Goal: Task Accomplishment & Management: Manage account settings

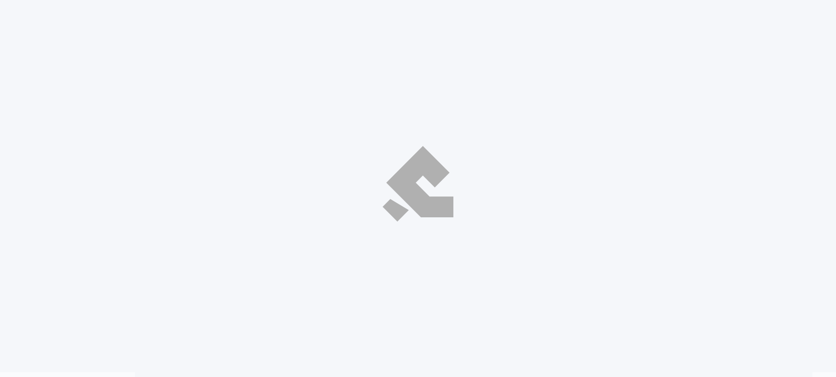
select select "ar"
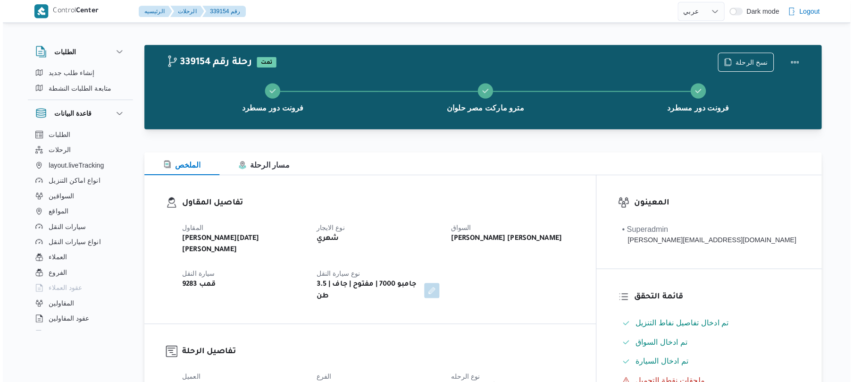
scroll to position [554, 0]
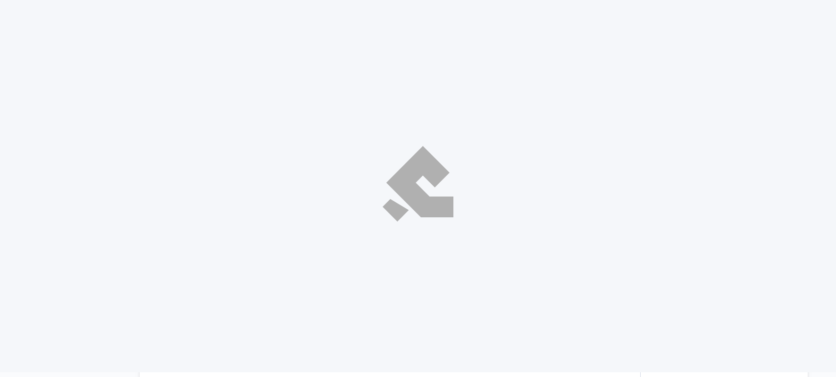
select select "ar"
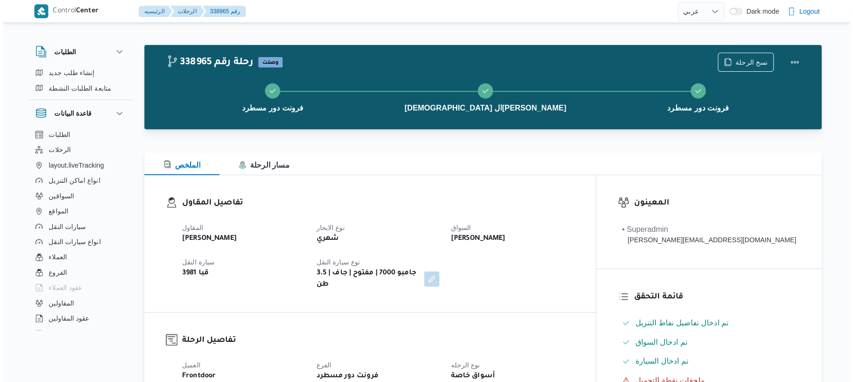
scroll to position [352, 0]
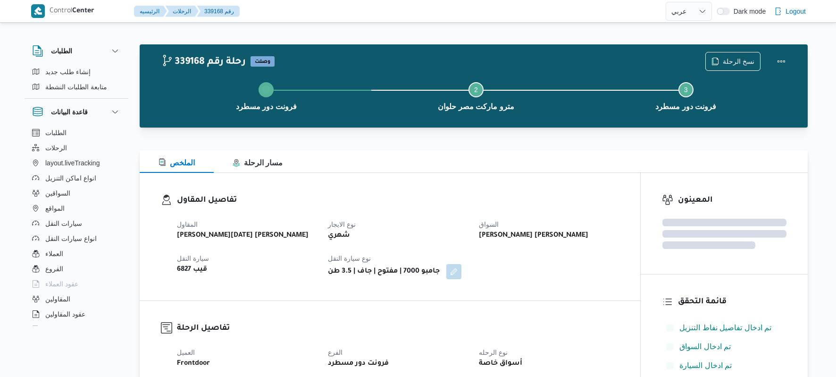
select select "ar"
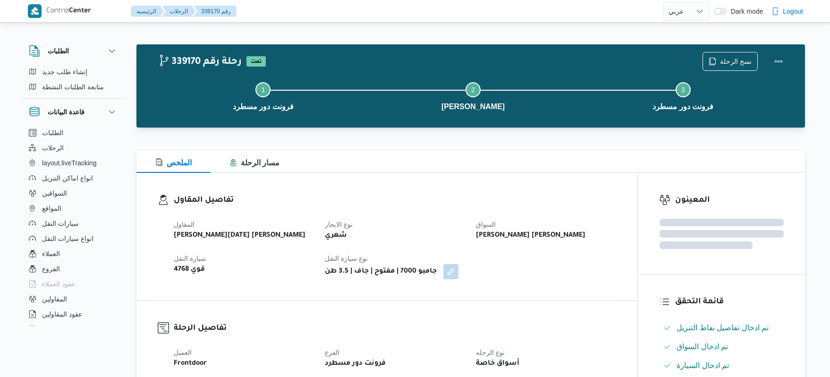
select select "ar"
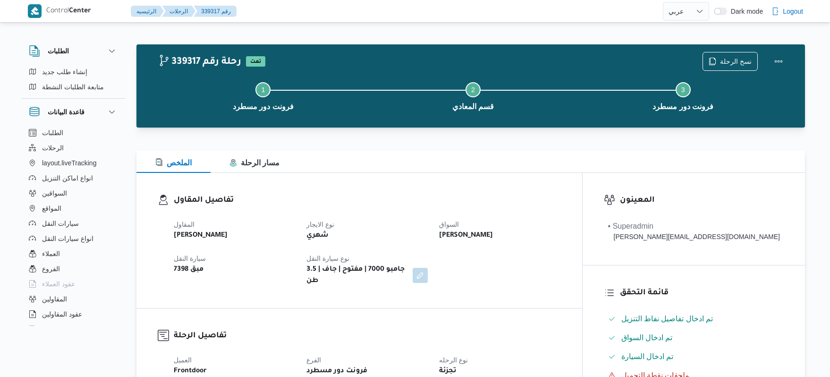
select select "ar"
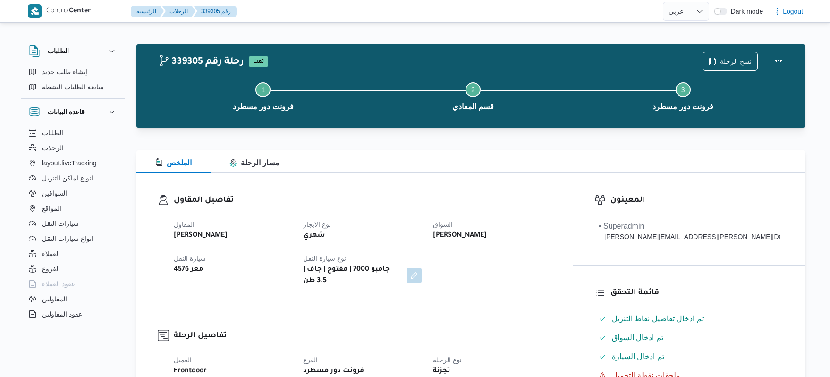
select select "ar"
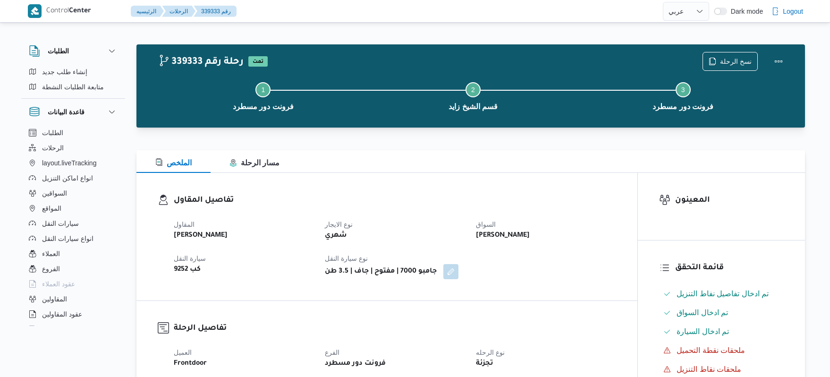
select select "ar"
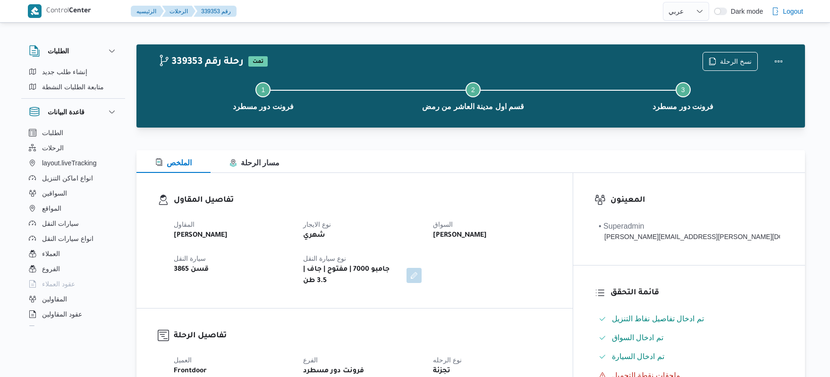
select select "ar"
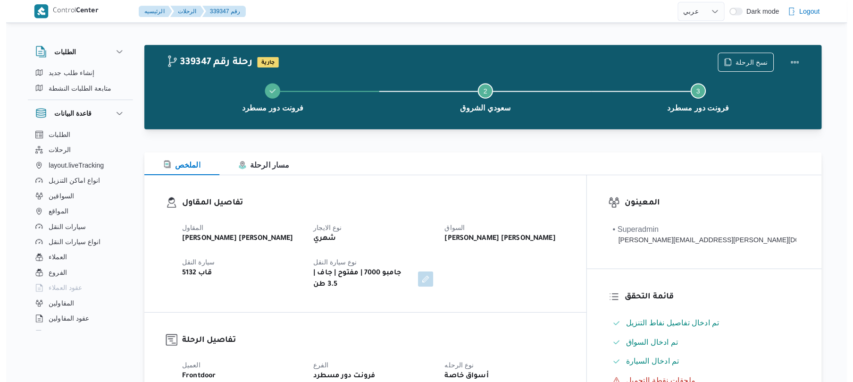
scroll to position [302, 0]
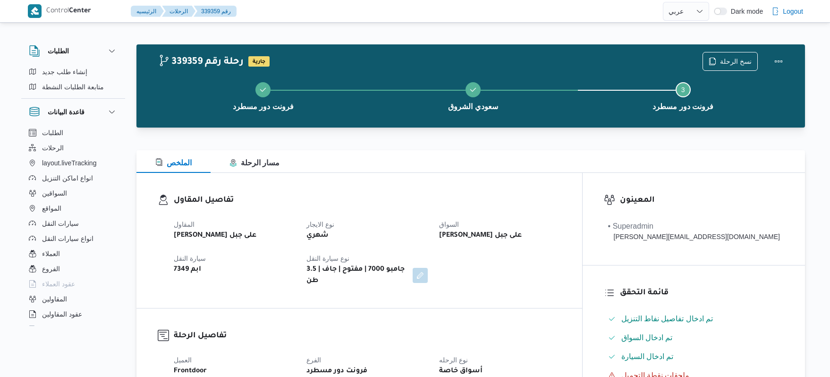
select select "ar"
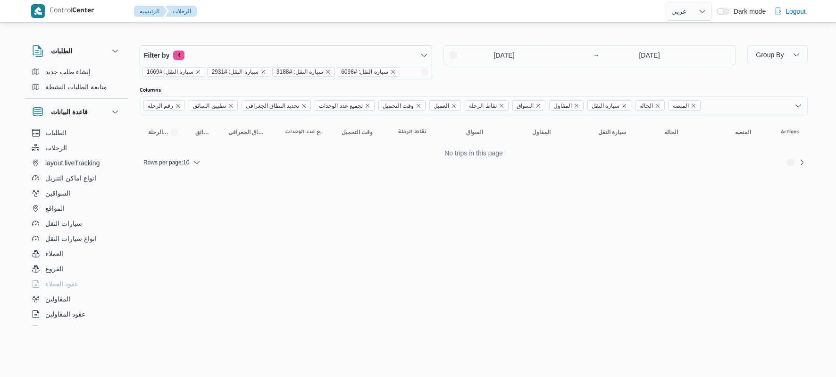
select select "ar"
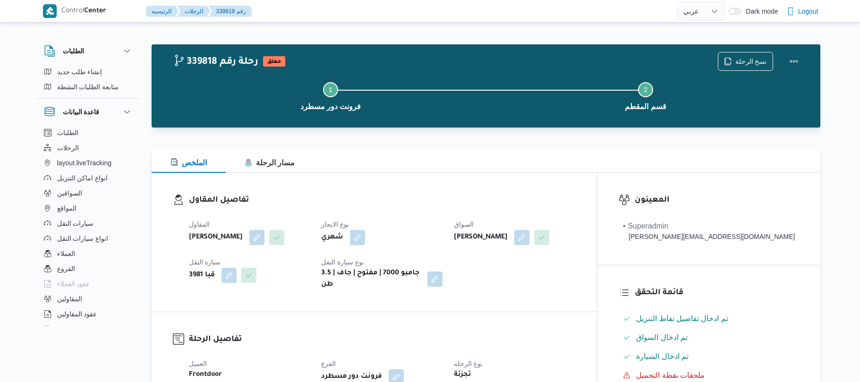
select select "ar"
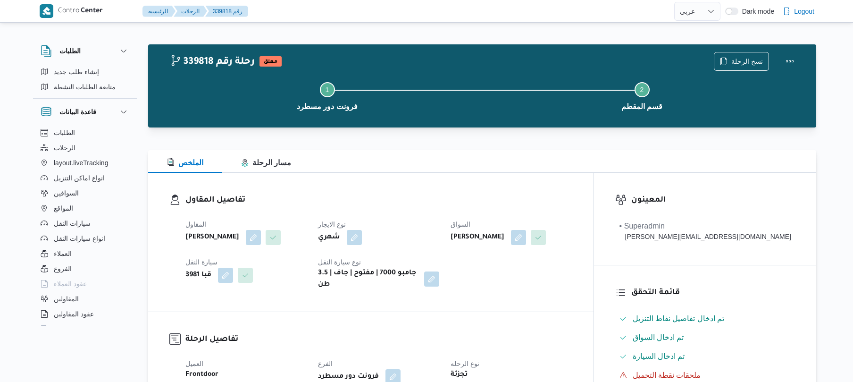
click at [472, 125] on div "Step 1 is incomplete 1 فرونت دور مسطرد Step 2 is incomplete 2 قسم المقطم" at bounding box center [484, 95] width 641 height 60
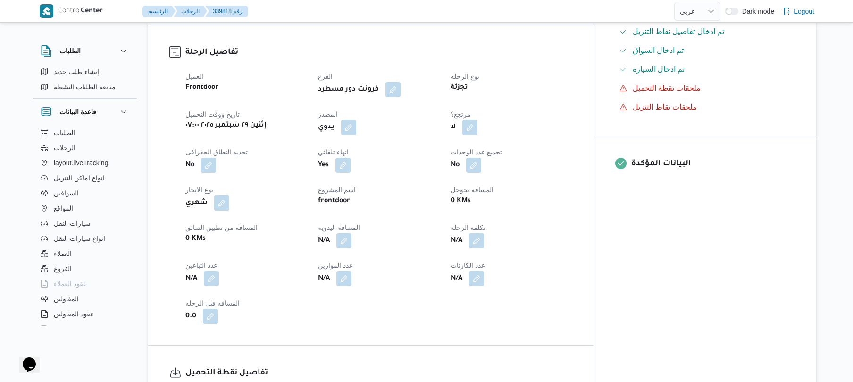
scroll to position [302, 0]
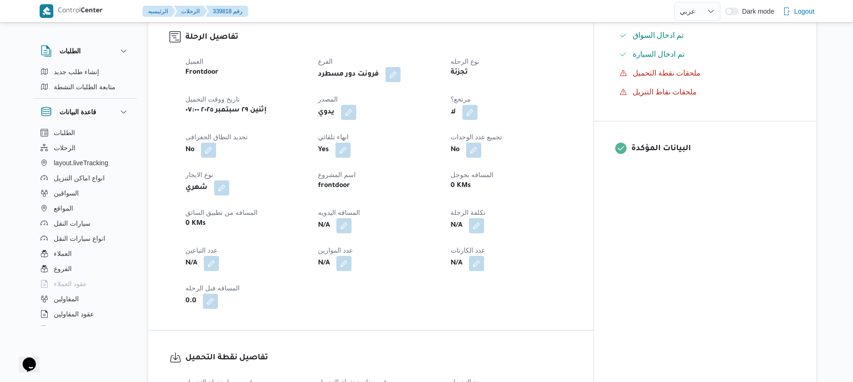
click at [356, 108] on span at bounding box center [347, 112] width 20 height 15
click at [356, 108] on button "button" at bounding box center [348, 111] width 15 height 15
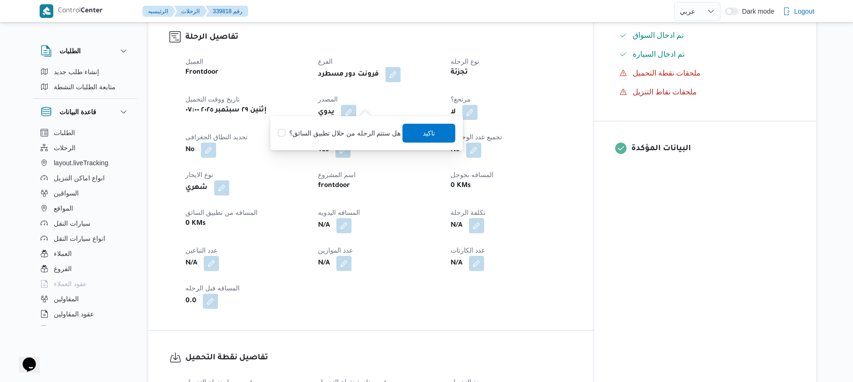
click at [346, 130] on label "هل ستتم الرحله من خلال تطبيق السائق؟" at bounding box center [339, 132] width 123 height 11
checkbox input "true"
click at [405, 129] on span "تاكيد" at bounding box center [429, 132] width 53 height 19
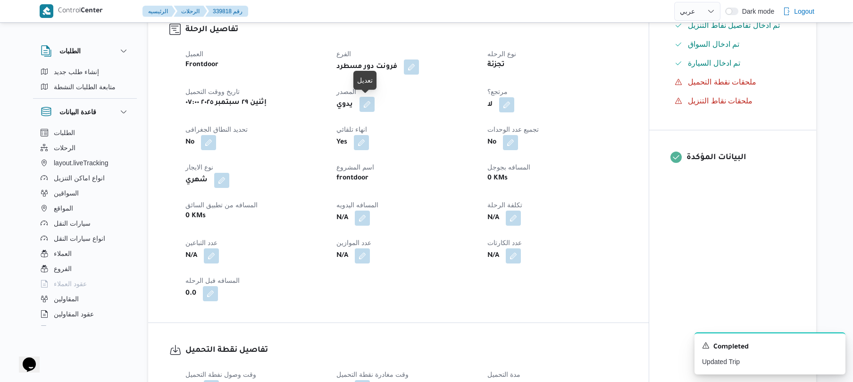
click at [368, 99] on button "button" at bounding box center [367, 104] width 15 height 15
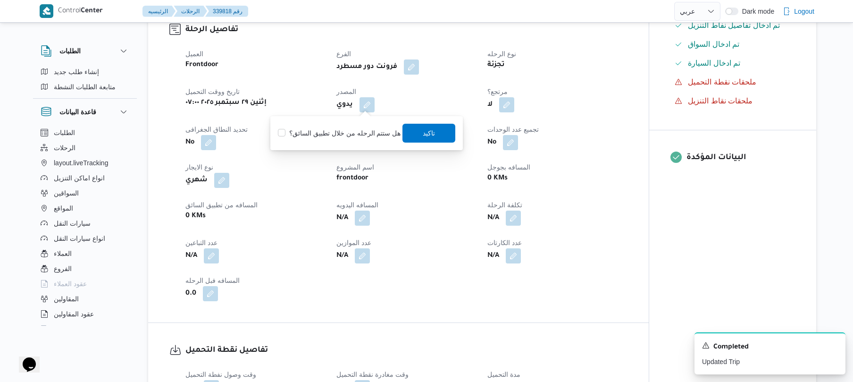
click at [362, 133] on label "هل ستتم الرحله من خلال تطبيق السائق؟" at bounding box center [339, 132] width 123 height 11
checkbox input "true"
click at [412, 133] on span "تاكيد" at bounding box center [429, 132] width 53 height 19
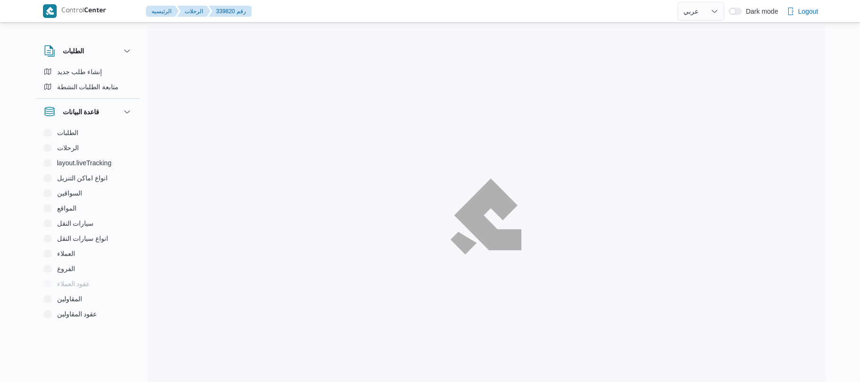
select select "ar"
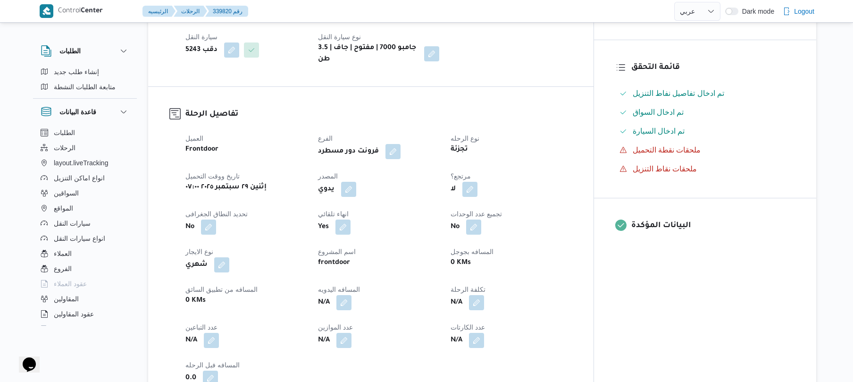
scroll to position [227, 0]
click at [356, 180] on button "button" at bounding box center [348, 187] width 15 height 15
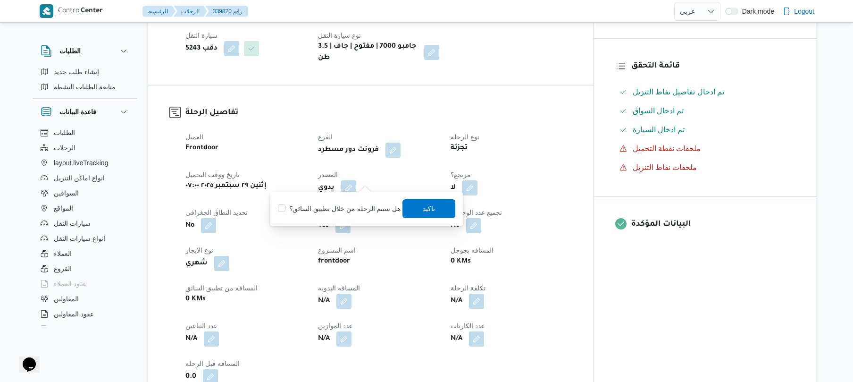
click at [341, 207] on label "هل ستتم الرحله من خلال تطبيق السائق؟" at bounding box center [339, 208] width 123 height 11
checkbox input "true"
click at [423, 212] on span "تاكيد" at bounding box center [429, 208] width 12 height 11
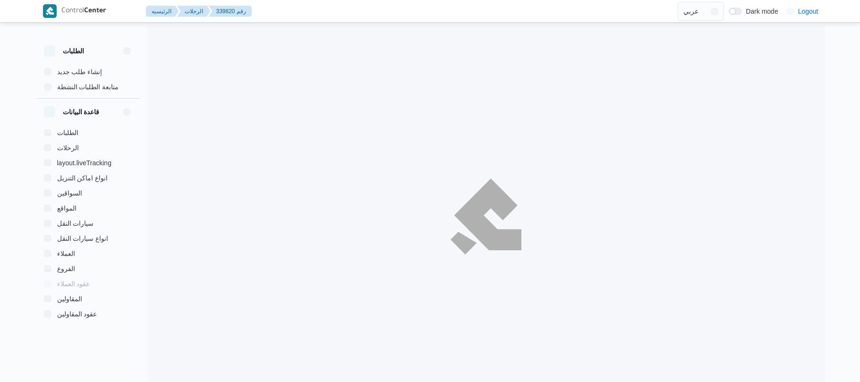
select select "ar"
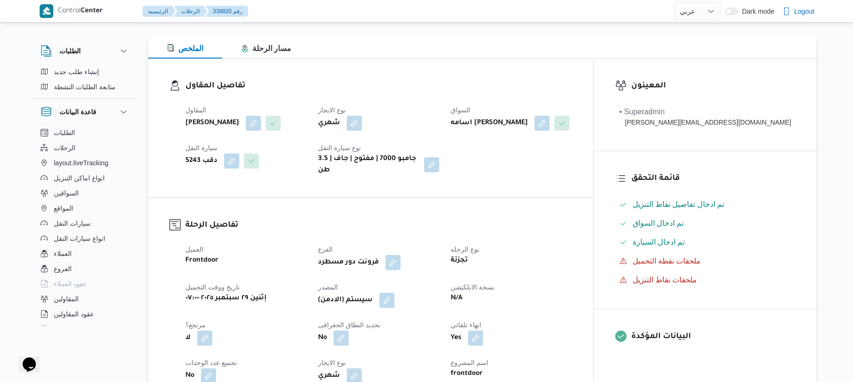
scroll to position [126, 0]
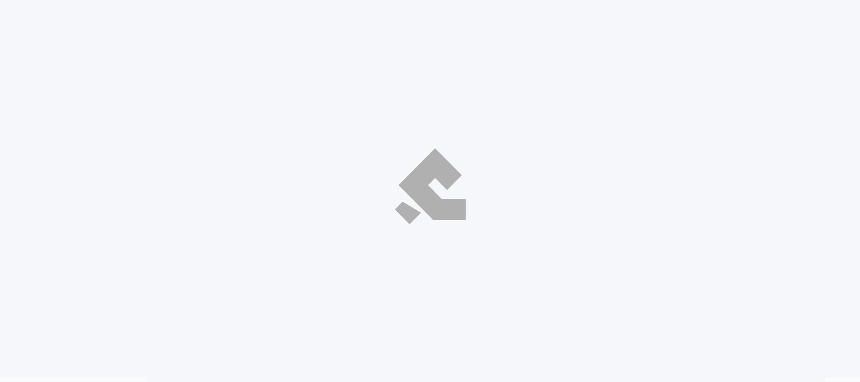
select select "ar"
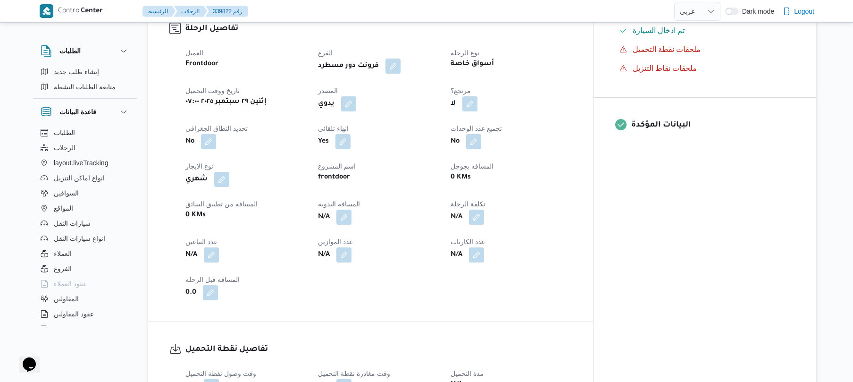
scroll to position [327, 0]
click at [356, 94] on button "button" at bounding box center [348, 101] width 15 height 15
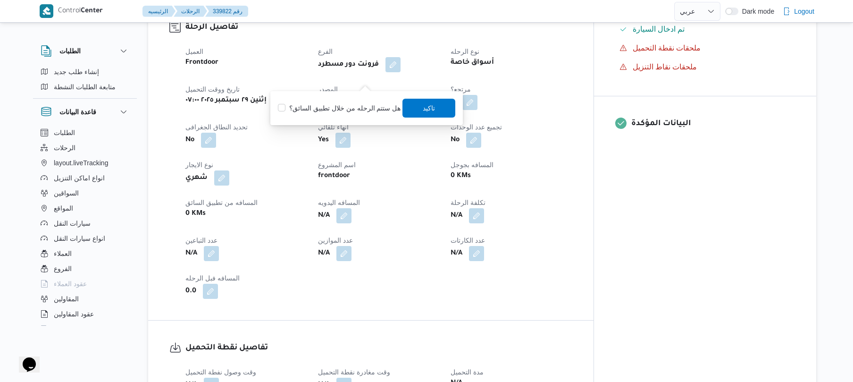
click at [349, 110] on label "هل ستتم الرحله من خلال تطبيق السائق؟" at bounding box center [339, 107] width 123 height 11
checkbox input "true"
click at [428, 108] on span "تاكيد" at bounding box center [429, 107] width 12 height 11
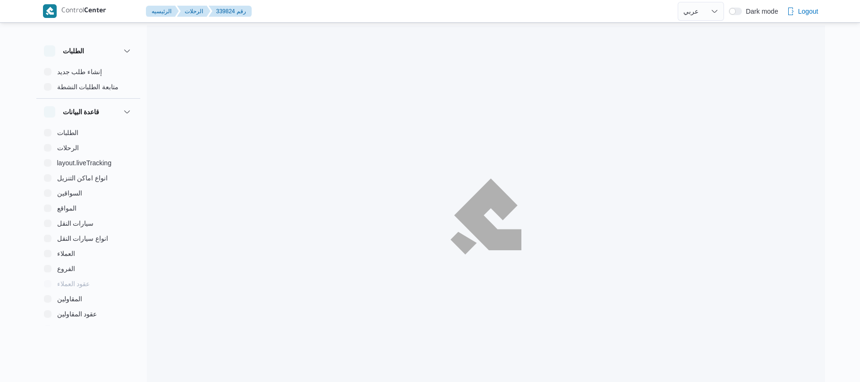
select select "ar"
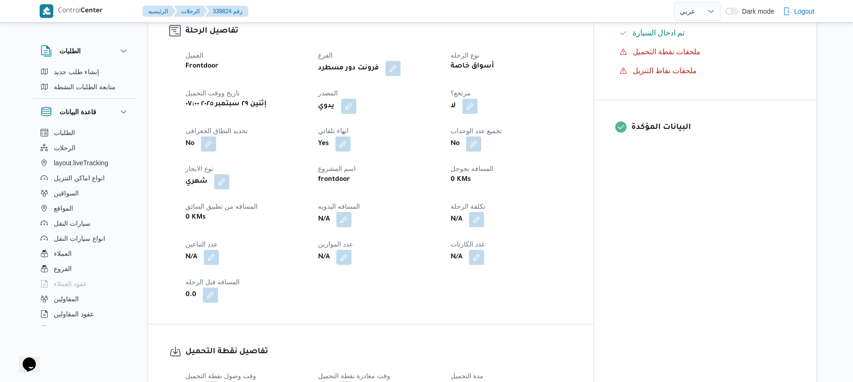
scroll to position [327, 0]
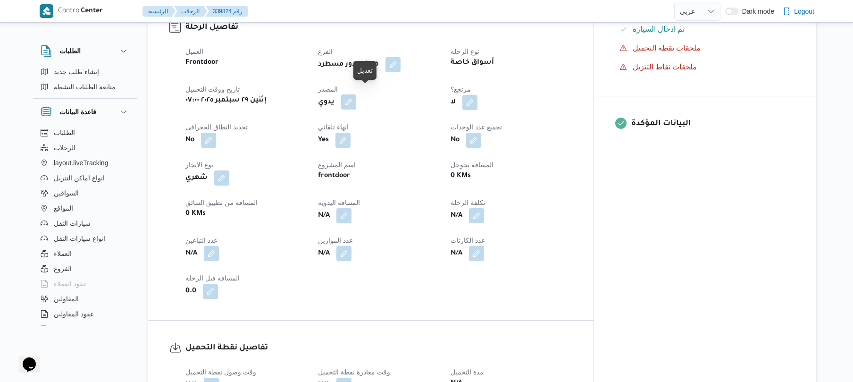
click at [356, 98] on button "button" at bounding box center [348, 101] width 15 height 15
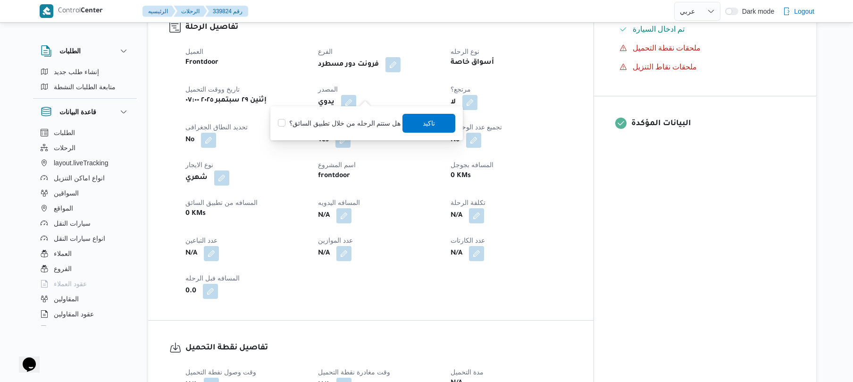
click at [346, 119] on label "هل ستتم الرحله من خلال تطبيق السائق؟" at bounding box center [339, 123] width 123 height 11
checkbox input "true"
click at [425, 123] on span "تاكيد" at bounding box center [429, 123] width 12 height 11
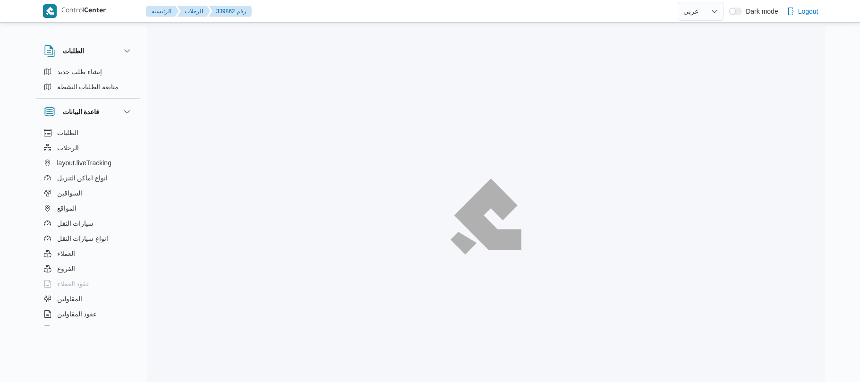
select select "ar"
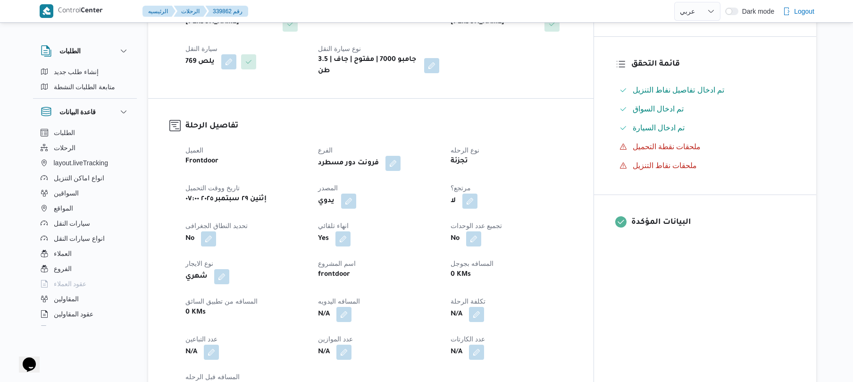
scroll to position [327, 0]
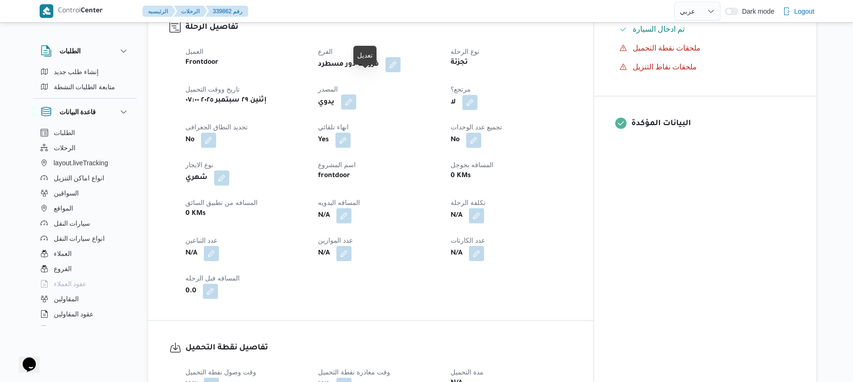
click at [356, 94] on button "button" at bounding box center [348, 101] width 15 height 15
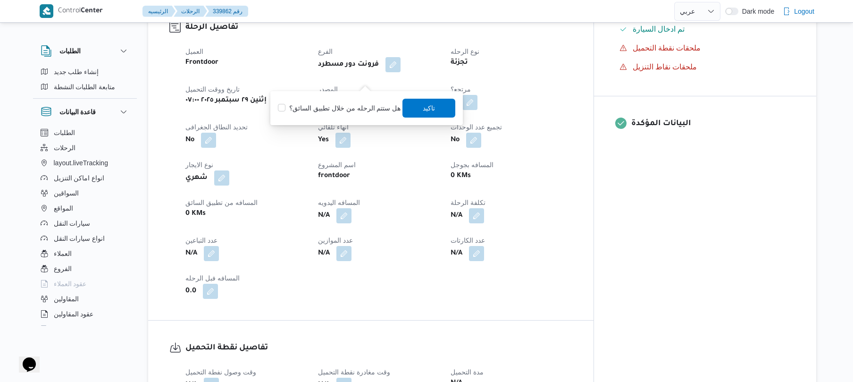
click at [358, 101] on div "هل ستتم الرحله من خلال تطبيق السائق؟ [GEOGRAPHIC_DATA]" at bounding box center [366, 108] width 179 height 21
click at [358, 111] on label "هل ستتم الرحله من خلال تطبيق السائق؟" at bounding box center [339, 107] width 123 height 11
checkbox input "true"
click at [425, 108] on span "تاكيد" at bounding box center [429, 107] width 12 height 11
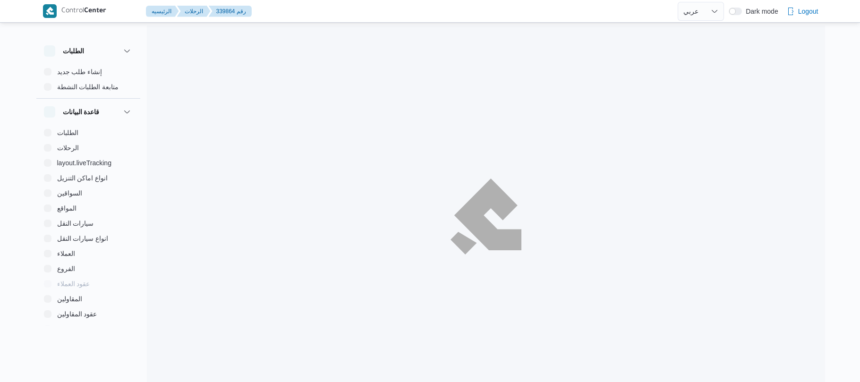
select select "ar"
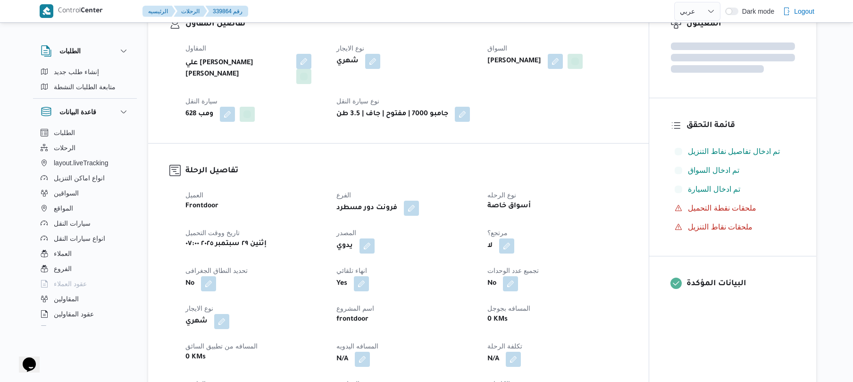
scroll to position [180, 0]
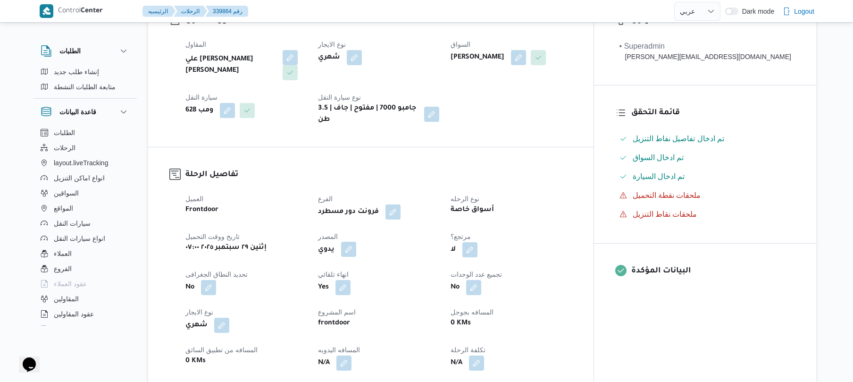
click at [356, 242] on button "button" at bounding box center [348, 249] width 15 height 15
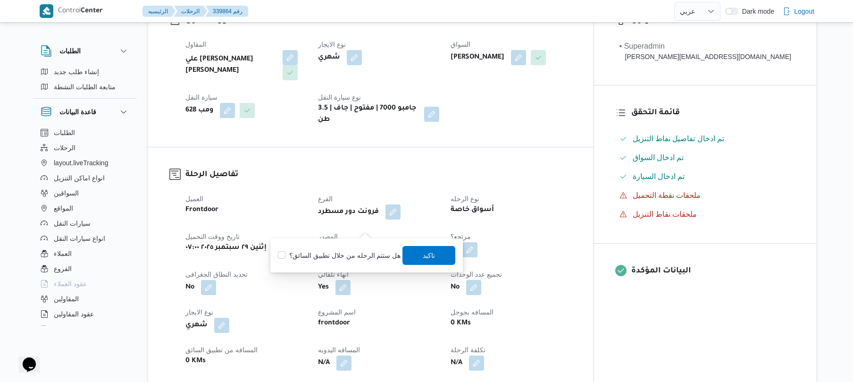
click at [337, 256] on label "هل ستتم الرحله من خلال تطبيق السائق؟" at bounding box center [339, 255] width 123 height 11
checkbox input "true"
click at [437, 253] on span "تاكيد" at bounding box center [429, 254] width 53 height 19
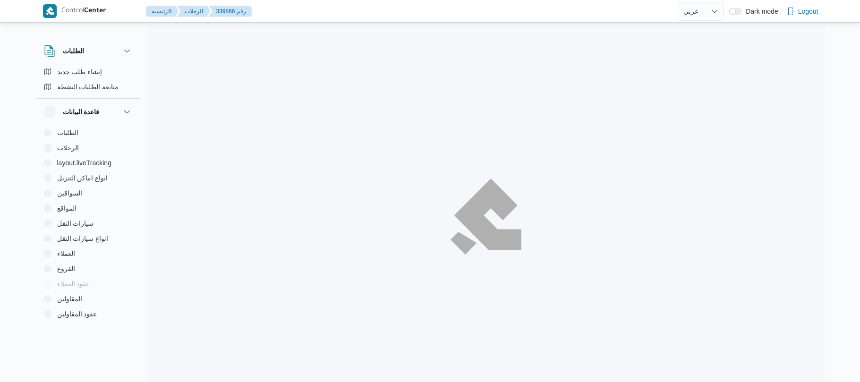
select select "ar"
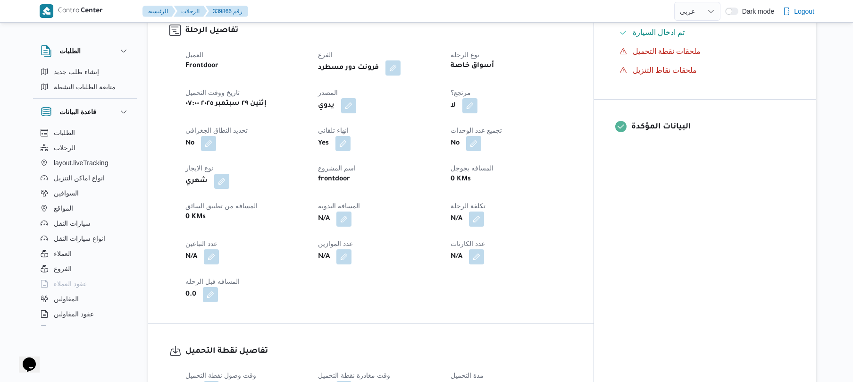
scroll to position [327, 0]
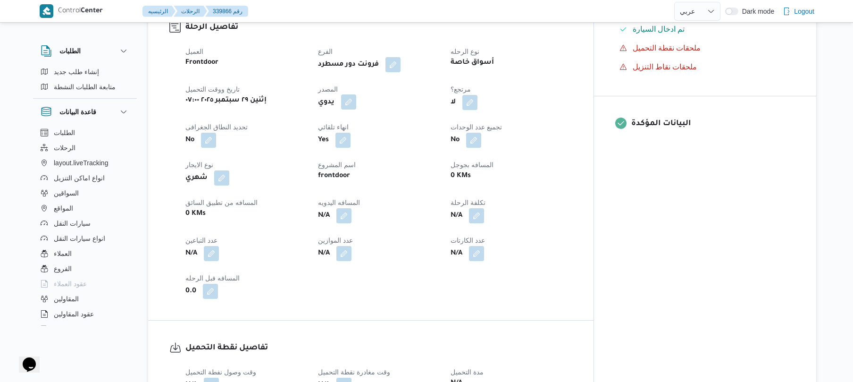
click at [356, 94] on button "button" at bounding box center [348, 101] width 15 height 15
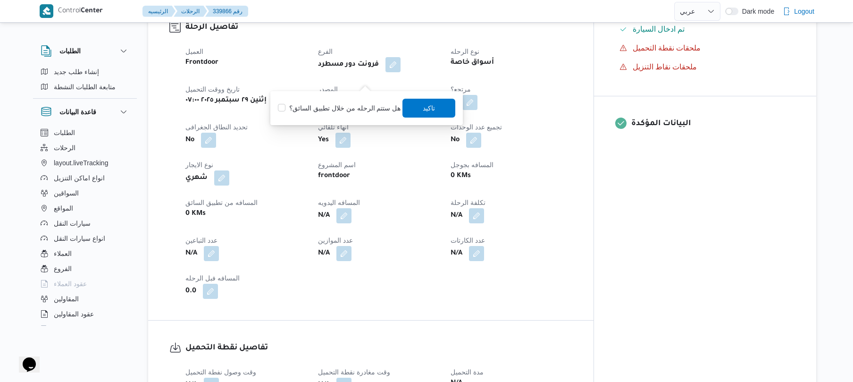
click at [340, 111] on label "هل ستتم الرحله من خلال تطبيق السائق؟" at bounding box center [339, 107] width 123 height 11
checkbox input "true"
click at [407, 113] on span "تاكيد" at bounding box center [429, 107] width 53 height 19
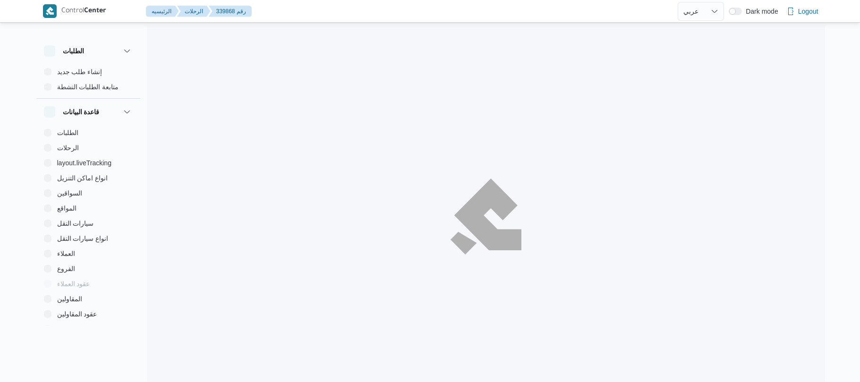
select select "ar"
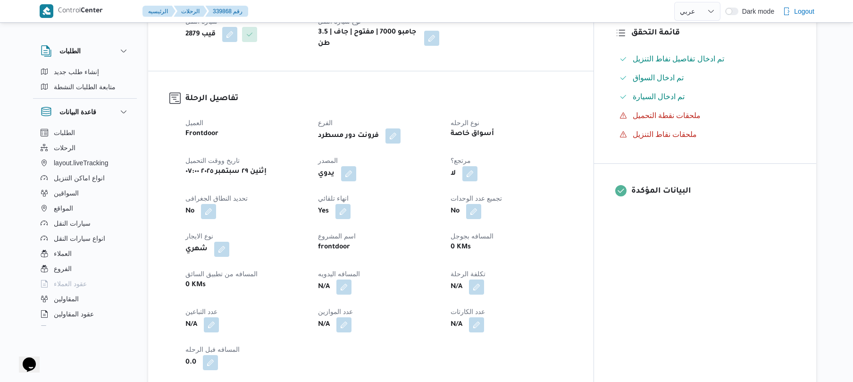
scroll to position [277, 0]
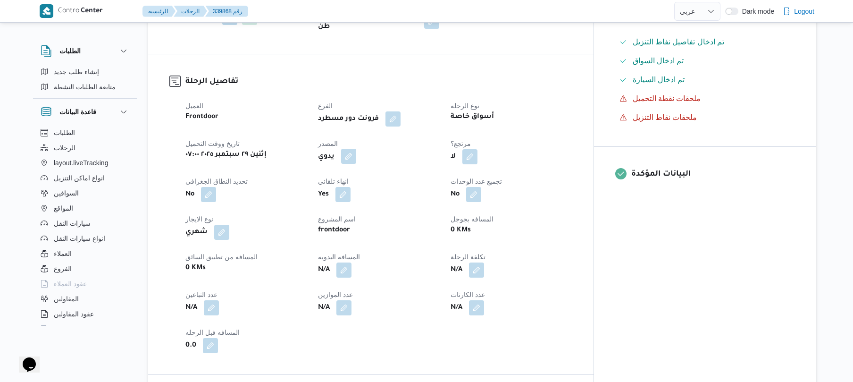
click at [356, 149] on button "button" at bounding box center [348, 156] width 15 height 15
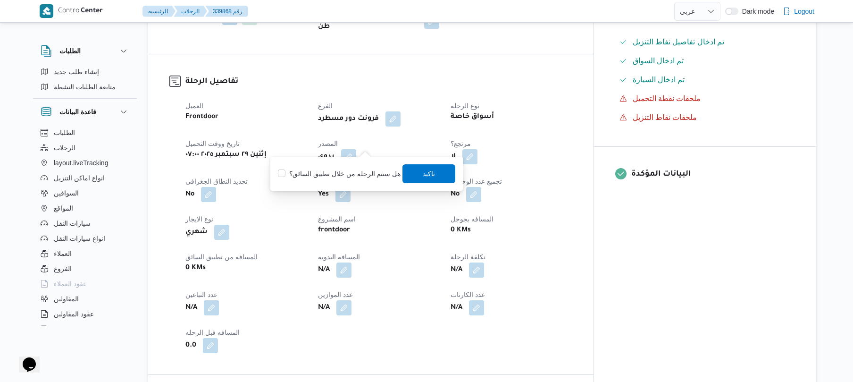
click at [348, 172] on label "هل ستتم الرحله من خلال تطبيق السائق؟" at bounding box center [339, 173] width 123 height 11
checkbox input "true"
click at [414, 177] on span "تاكيد" at bounding box center [429, 173] width 53 height 19
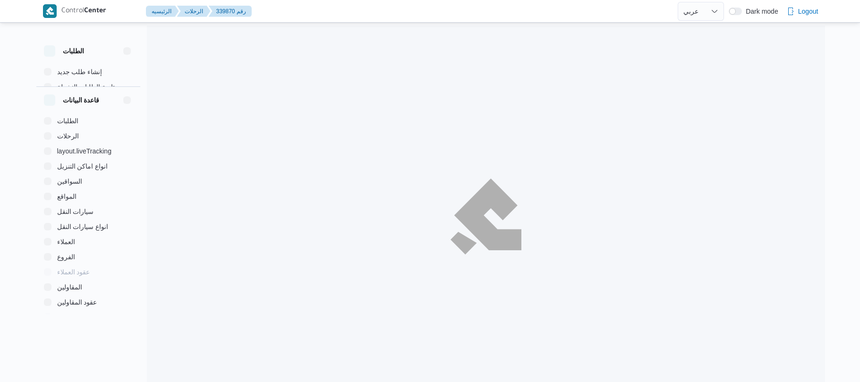
select select "ar"
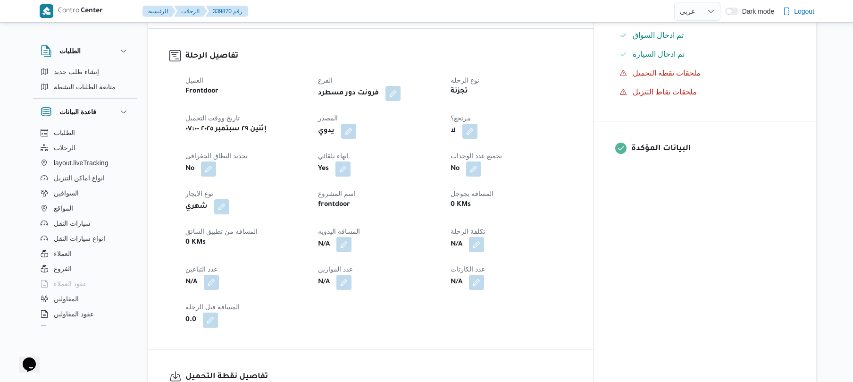
scroll to position [277, 0]
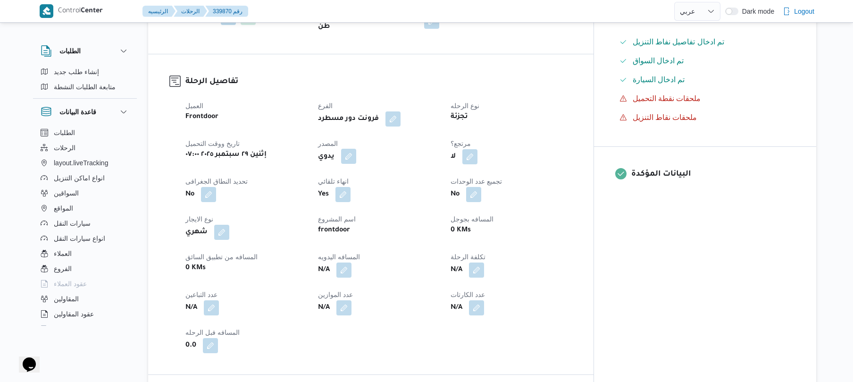
click at [356, 149] on button "button" at bounding box center [348, 156] width 15 height 15
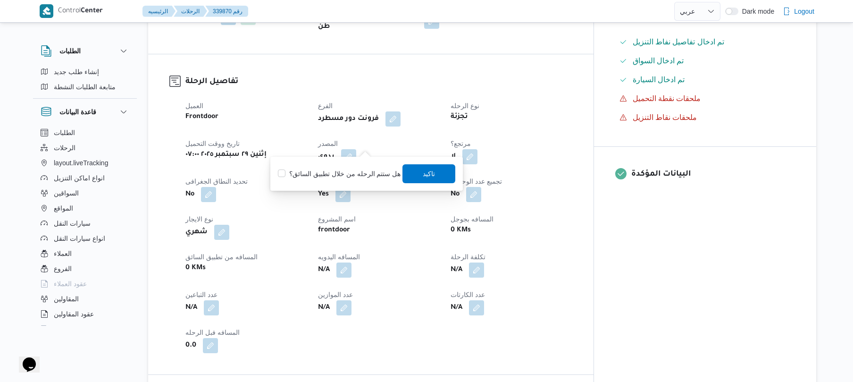
click at [361, 170] on label "هل ستتم الرحله من خلال تطبيق السائق؟" at bounding box center [339, 173] width 123 height 11
checkbox input "true"
click at [412, 172] on span "تاكيد" at bounding box center [429, 173] width 53 height 19
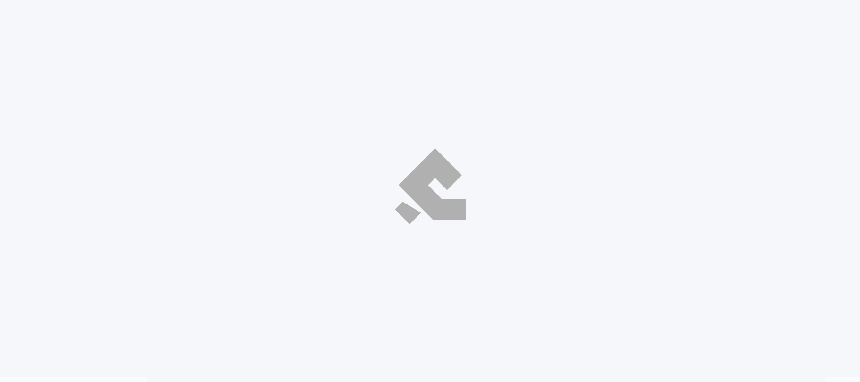
select select "ar"
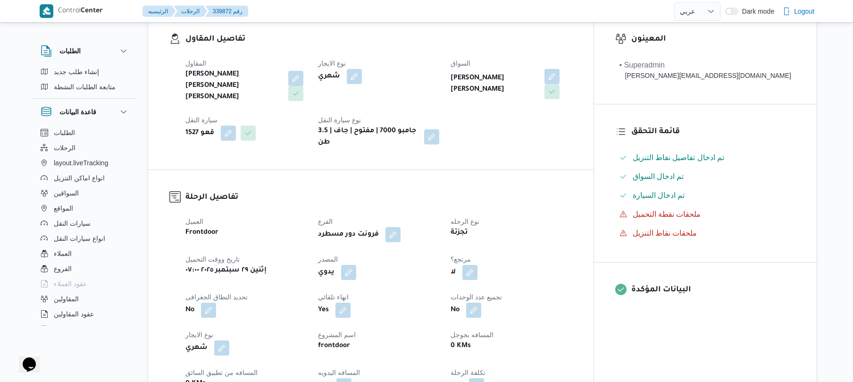
scroll to position [327, 0]
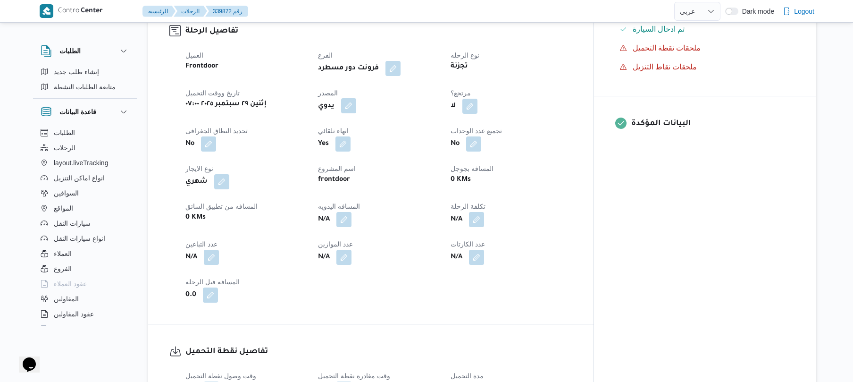
click at [356, 98] on button "button" at bounding box center [348, 105] width 15 height 15
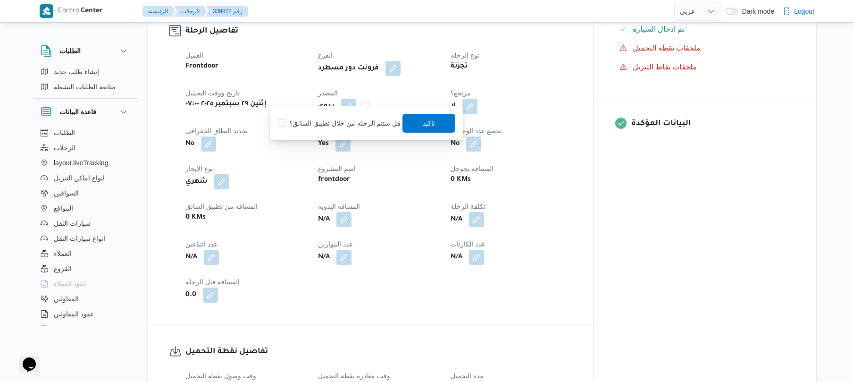
click at [355, 118] on label "هل ستتم الرحله من خلال تطبيق السائق؟" at bounding box center [339, 123] width 123 height 11
checkbox input "true"
click at [410, 124] on span "تاكيد" at bounding box center [429, 122] width 53 height 19
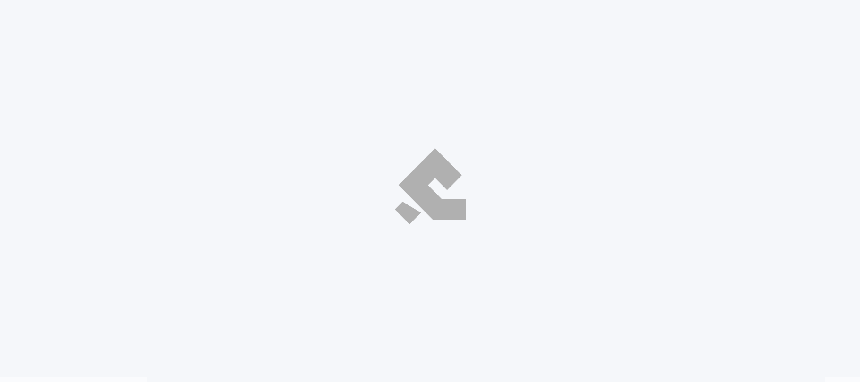
select select "ar"
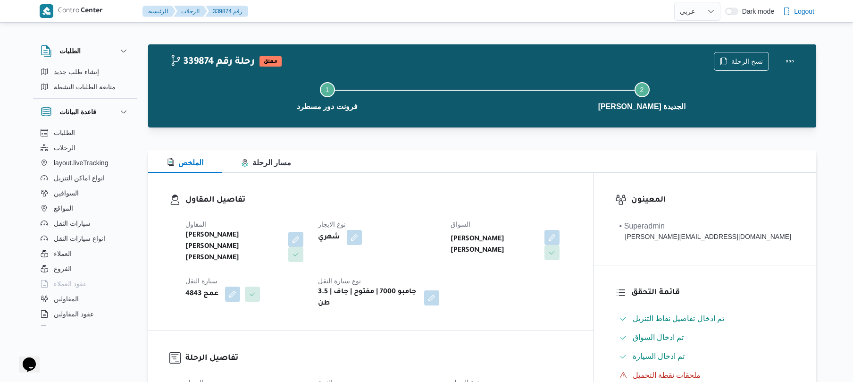
click at [404, 137] on div at bounding box center [482, 132] width 668 height 11
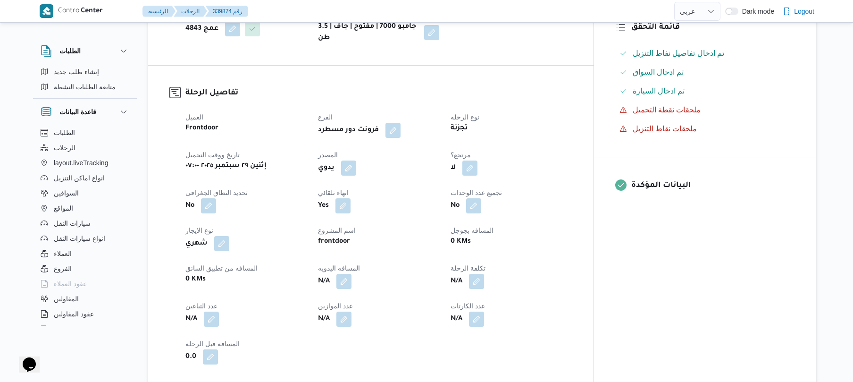
scroll to position [302, 0]
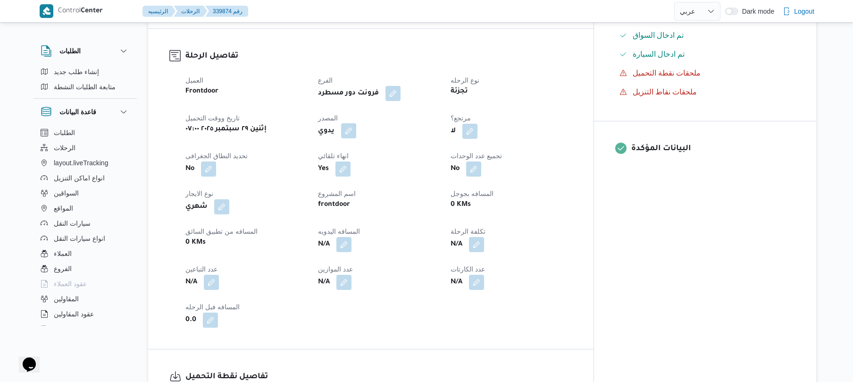
click at [356, 123] on button "button" at bounding box center [348, 130] width 15 height 15
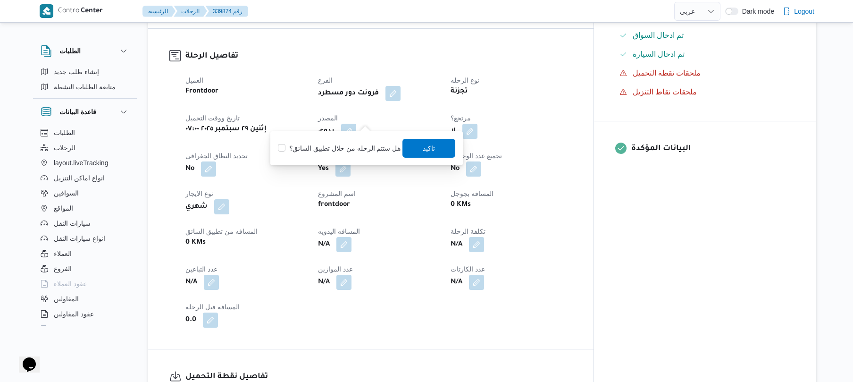
click at [360, 144] on label "هل ستتم الرحله من خلال تطبيق السائق؟" at bounding box center [339, 148] width 123 height 11
checkbox input "true"
click at [425, 149] on span "تاكيد" at bounding box center [429, 147] width 12 height 11
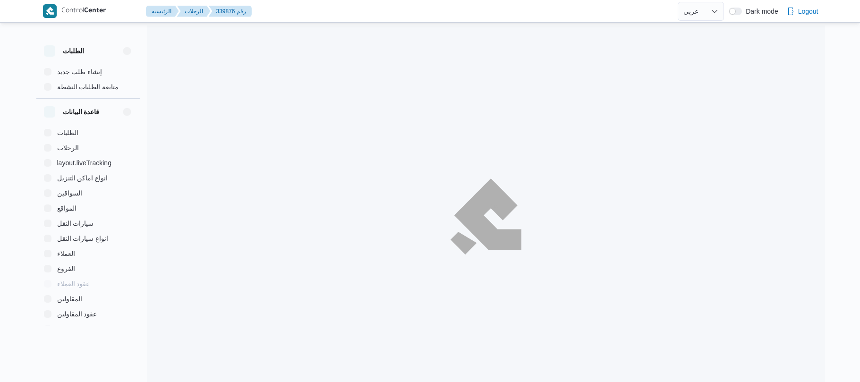
select select "ar"
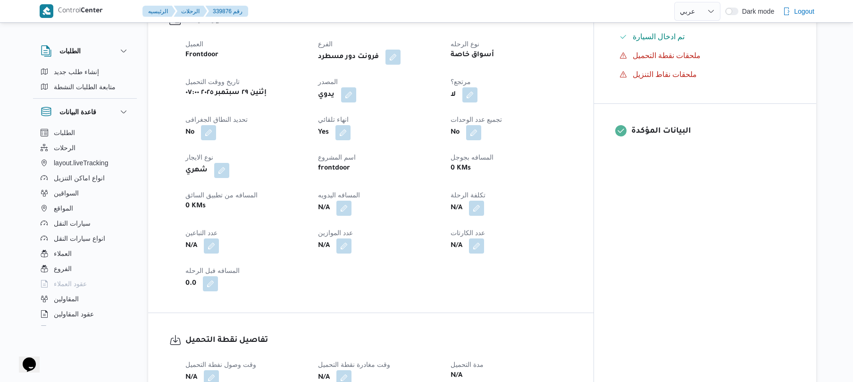
scroll to position [327, 0]
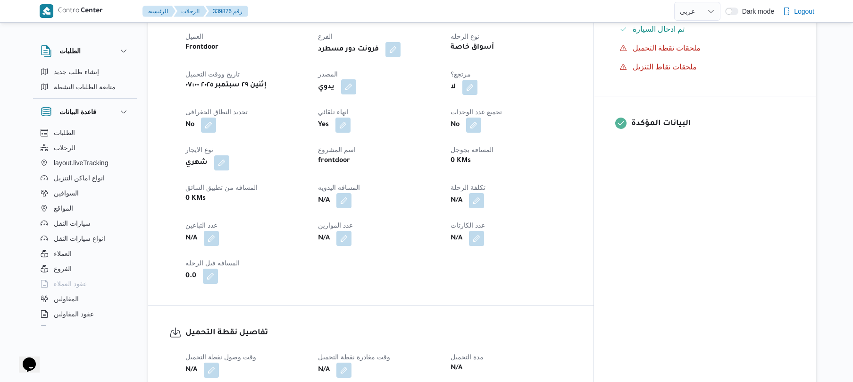
click at [356, 94] on button "button" at bounding box center [348, 86] width 15 height 15
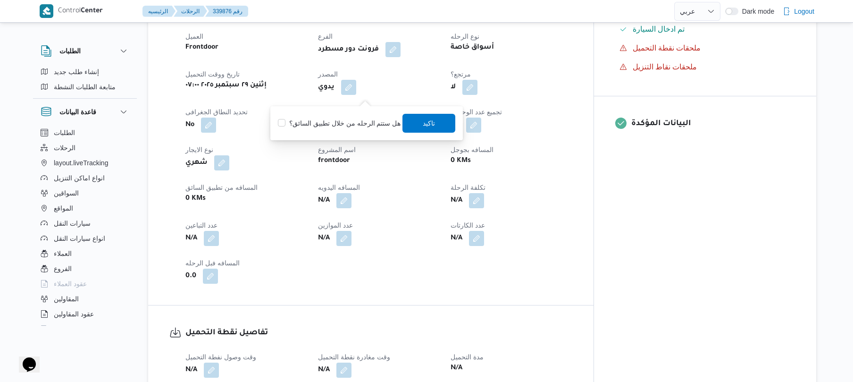
click at [351, 125] on label "هل ستتم الرحله من خلال تطبيق السائق؟" at bounding box center [339, 123] width 123 height 11
checkbox input "true"
click at [423, 121] on span "تاكيد" at bounding box center [429, 122] width 12 height 11
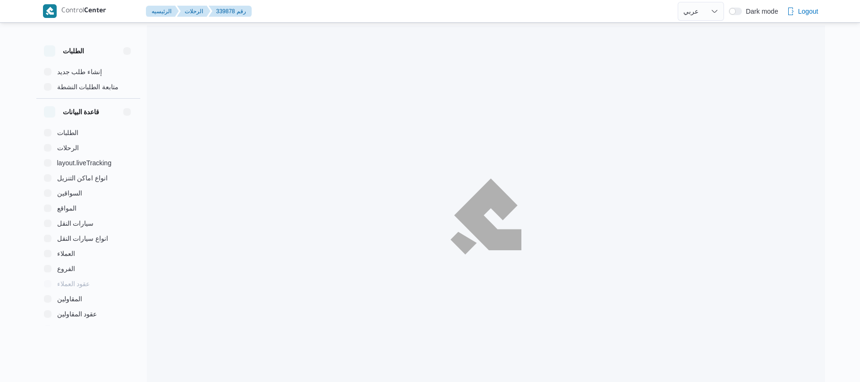
select select "ar"
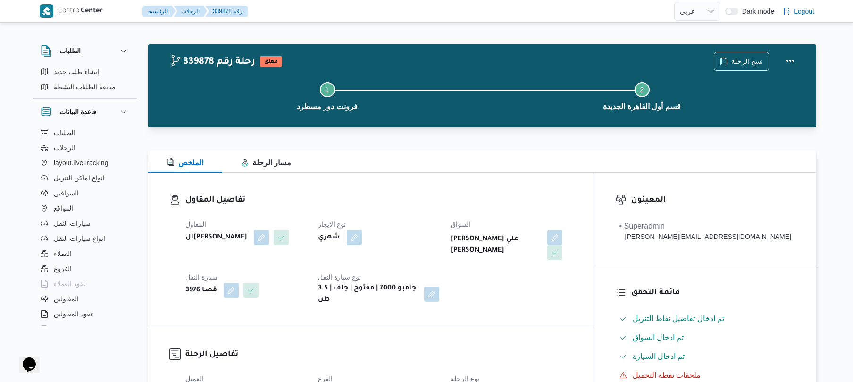
click at [469, 207] on dl "تفاصيل المقاول المقاول الهامي محمد خالد علي نوع الايجار شهري السواق محمد وجيه ع…" at bounding box center [379, 249] width 387 height 111
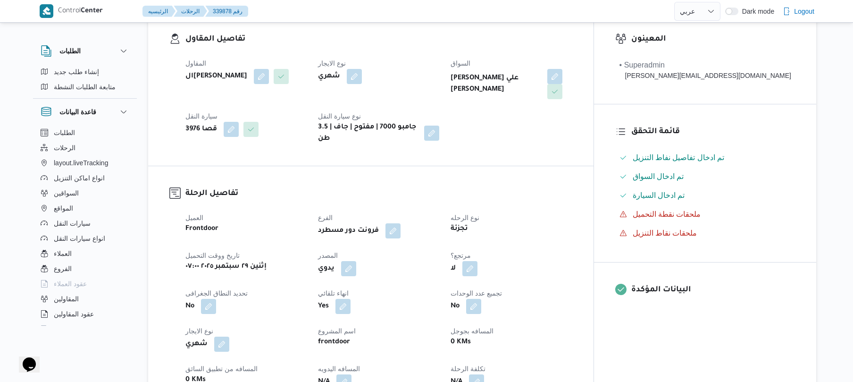
scroll to position [201, 0]
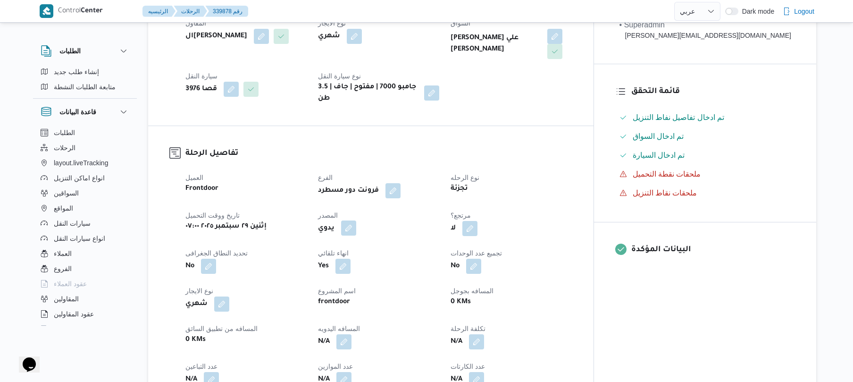
click at [356, 220] on button "button" at bounding box center [348, 227] width 15 height 15
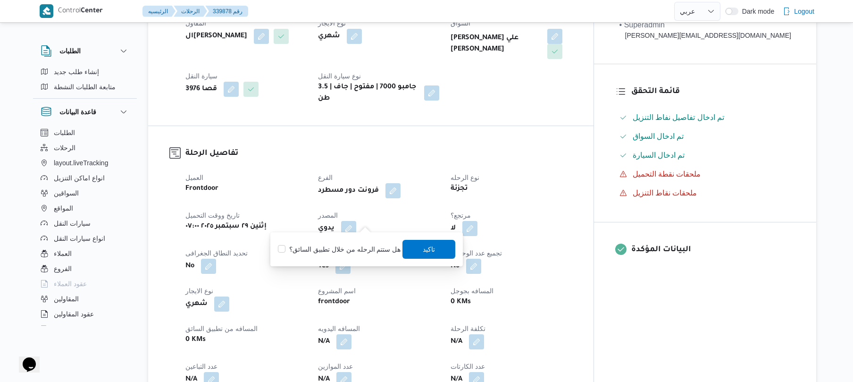
click at [347, 249] on label "هل ستتم الرحله من خلال تطبيق السائق؟" at bounding box center [339, 249] width 123 height 11
checkbox input "true"
click at [423, 246] on span "تاكيد" at bounding box center [429, 248] width 12 height 11
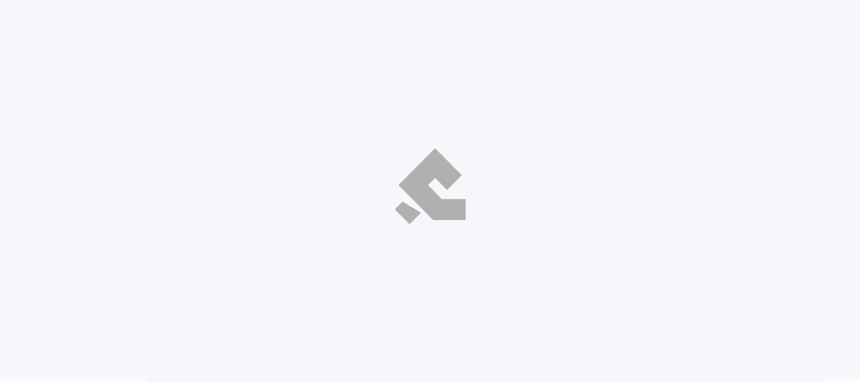
select select "ar"
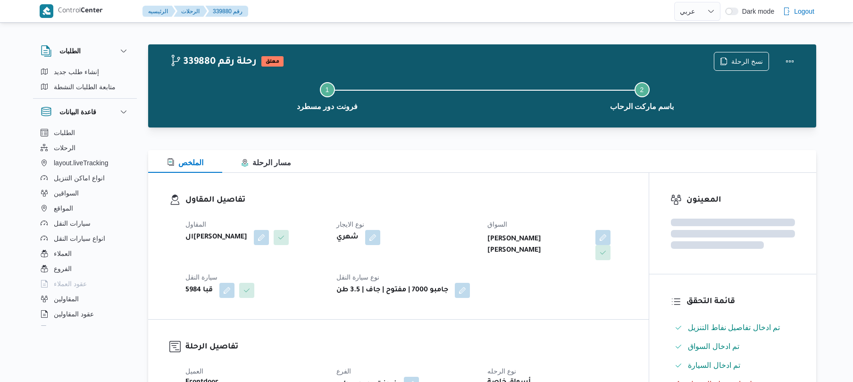
click at [414, 136] on div at bounding box center [482, 132] width 668 height 11
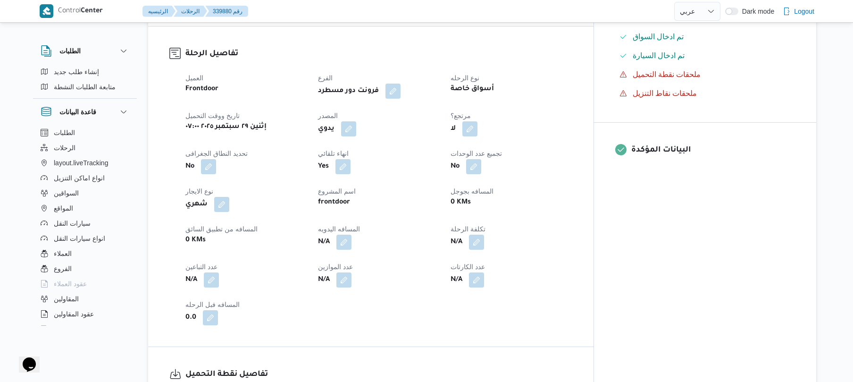
scroll to position [327, 0]
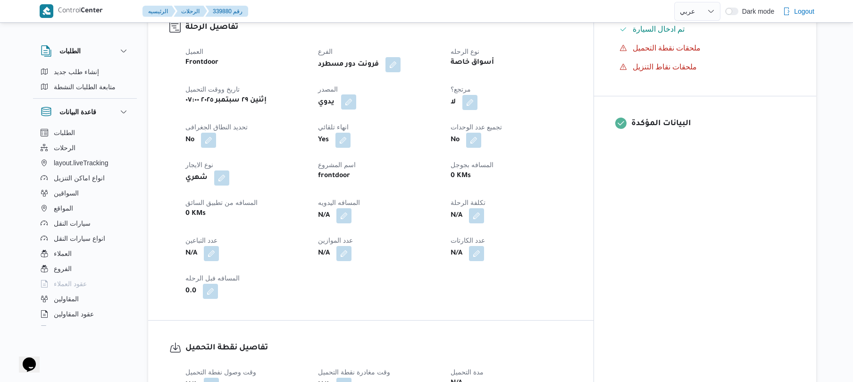
click at [356, 94] on button "button" at bounding box center [348, 101] width 15 height 15
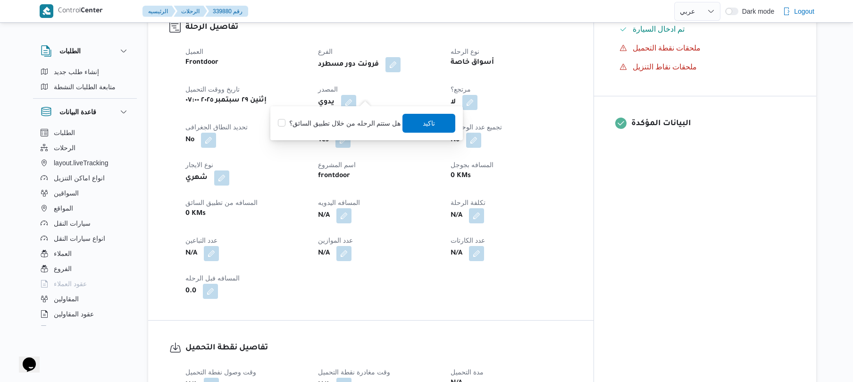
click at [342, 127] on label "هل ستتم الرحله من خلال تطبيق السائق؟" at bounding box center [339, 123] width 123 height 11
checkbox input "true"
click at [437, 122] on span "تاكيد" at bounding box center [429, 122] width 53 height 19
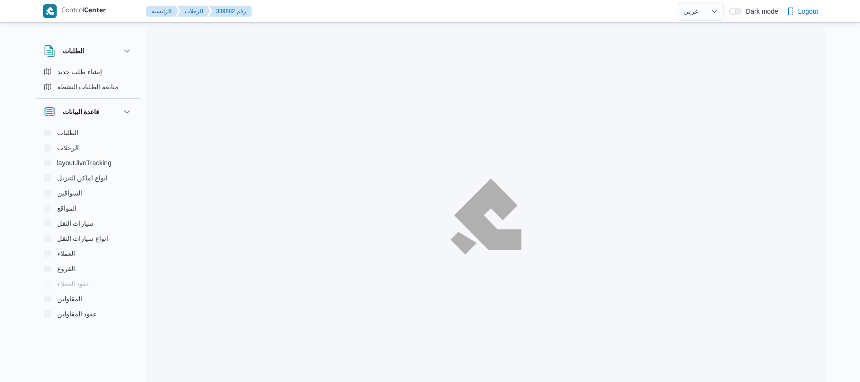
select select "ar"
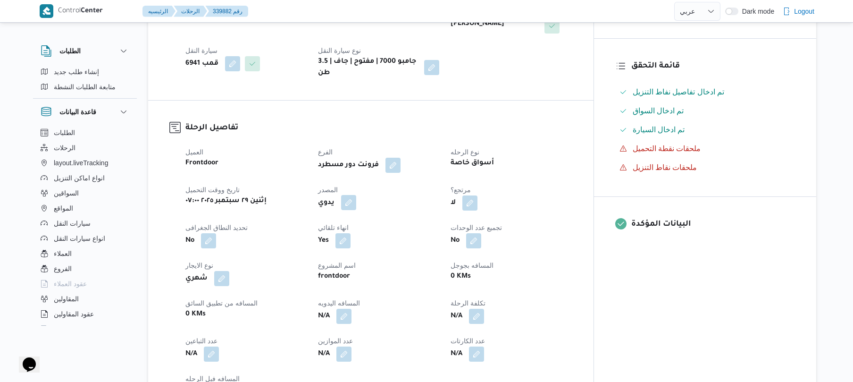
click at [356, 195] on button "button" at bounding box center [348, 202] width 15 height 15
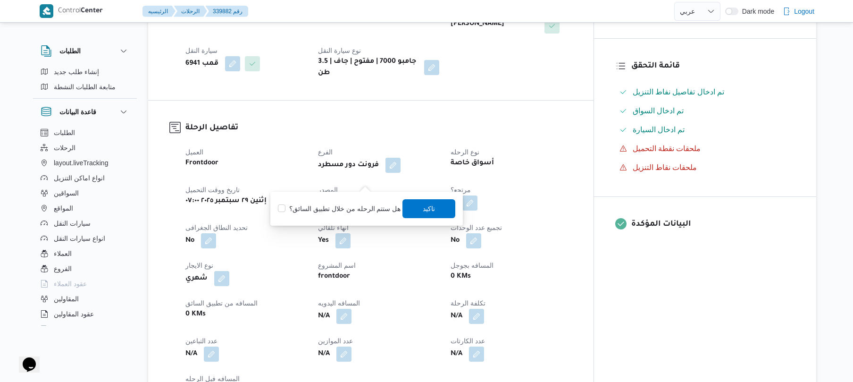
click at [349, 214] on label "هل ستتم الرحله من خلال تطبيق السائق؟" at bounding box center [339, 208] width 123 height 11
checkbox input "true"
click at [423, 212] on span "تاكيد" at bounding box center [429, 208] width 12 height 11
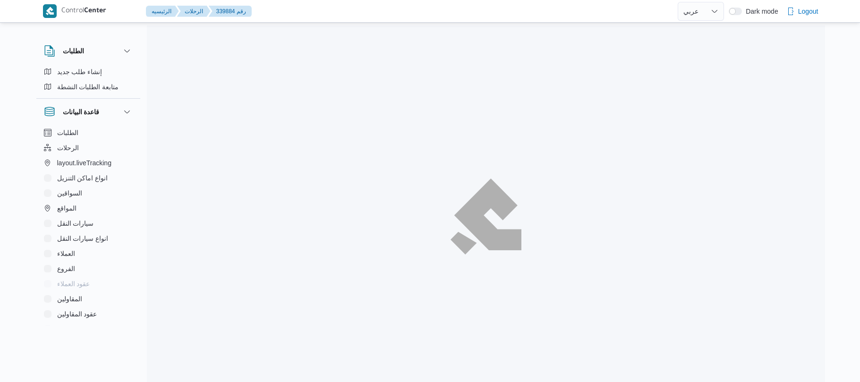
select select "ar"
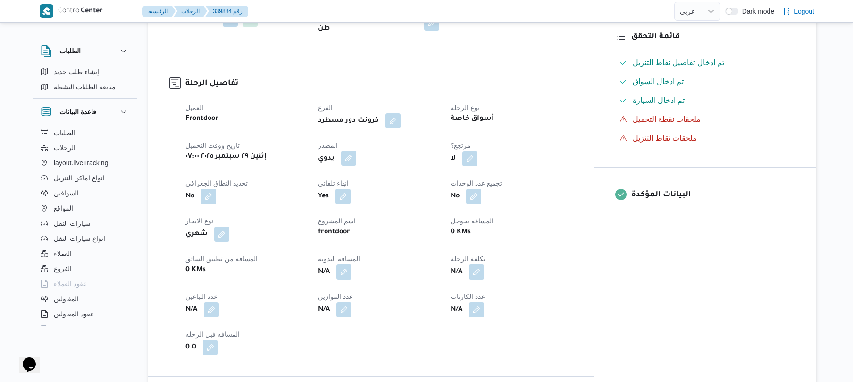
click at [356, 152] on button "button" at bounding box center [348, 158] width 15 height 15
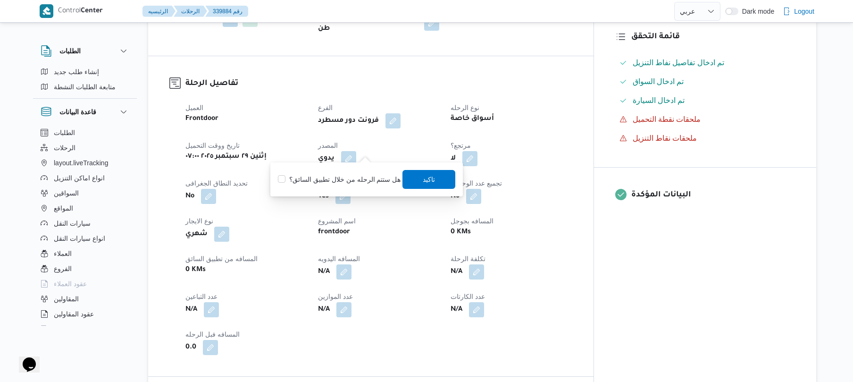
click at [349, 177] on label "هل ستتم الرحله من خلال تطبيق السائق؟" at bounding box center [339, 179] width 123 height 11
checkbox input "true"
click at [429, 189] on div "هل ستتم الرحله من خلال تطبيق السائق؟ تاكيد" at bounding box center [366, 179] width 179 height 21
click at [431, 178] on span "تاكيد" at bounding box center [429, 178] width 12 height 11
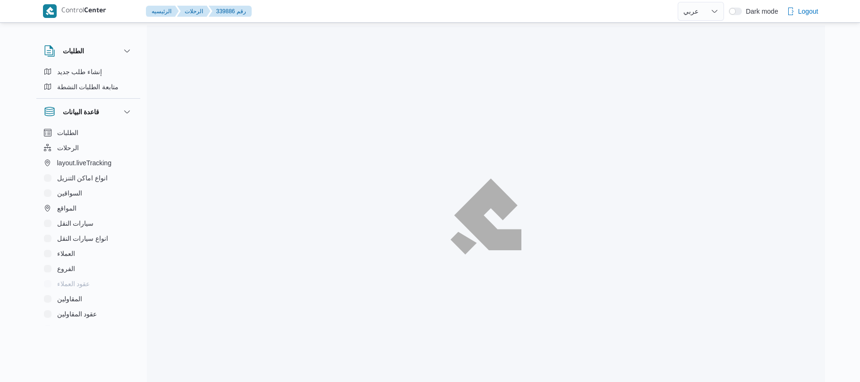
select select "ar"
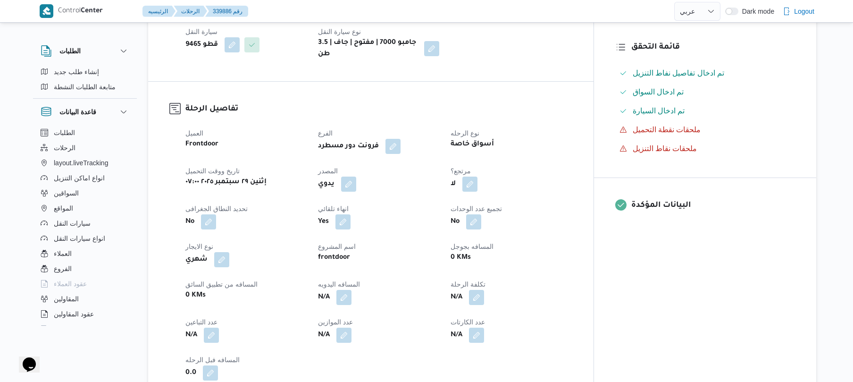
scroll to position [252, 0]
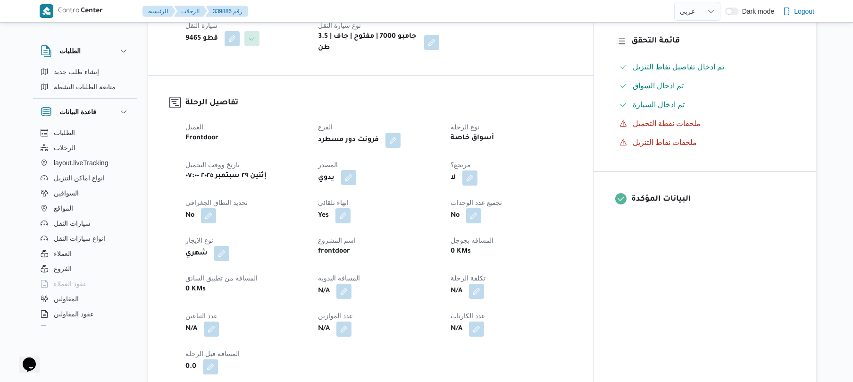
click at [356, 170] on button "button" at bounding box center [348, 177] width 15 height 15
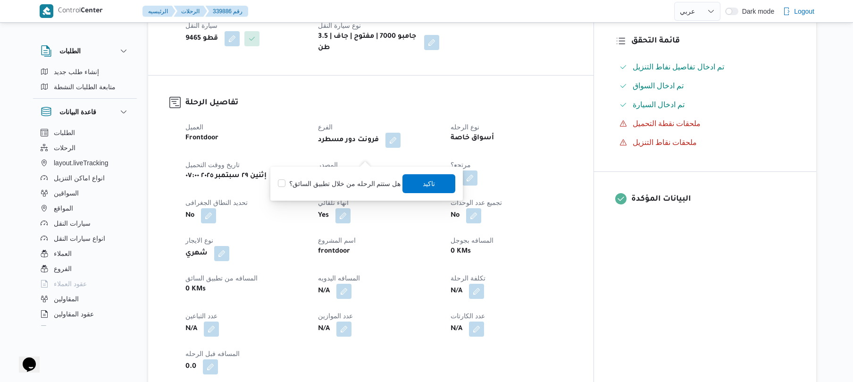
click at [358, 182] on label "هل ستتم الرحله من خلال تطبيق السائق؟" at bounding box center [339, 183] width 123 height 11
checkbox input "true"
click at [410, 185] on span "تاكيد" at bounding box center [429, 183] width 53 height 19
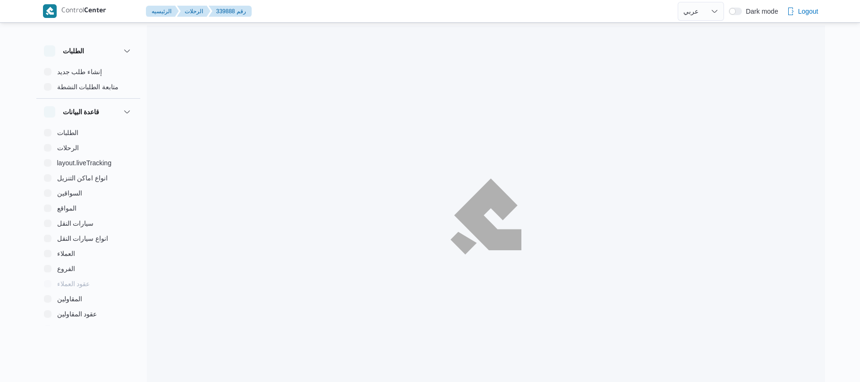
select select "ar"
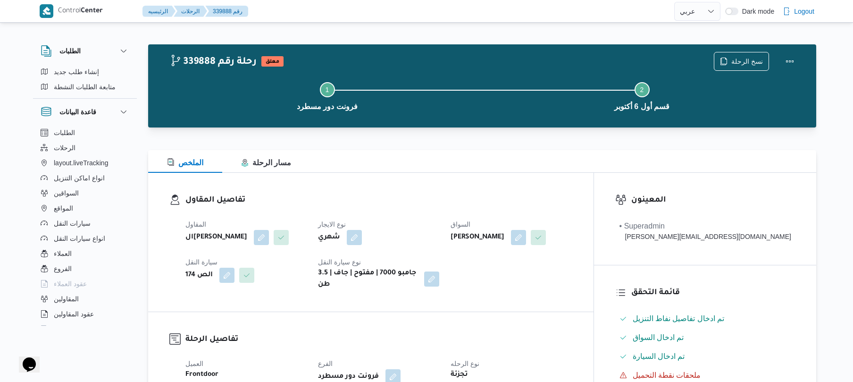
click at [433, 176] on div "تفاصيل المقاول المقاول الهامي [PERSON_NAME] نوع الايجار شهري السواق [PERSON_NAM…" at bounding box center [371, 242] width 446 height 139
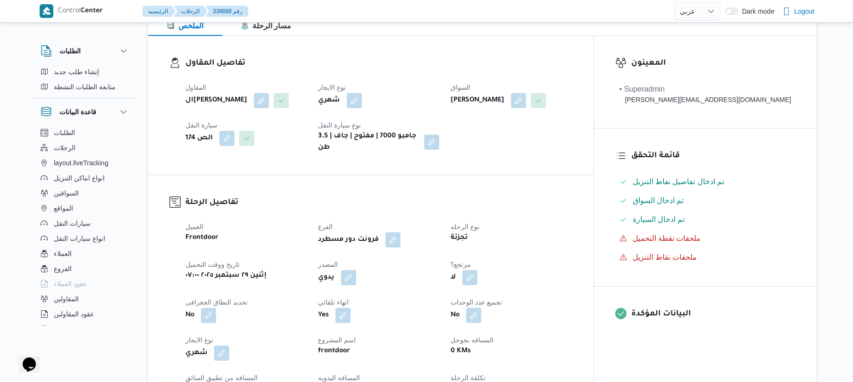
scroll to position [277, 0]
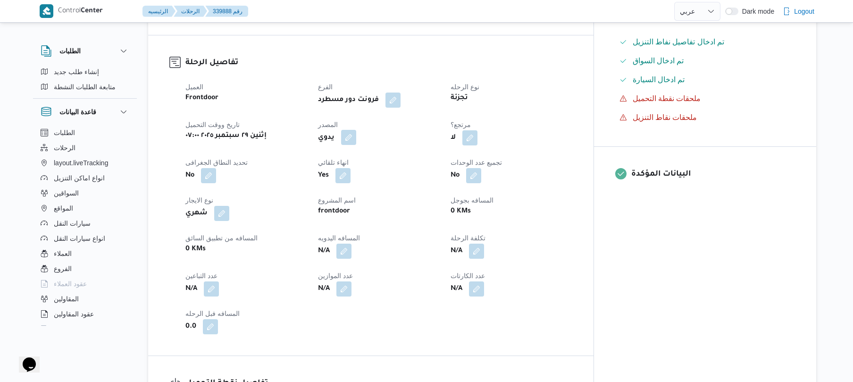
click at [356, 134] on button "button" at bounding box center [348, 137] width 15 height 15
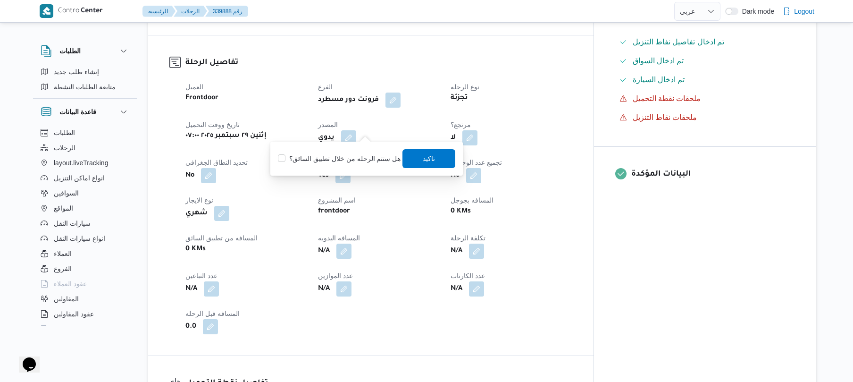
click at [352, 159] on label "هل ستتم الرحله من خلال تطبيق السائق؟" at bounding box center [339, 158] width 123 height 11
checkbox input "true"
click at [417, 159] on span "تاكيد" at bounding box center [429, 158] width 53 height 19
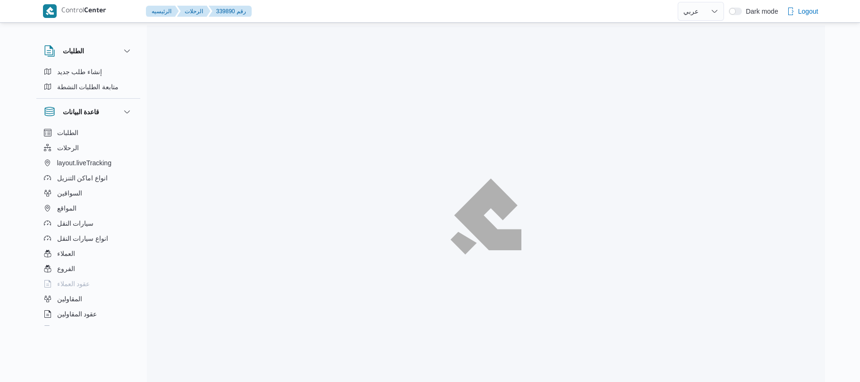
select select "ar"
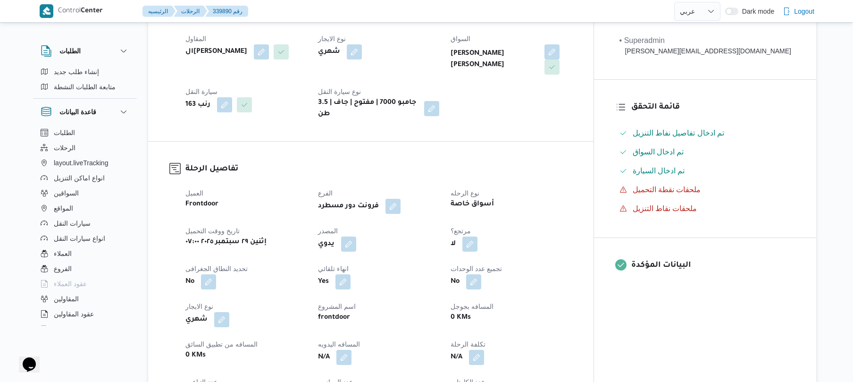
scroll to position [201, 0]
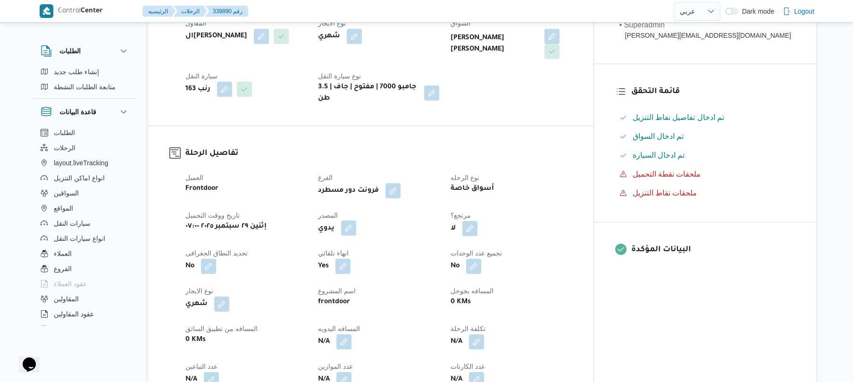
click at [356, 225] on button "button" at bounding box center [348, 227] width 15 height 15
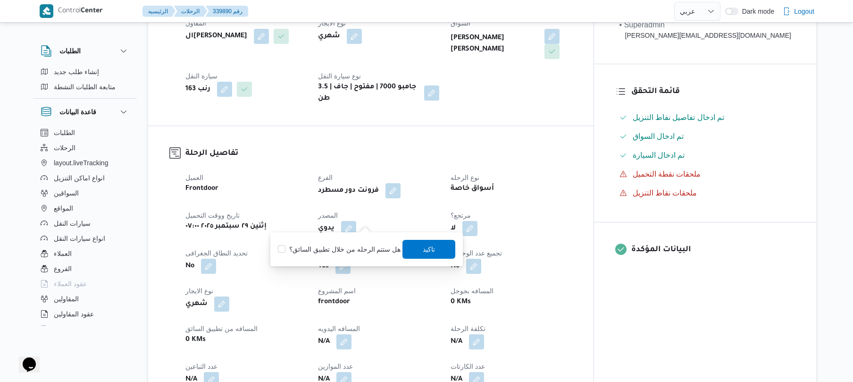
click at [361, 250] on label "هل ستتم الرحله من خلال تطبيق السائق؟" at bounding box center [339, 249] width 123 height 11
checkbox input "true"
click at [425, 250] on span "تاكيد" at bounding box center [429, 248] width 12 height 11
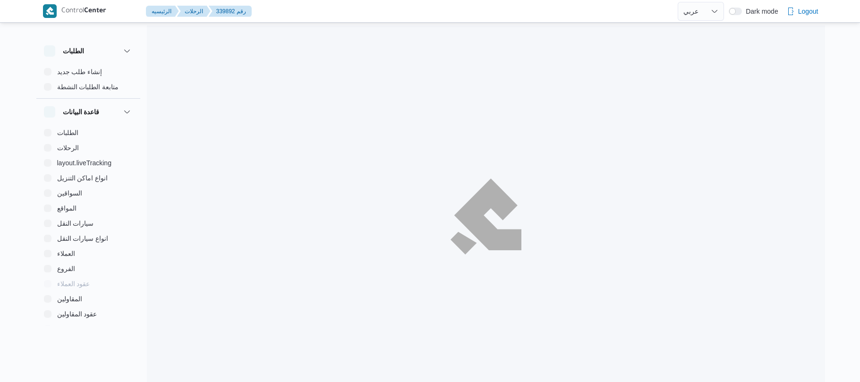
select select "ar"
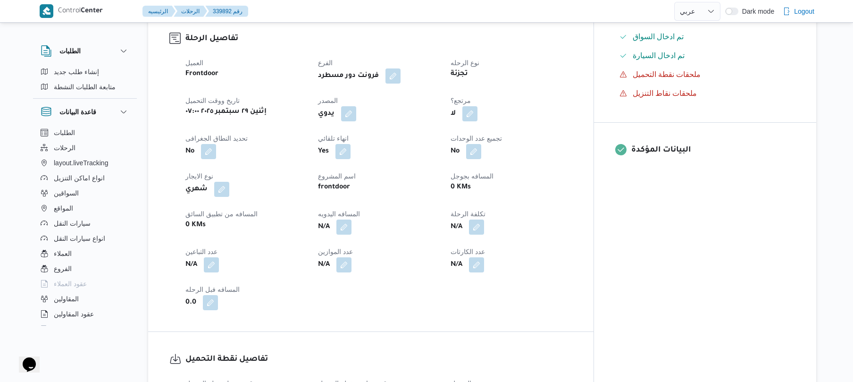
scroll to position [302, 0]
click at [356, 120] on span at bounding box center [347, 112] width 20 height 15
click at [356, 119] on button "button" at bounding box center [348, 111] width 15 height 15
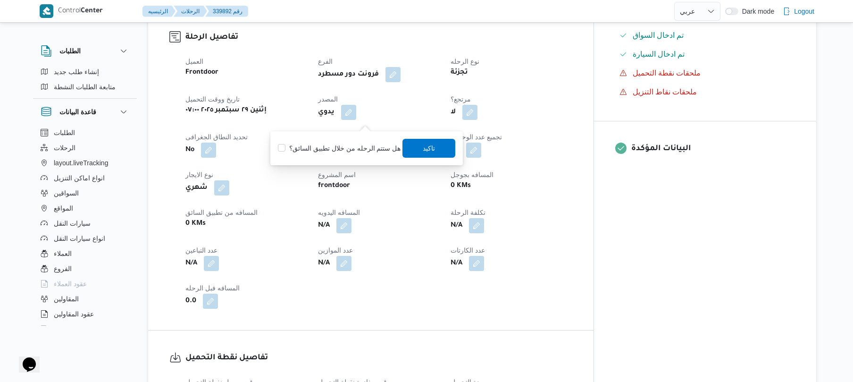
click at [351, 148] on label "هل ستتم الرحله من خلال تطبيق السائق؟" at bounding box center [339, 148] width 123 height 11
checkbox input "true"
click at [423, 148] on span "تاكيد" at bounding box center [429, 147] width 12 height 11
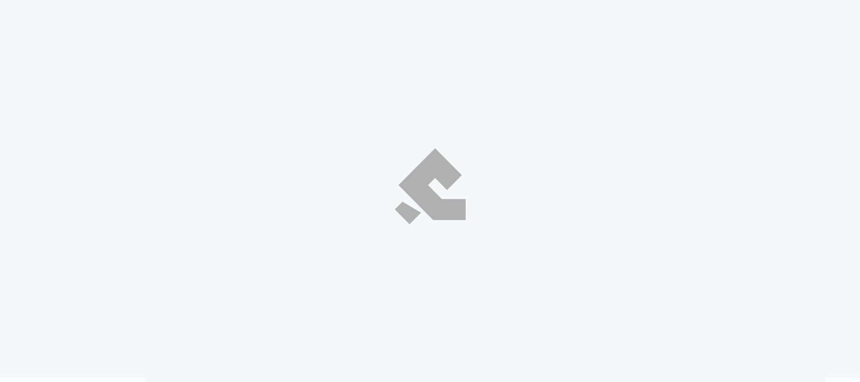
select select "ar"
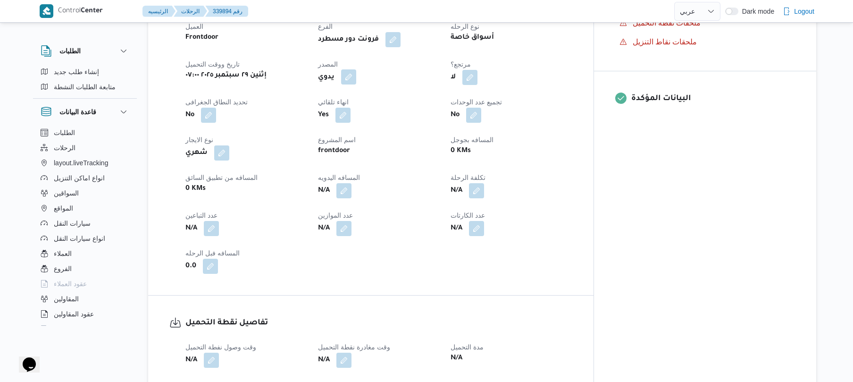
click at [356, 69] on button "button" at bounding box center [348, 76] width 15 height 15
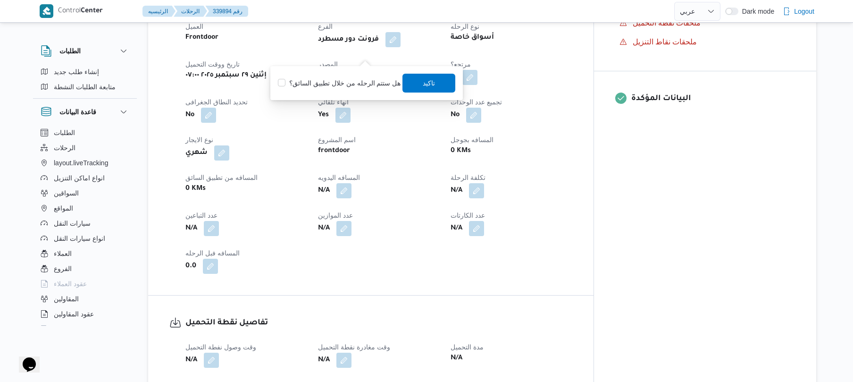
click at [352, 85] on label "هل ستتم الرحله من خلال تطبيق السائق؟" at bounding box center [339, 82] width 123 height 11
checkbox input "true"
click at [440, 84] on span "تاكيد" at bounding box center [429, 82] width 53 height 19
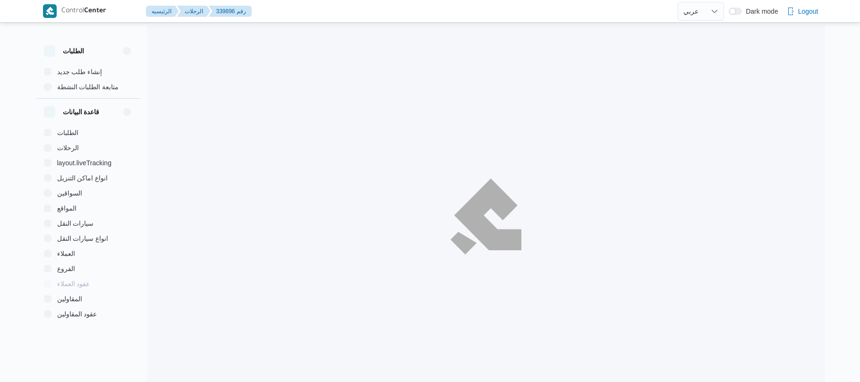
select select "ar"
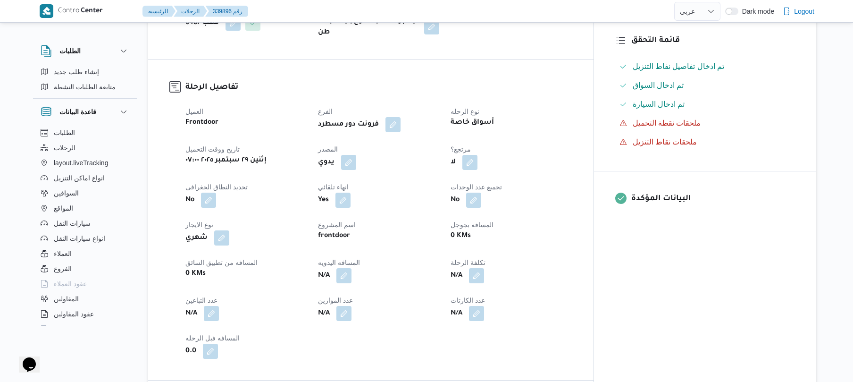
scroll to position [277, 0]
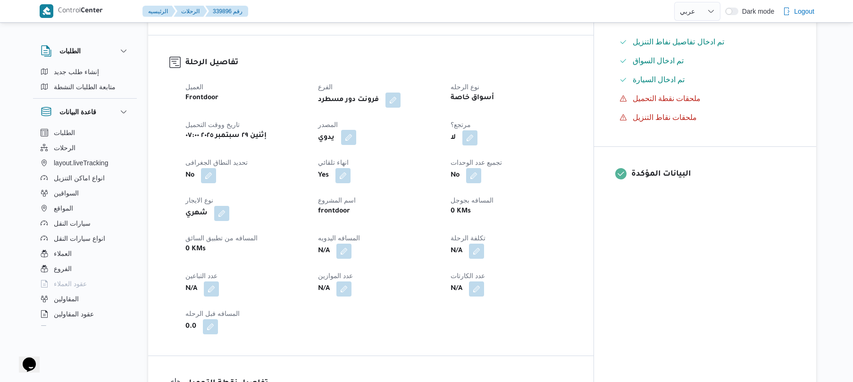
click at [356, 133] on button "button" at bounding box center [348, 137] width 15 height 15
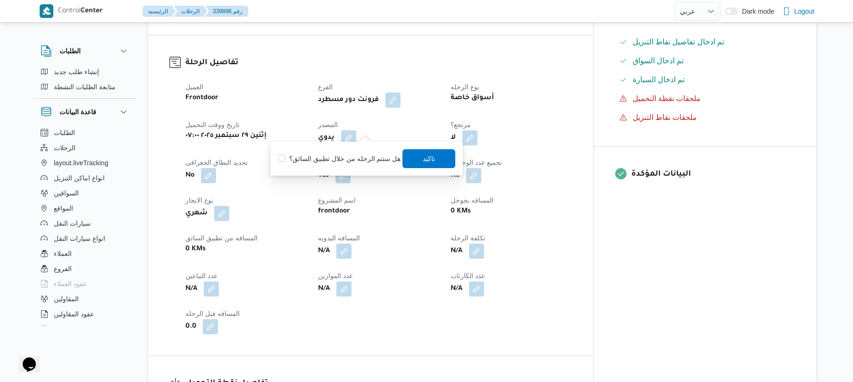
click at [351, 157] on label "هل ستتم الرحله من خلال تطبيق السائق؟" at bounding box center [339, 158] width 123 height 11
checkbox input "true"
click at [417, 158] on span "تاكيد" at bounding box center [429, 158] width 53 height 19
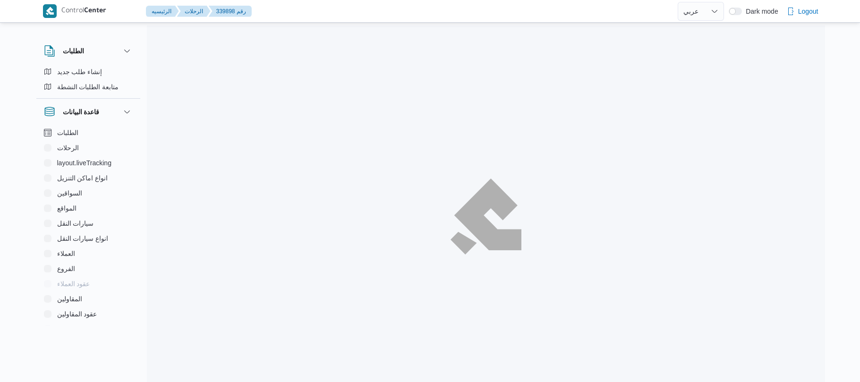
select select "ar"
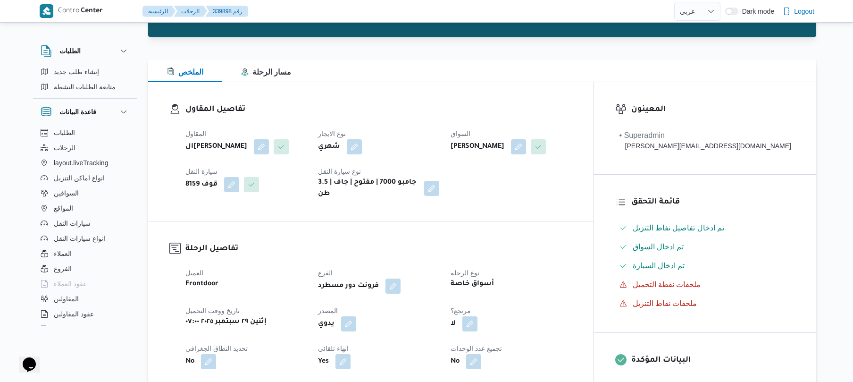
scroll to position [252, 0]
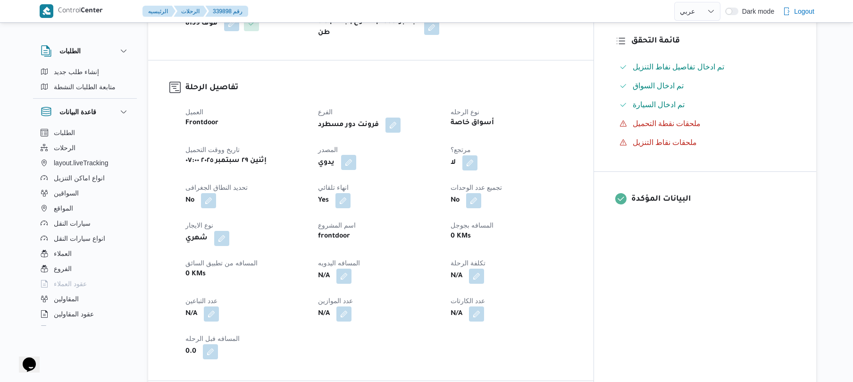
click at [356, 155] on button "button" at bounding box center [348, 162] width 15 height 15
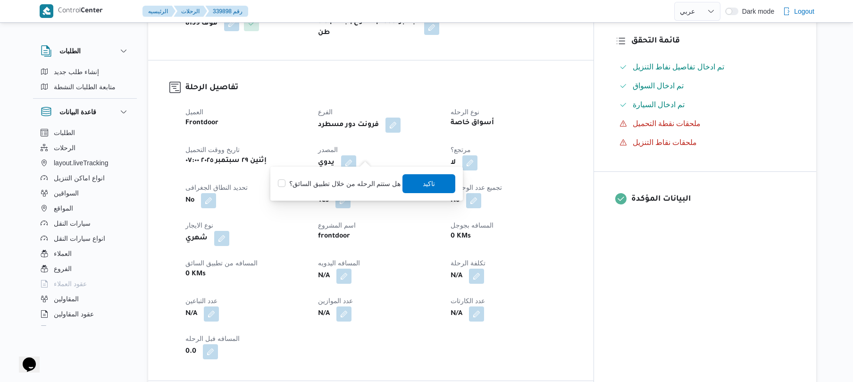
click at [368, 180] on label "هل ستتم الرحله من خلال تطبيق السائق؟" at bounding box center [339, 183] width 123 height 11
checkbox input "true"
click at [426, 186] on span "تاكيد" at bounding box center [429, 182] width 12 height 11
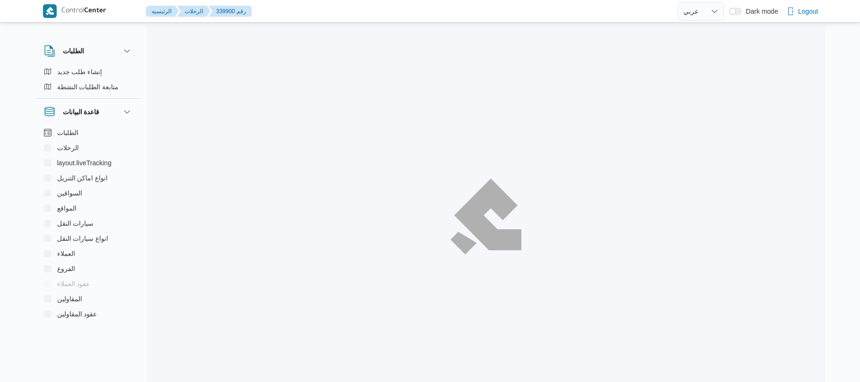
select select "ar"
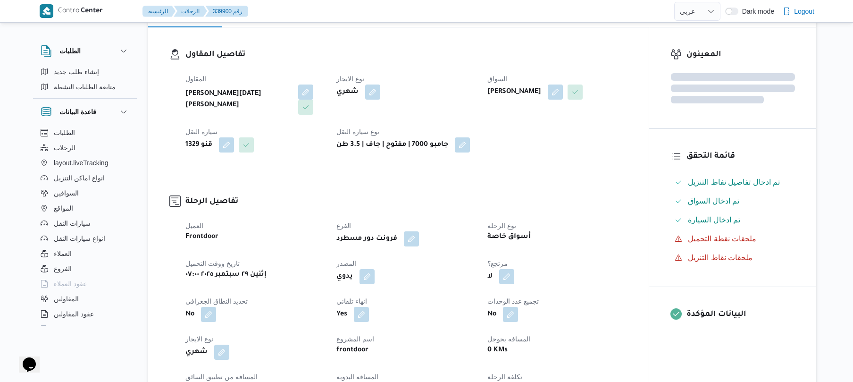
scroll to position [277, 0]
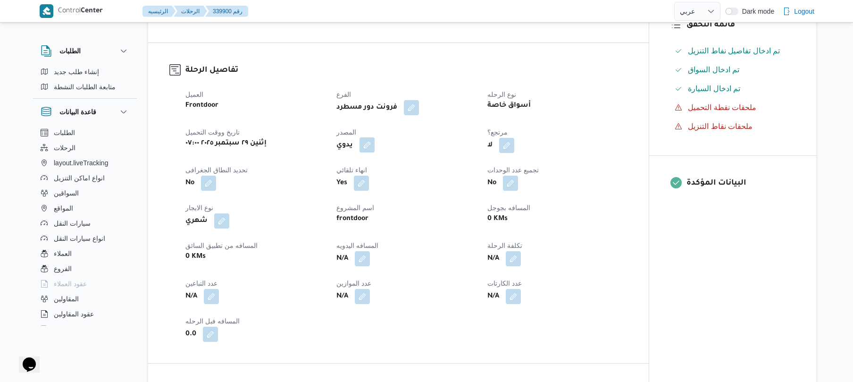
click at [370, 149] on button "button" at bounding box center [367, 144] width 15 height 15
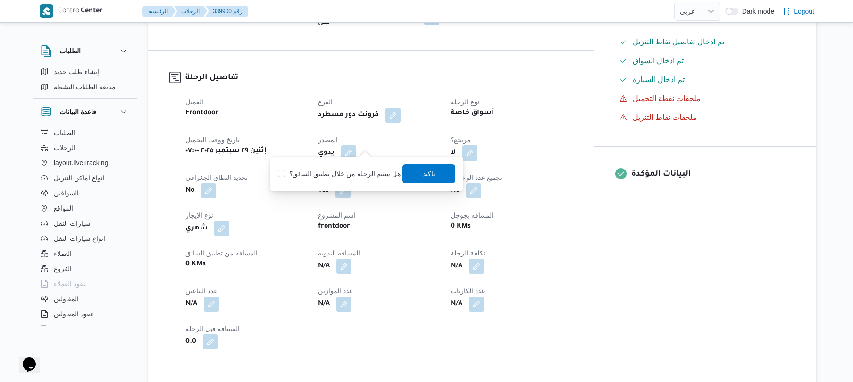
click at [346, 177] on label "هل ستتم الرحله من خلال تطبيق السائق؟" at bounding box center [339, 173] width 123 height 11
checkbox input "true"
click at [433, 172] on span "تاكيد" at bounding box center [429, 173] width 53 height 19
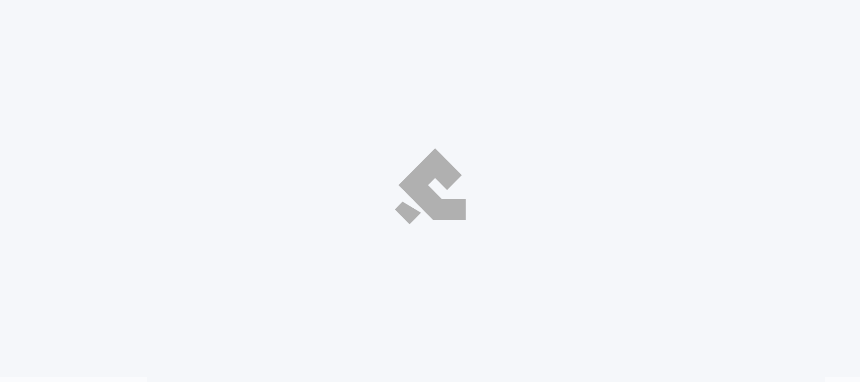
select select "ar"
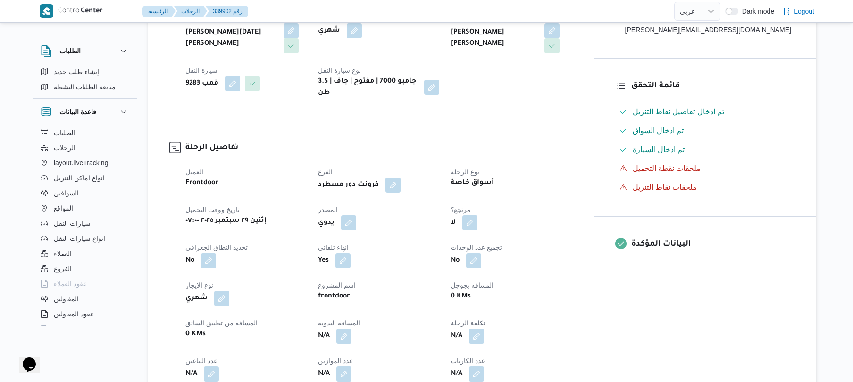
scroll to position [302, 0]
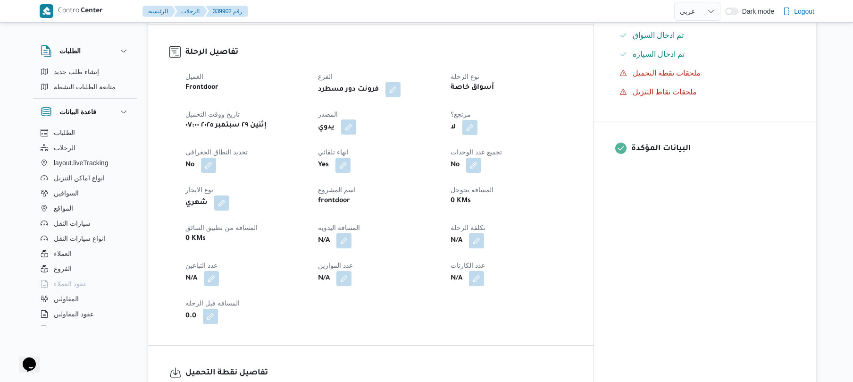
click at [356, 121] on button "button" at bounding box center [348, 126] width 15 height 15
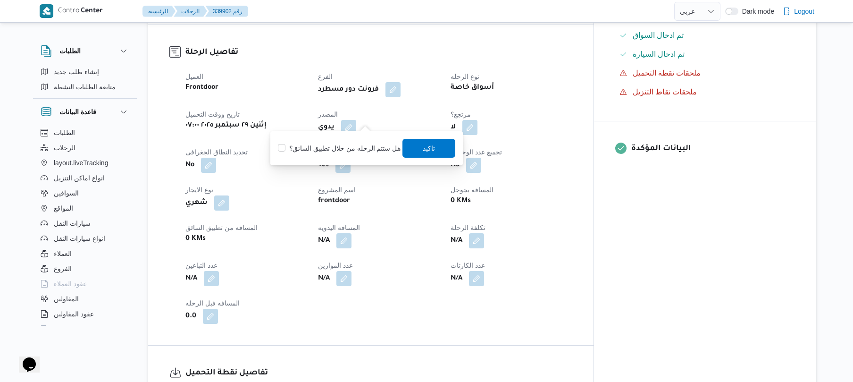
click at [346, 148] on label "هل ستتم الرحله من خلال تطبيق السائق؟" at bounding box center [339, 148] width 123 height 11
checkbox input "true"
click at [433, 143] on span "تاكيد" at bounding box center [429, 147] width 53 height 19
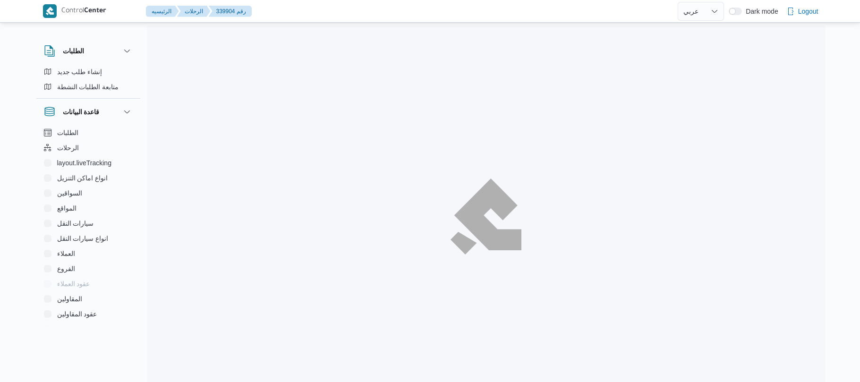
select select "ar"
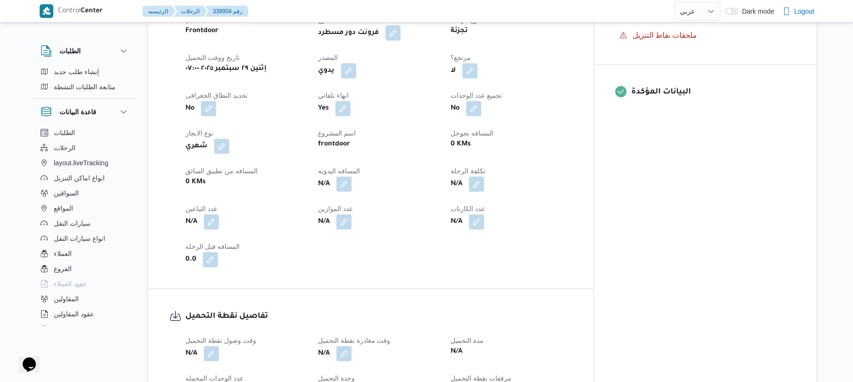
scroll to position [327, 0]
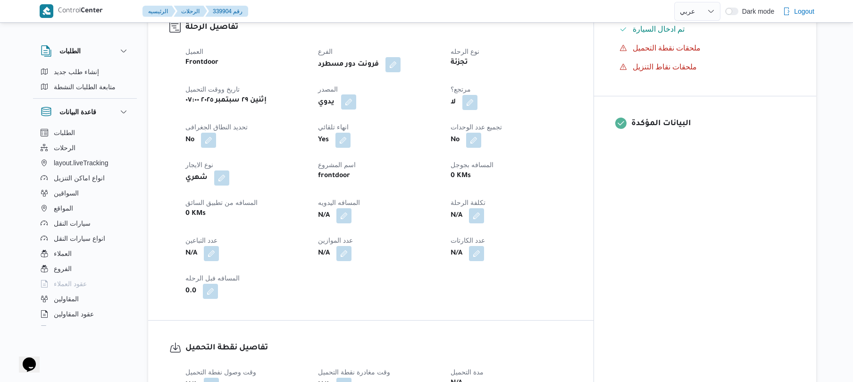
click at [356, 94] on button "button" at bounding box center [348, 101] width 15 height 15
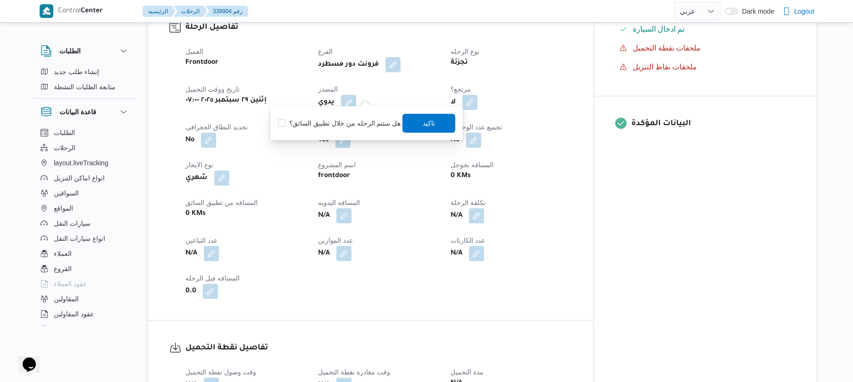
click at [363, 127] on label "هل ستتم الرحله من خلال تطبيق السائق؟" at bounding box center [339, 123] width 123 height 11
checkbox input "true"
click at [435, 122] on span "تاكيد" at bounding box center [429, 122] width 53 height 19
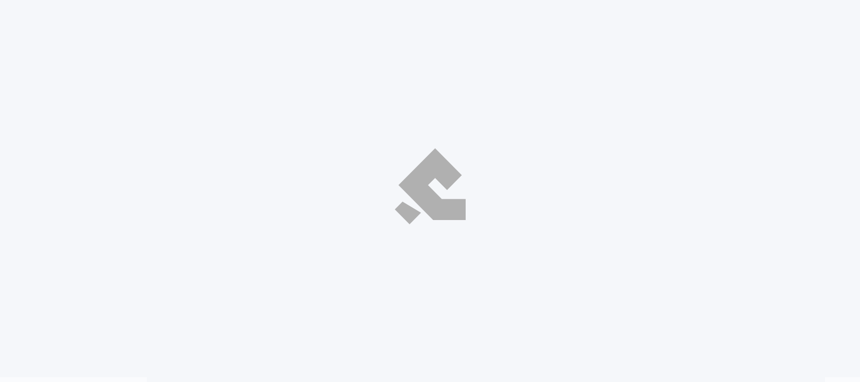
select select "ar"
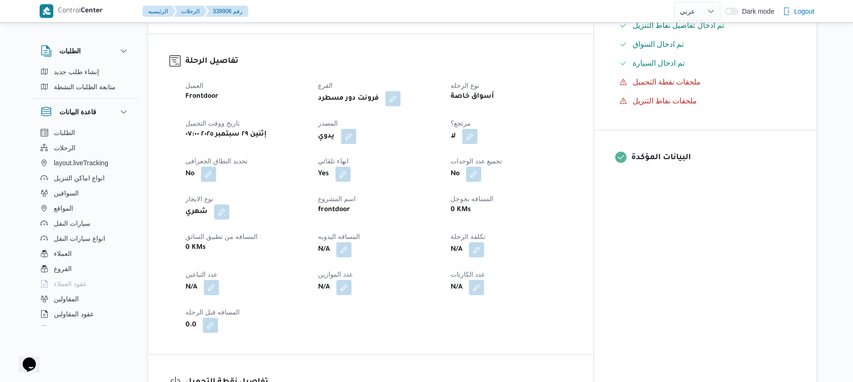
scroll to position [302, 0]
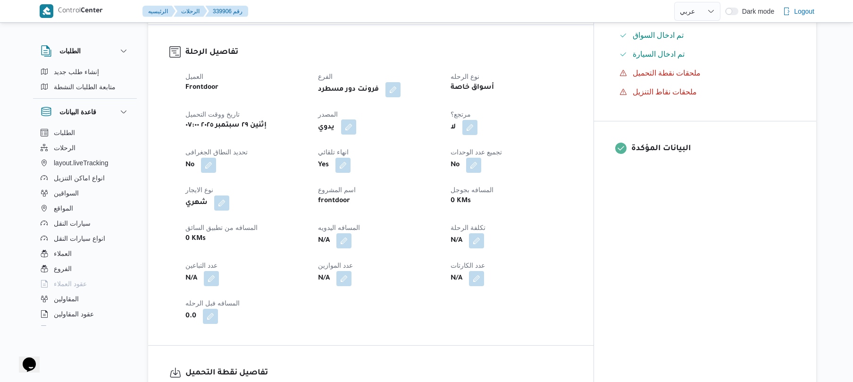
click at [356, 119] on button "button" at bounding box center [348, 126] width 15 height 15
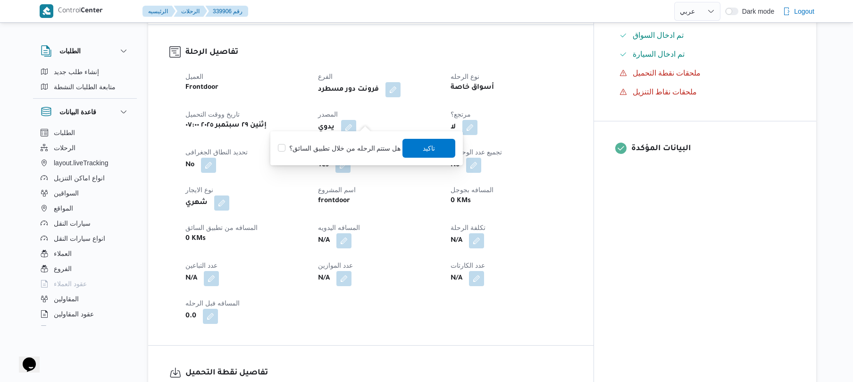
click at [354, 148] on label "هل ستتم الرحله من خلال تطبيق السائق؟" at bounding box center [339, 148] width 123 height 11
checkbox input "true"
click at [435, 148] on span "تاكيد" at bounding box center [429, 147] width 53 height 19
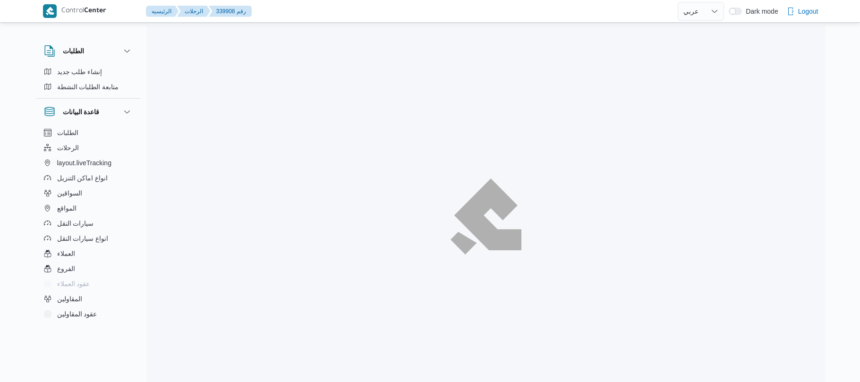
select select "ar"
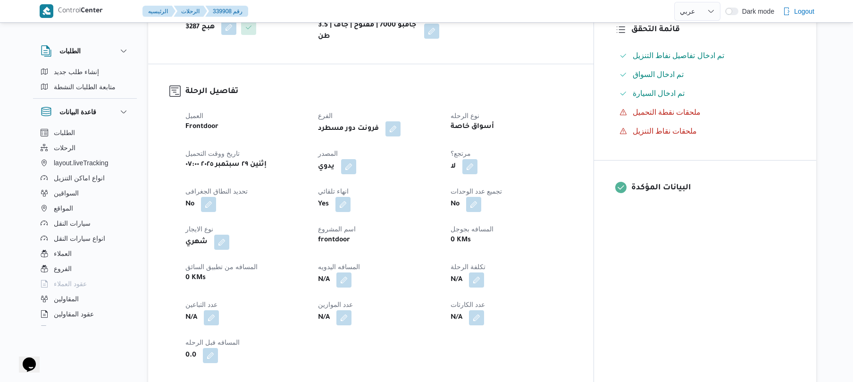
scroll to position [277, 0]
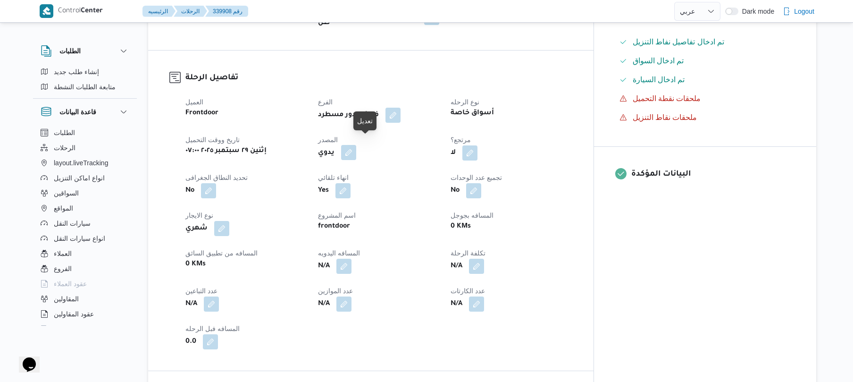
click at [356, 151] on button "button" at bounding box center [348, 152] width 15 height 15
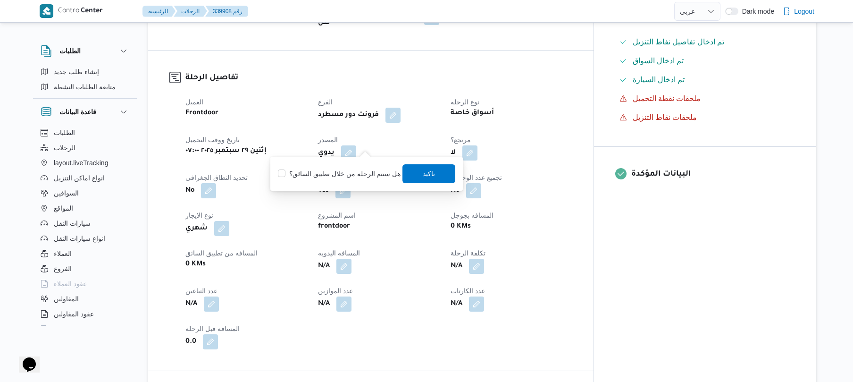
click at [363, 173] on label "هل ستتم الرحله من خلال تطبيق السائق؟" at bounding box center [339, 173] width 123 height 11
checkbox input "true"
click at [439, 167] on span "تاكيد" at bounding box center [429, 173] width 53 height 19
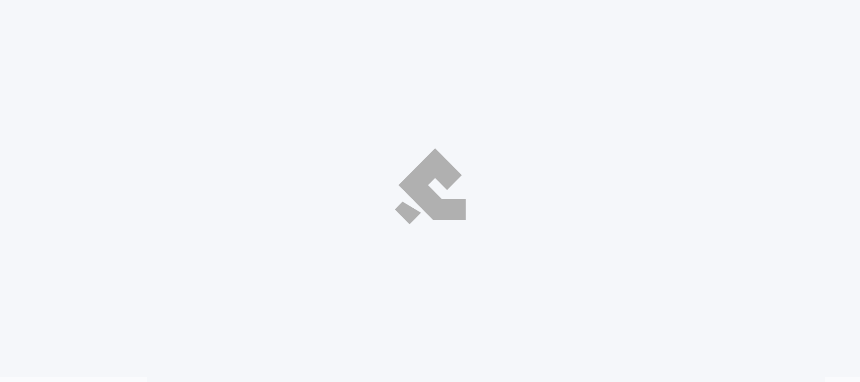
select select "ar"
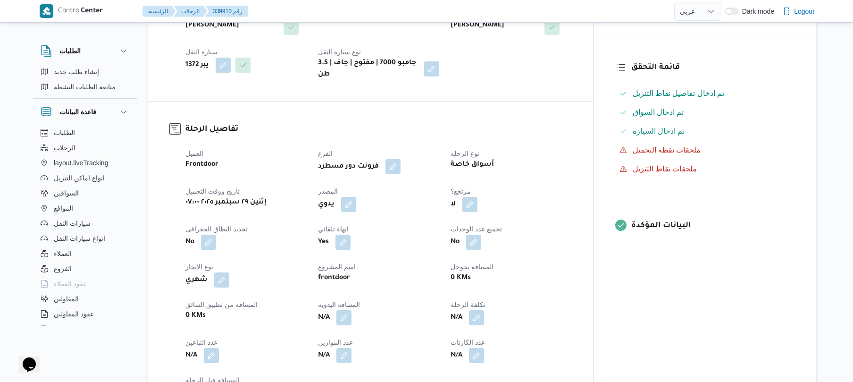
scroll to position [252, 0]
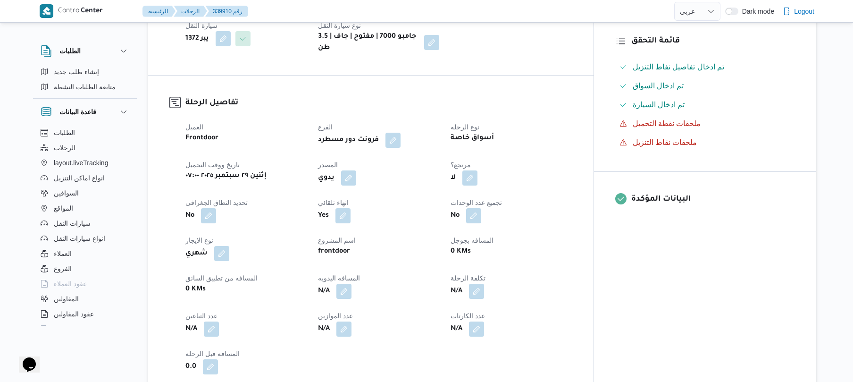
click at [356, 171] on span at bounding box center [347, 177] width 20 height 15
click at [356, 172] on button "button" at bounding box center [348, 177] width 15 height 15
click at [338, 198] on label "هل ستتم الرحله من خلال تطبيق السائق؟" at bounding box center [339, 198] width 123 height 11
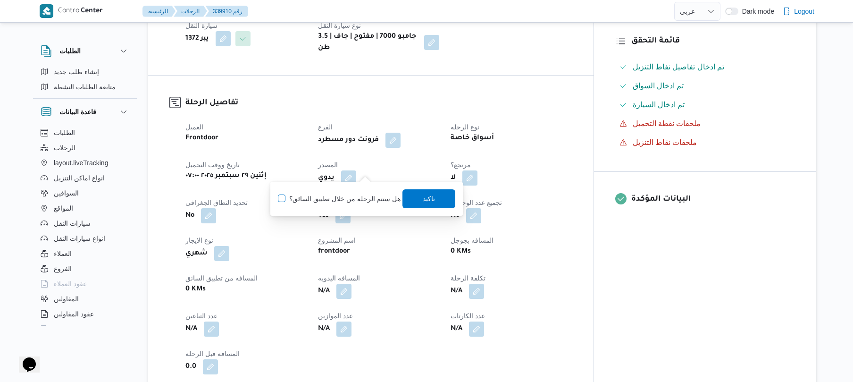
checkbox input "true"
click at [414, 202] on span "تاكيد" at bounding box center [429, 198] width 53 height 19
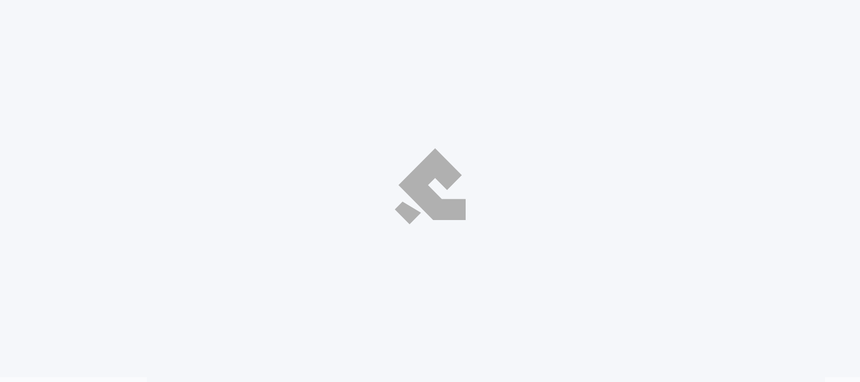
select select "ar"
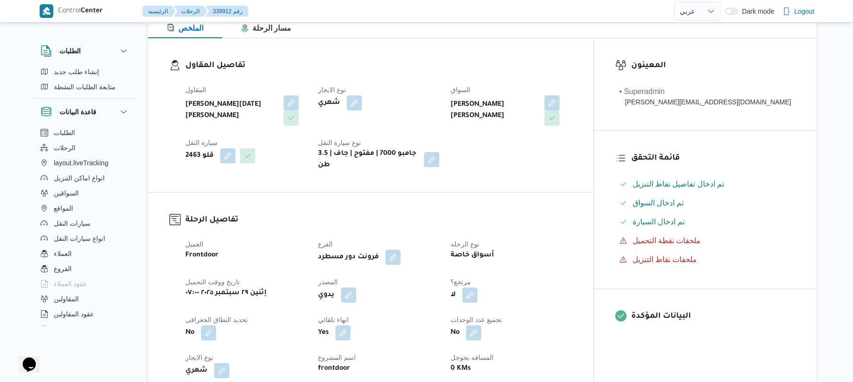
scroll to position [227, 0]
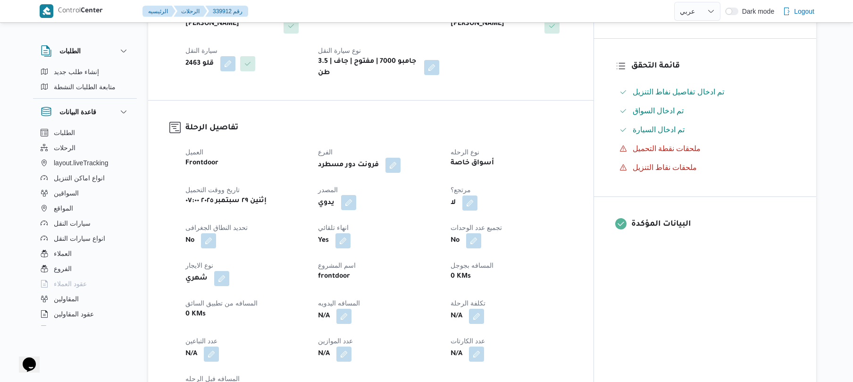
click at [356, 199] on button "button" at bounding box center [348, 202] width 15 height 15
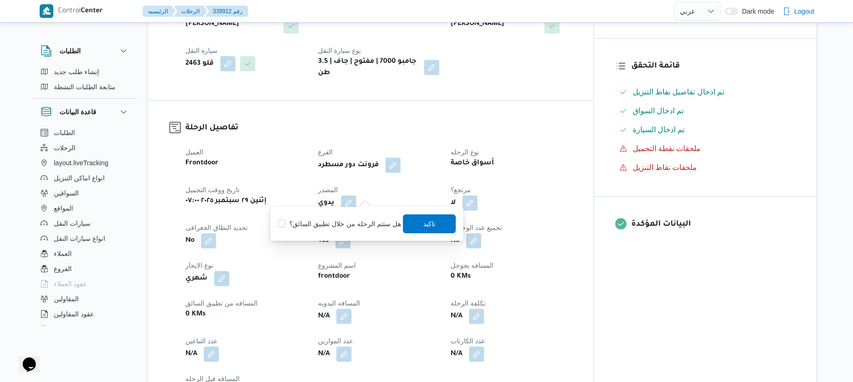
click at [320, 225] on label "هل ستتم الرحله من خلال تطبيق السائق؟" at bounding box center [339, 223] width 123 height 11
checkbox input "true"
click at [413, 222] on span "تاكيد" at bounding box center [429, 223] width 53 height 19
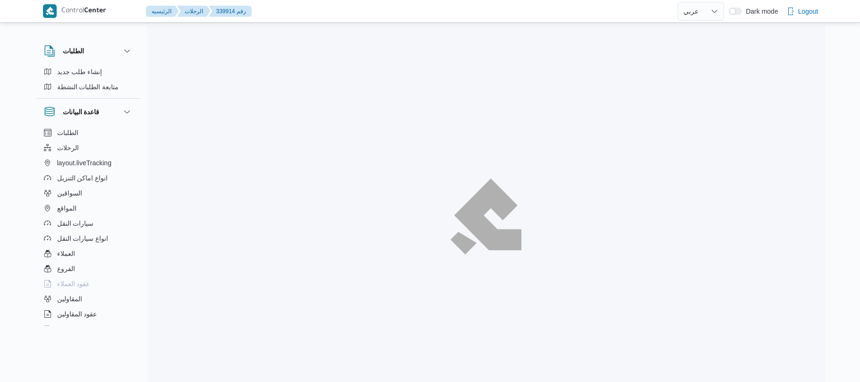
select select "ar"
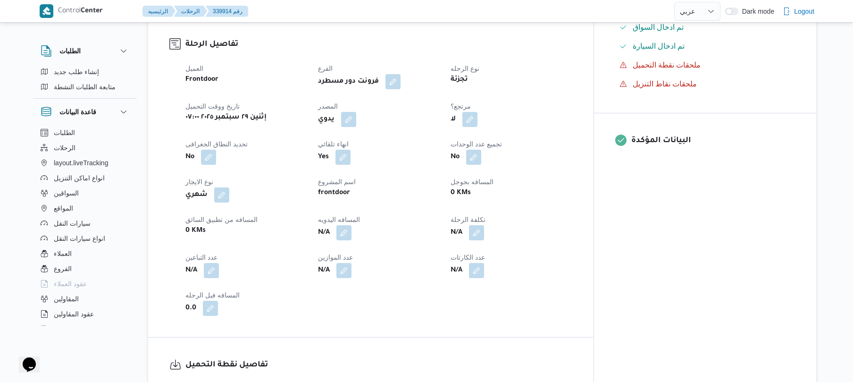
scroll to position [327, 0]
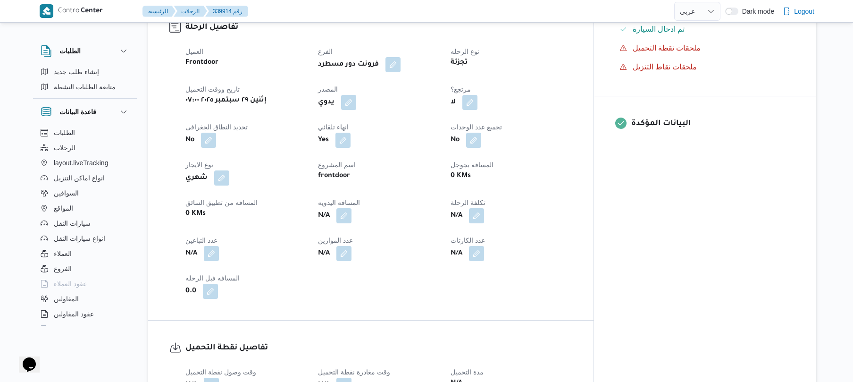
click at [369, 106] on div "العميل Frontdoor الفرع فرونت دور مسطرد نوع الرحله تجزئة تاريخ ووقت التحميل إثني…" at bounding box center [379, 172] width 398 height 264
click at [356, 95] on button "button" at bounding box center [348, 101] width 15 height 15
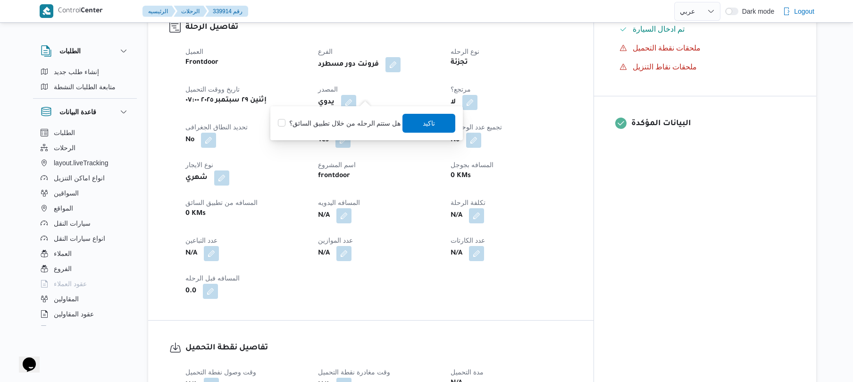
click at [333, 124] on label "هل ستتم الرحله من خلال تطبيق السائق؟" at bounding box center [339, 123] width 123 height 11
checkbox input "true"
click at [432, 122] on span "تاكيد" at bounding box center [429, 122] width 12 height 11
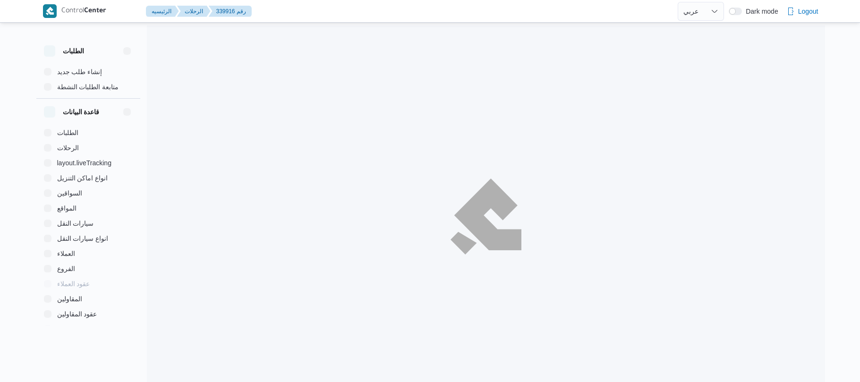
select select "ar"
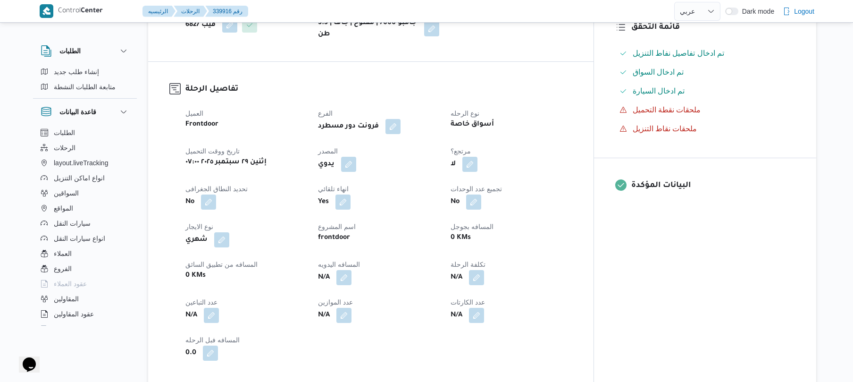
scroll to position [352, 0]
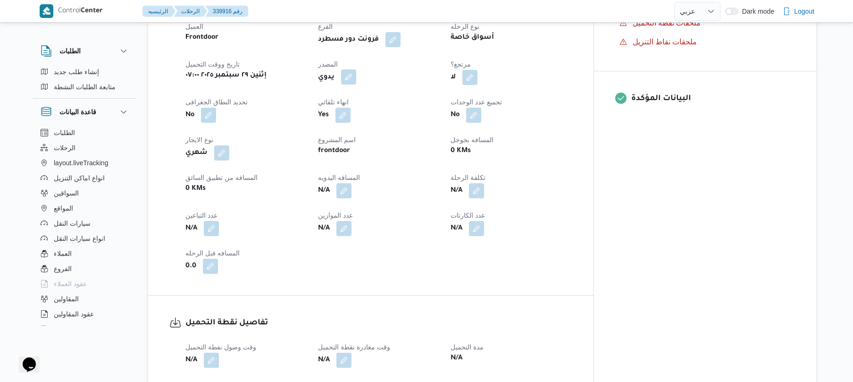
click at [356, 71] on button "button" at bounding box center [348, 76] width 15 height 15
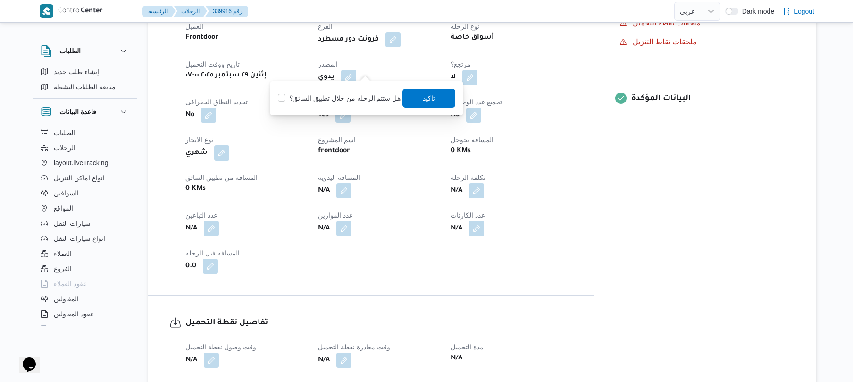
click at [350, 91] on div "هل ستتم الرحله من خلال تطبيق السائق؟ [GEOGRAPHIC_DATA]" at bounding box center [366, 98] width 179 height 21
click at [352, 100] on label "هل ستتم الرحله من خلال تطبيق السائق؟" at bounding box center [339, 98] width 123 height 11
checkbox input "true"
click at [437, 93] on span "تاكيد" at bounding box center [429, 97] width 53 height 19
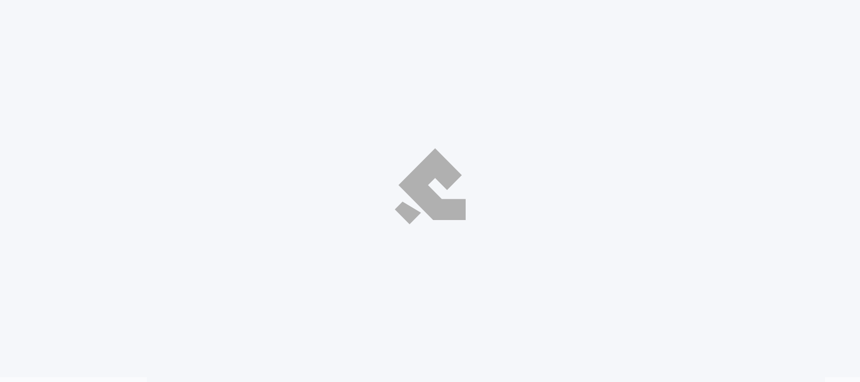
select select "ar"
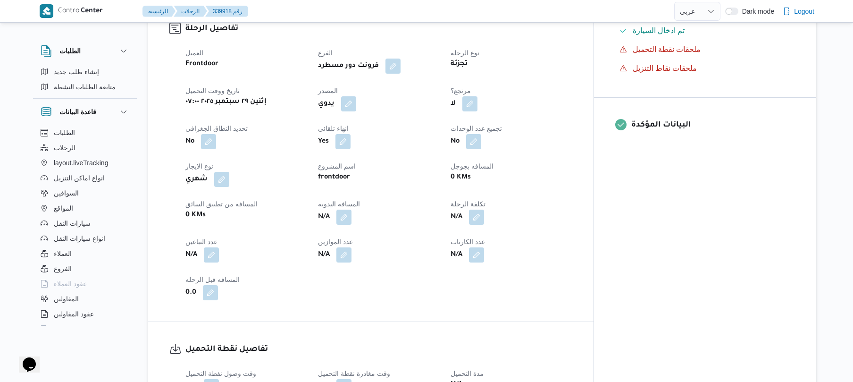
scroll to position [327, 0]
click at [356, 94] on button "button" at bounding box center [348, 101] width 15 height 15
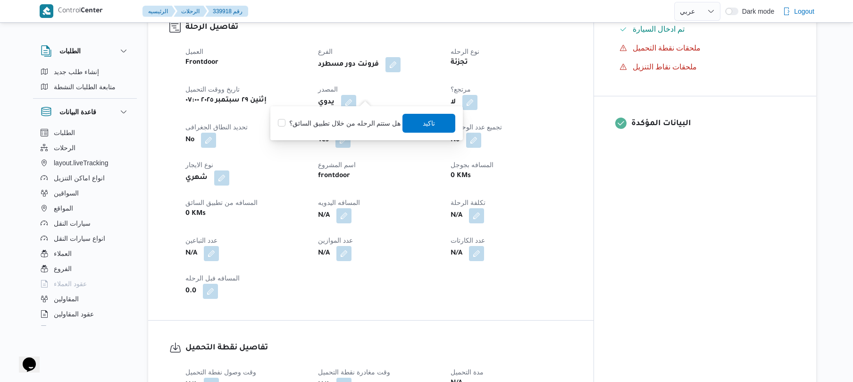
click at [344, 119] on label "هل ستتم الرحله من خلال تطبيق السائق؟" at bounding box center [339, 123] width 123 height 11
checkbox input "true"
click at [425, 123] on span "تاكيد" at bounding box center [429, 122] width 12 height 11
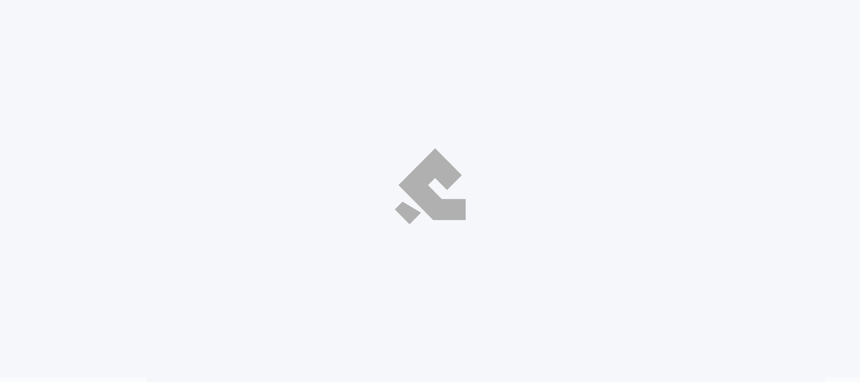
select select "ar"
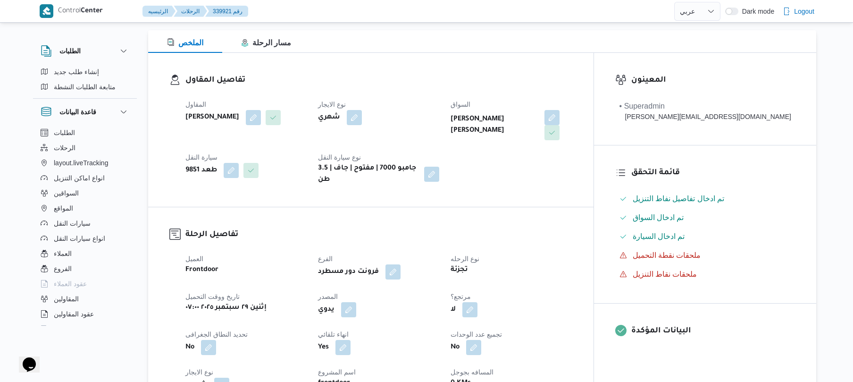
scroll to position [252, 0]
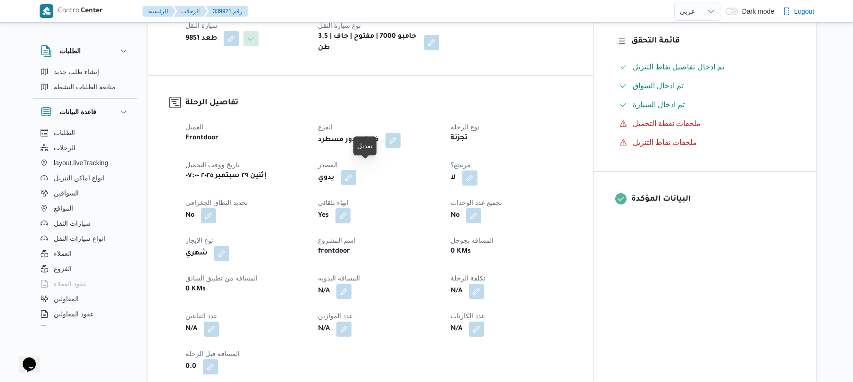
click at [356, 170] on button "button" at bounding box center [348, 177] width 15 height 15
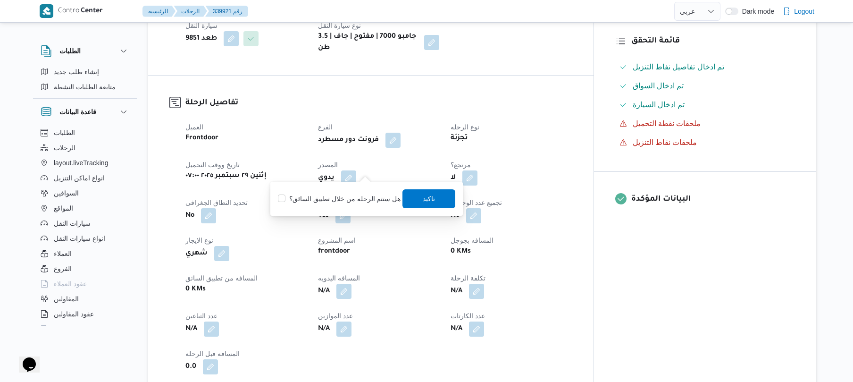
click at [349, 194] on label "هل ستتم الرحله من خلال تطبيق السائق؟" at bounding box center [339, 198] width 123 height 11
checkbox input "true"
click at [414, 199] on span "تاكيد" at bounding box center [429, 198] width 53 height 19
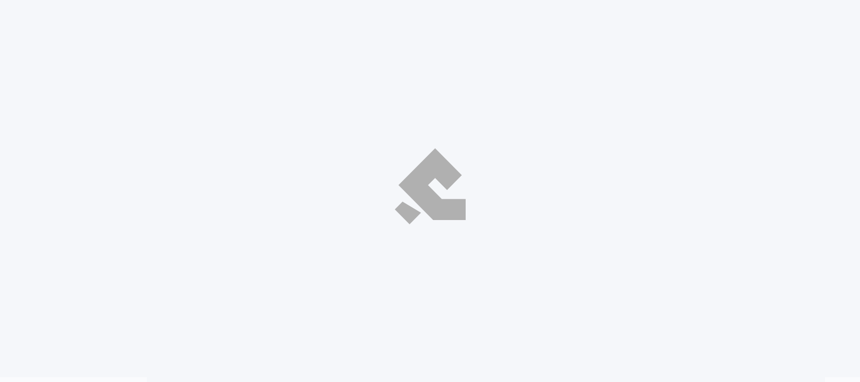
select select "ar"
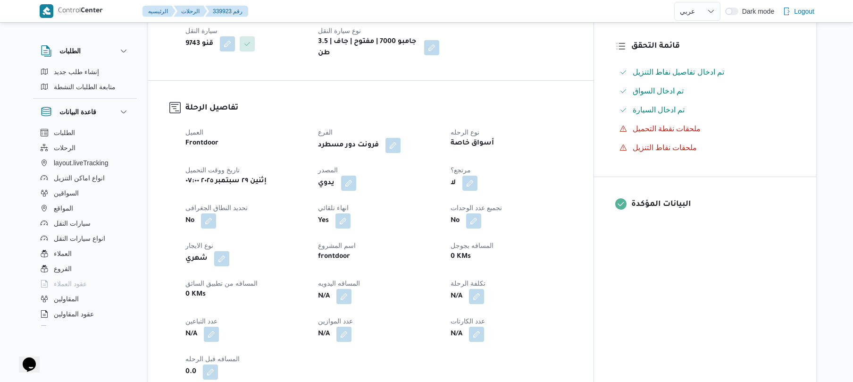
scroll to position [252, 0]
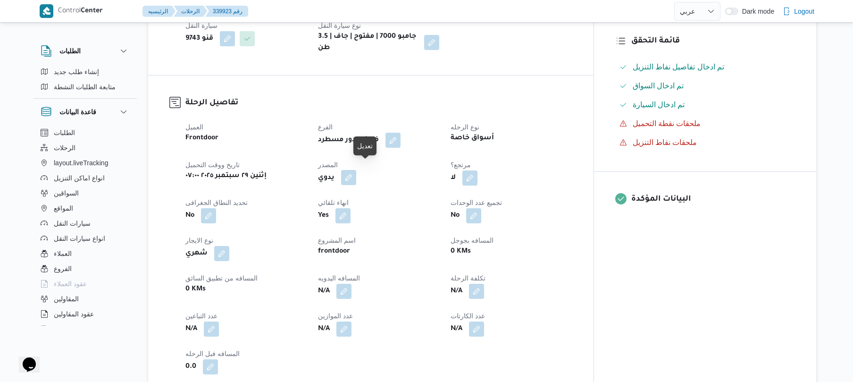
click at [356, 170] on button "button" at bounding box center [348, 177] width 15 height 15
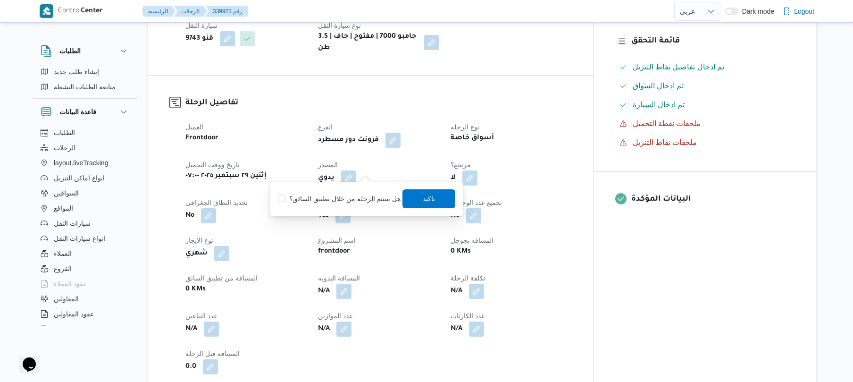
click at [350, 201] on label "هل ستتم الرحله من خلال تطبيق السائق؟" at bounding box center [339, 198] width 123 height 11
checkbox input "true"
click at [426, 200] on span "تاكيد" at bounding box center [429, 198] width 12 height 11
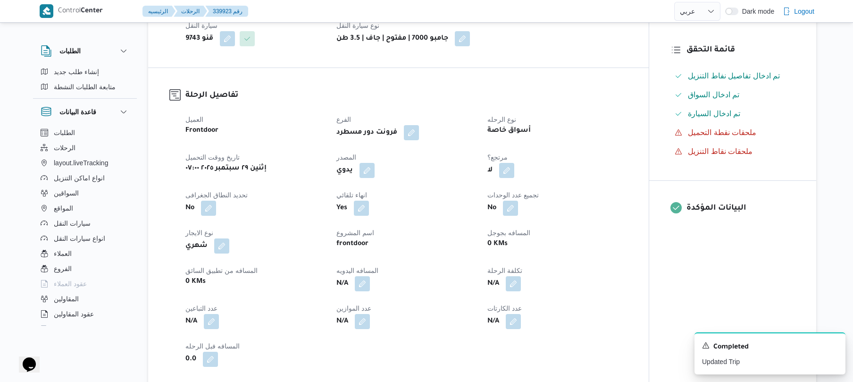
click at [474, 71] on div "تفاصيل الرحلة العميل Frontdoor الفرع فرونت دور مسطرد نوع الرحله أسواق خاصة تاري…" at bounding box center [398, 228] width 501 height 320
click at [835, 346] on icon "Dismiss toast" at bounding box center [835, 345] width 8 height 8
click at [618, 139] on div "نوع الرحله أسواق خاصة" at bounding box center [558, 127] width 140 height 26
click at [489, 86] on div "تفاصيل الرحلة العميل Frontdoor الفرع فرونت دور مسطرد نوع الرحله أسواق خاصة تاري…" at bounding box center [398, 228] width 501 height 320
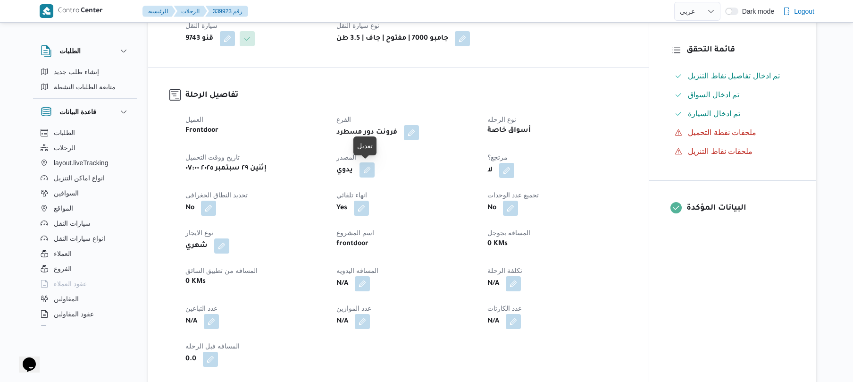
click at [365, 170] on button "button" at bounding box center [367, 169] width 15 height 15
click at [364, 174] on button "button" at bounding box center [367, 169] width 15 height 15
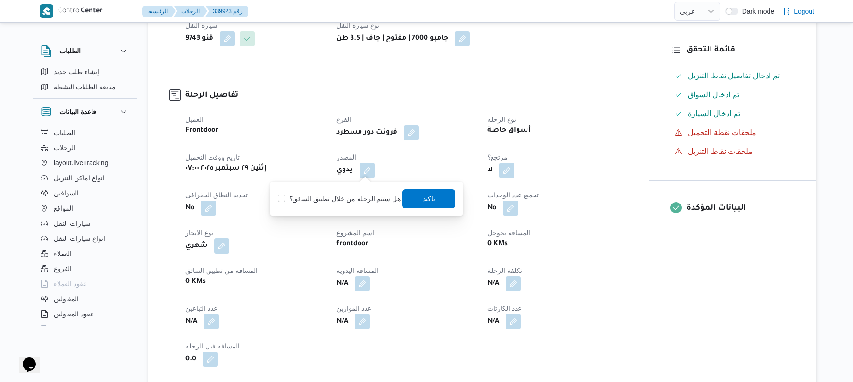
click at [335, 203] on label "هل ستتم الرحله من خلال تطبيق السائق؟" at bounding box center [339, 198] width 123 height 11
checkbox input "true"
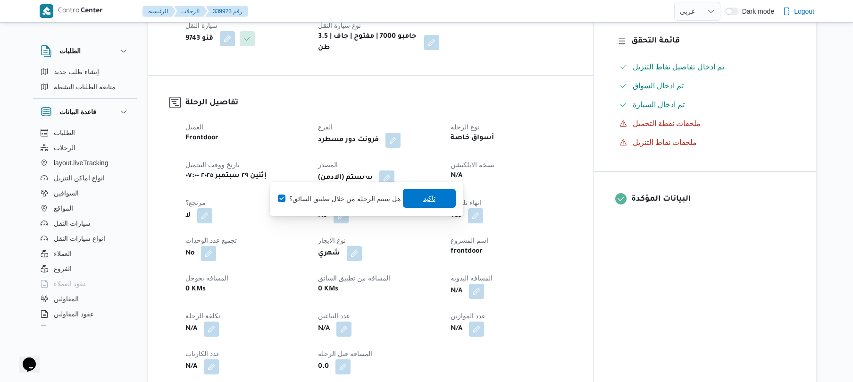
click at [423, 197] on span "تاكيد" at bounding box center [429, 198] width 12 height 11
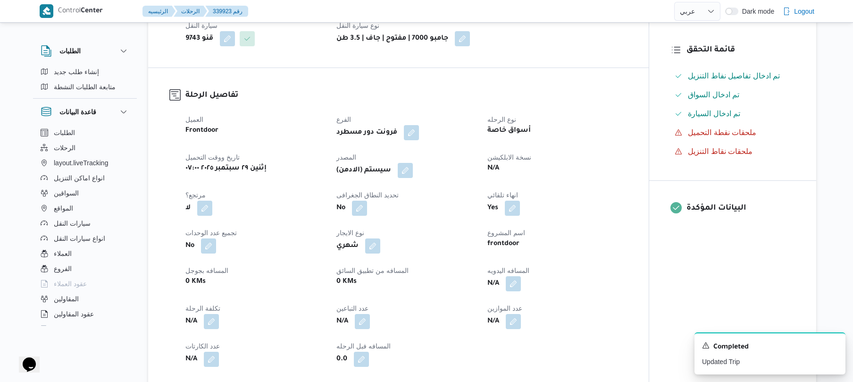
click at [442, 174] on div "(سيستم (الادمن" at bounding box center [407, 170] width 142 height 17
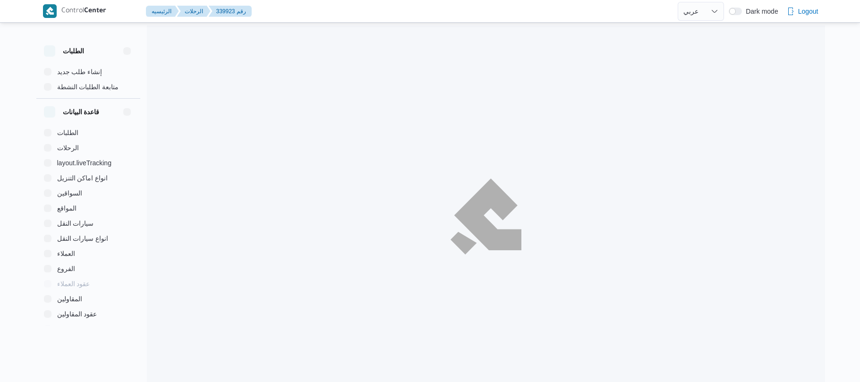
select select "ar"
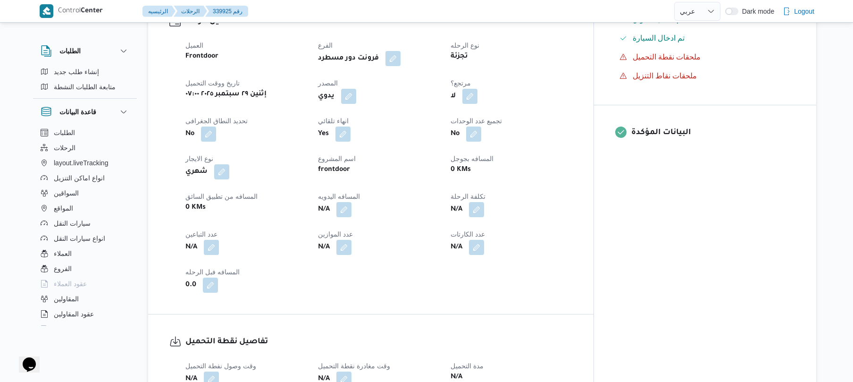
scroll to position [327, 0]
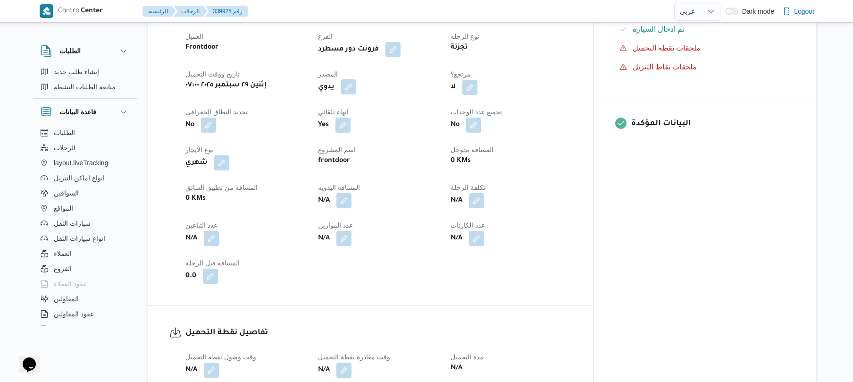
click at [356, 92] on button "button" at bounding box center [348, 86] width 15 height 15
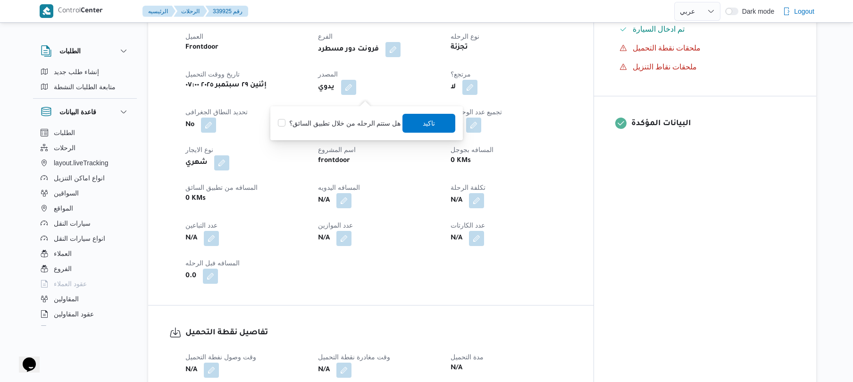
click at [346, 126] on label "هل ستتم الرحله من خلال تطبيق السائق؟" at bounding box center [339, 123] width 123 height 11
checkbox input "true"
click at [422, 128] on span "تاكيد" at bounding box center [429, 122] width 53 height 19
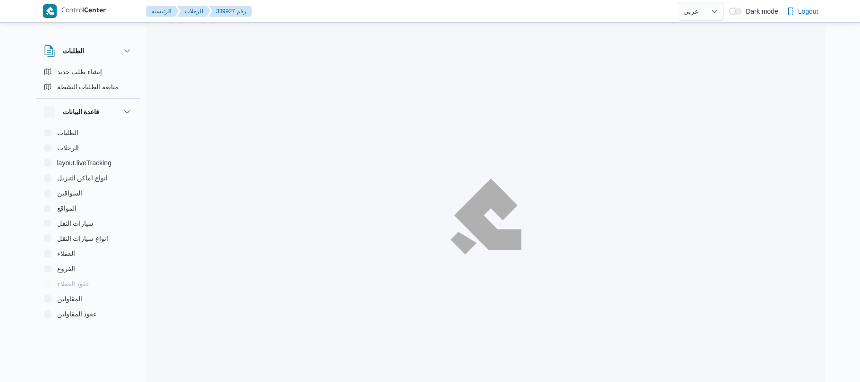
select select "ar"
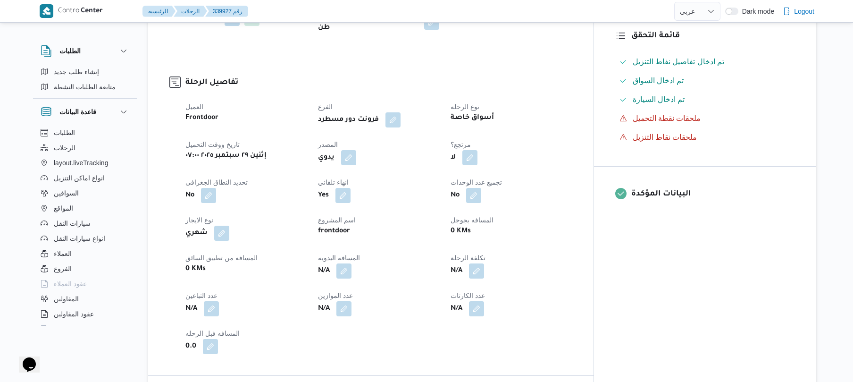
scroll to position [277, 0]
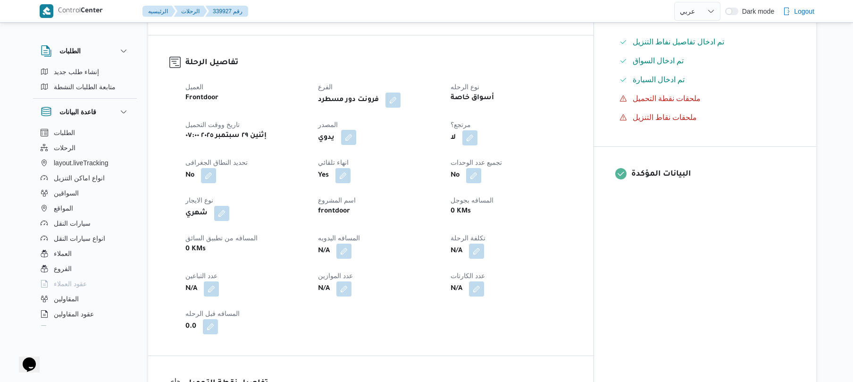
click at [356, 145] on button "button" at bounding box center [348, 137] width 15 height 15
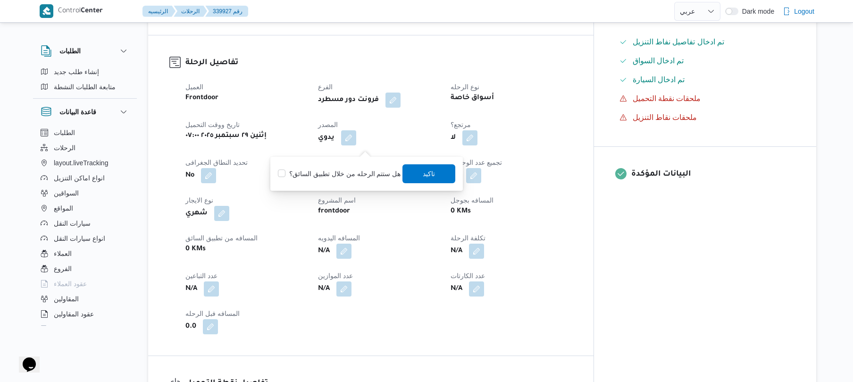
click at [363, 169] on label "هل ستتم الرحله من خلال تطبيق السائق؟" at bounding box center [339, 173] width 123 height 11
checkbox input "true"
click at [418, 176] on span "تاكيد" at bounding box center [429, 173] width 53 height 19
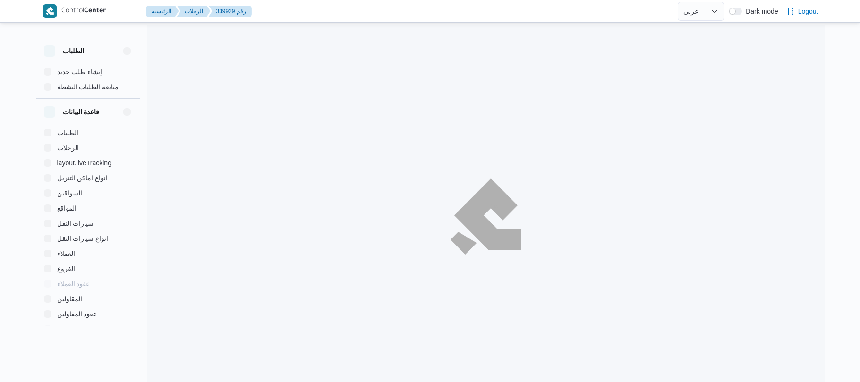
select select "ar"
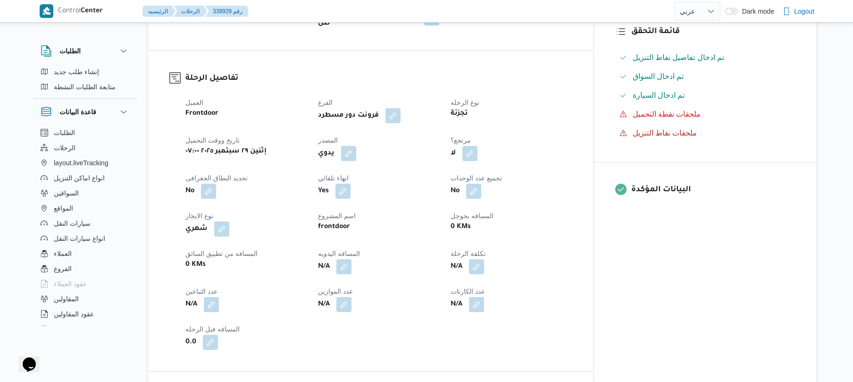
scroll to position [277, 0]
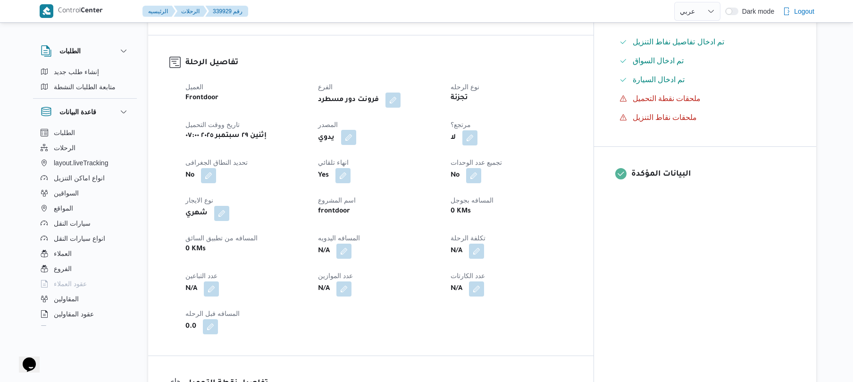
click at [356, 145] on button "button" at bounding box center [348, 137] width 15 height 15
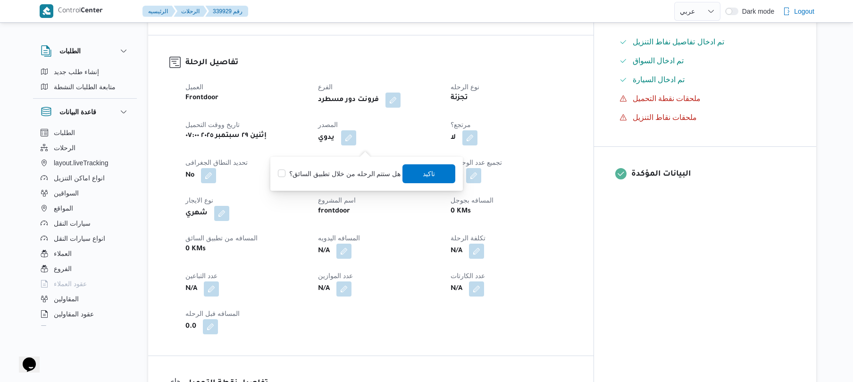
click at [351, 175] on label "هل ستتم الرحله من خلال تطبيق السائق؟" at bounding box center [339, 173] width 123 height 11
checkbox input "true"
click at [429, 172] on span "تاكيد" at bounding box center [429, 173] width 12 height 11
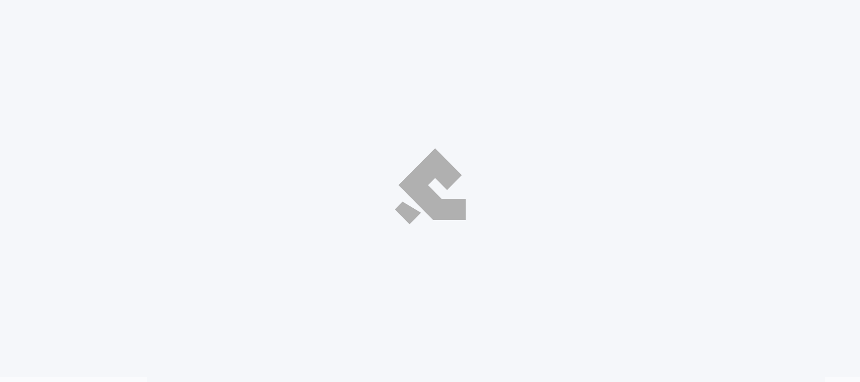
select select "ar"
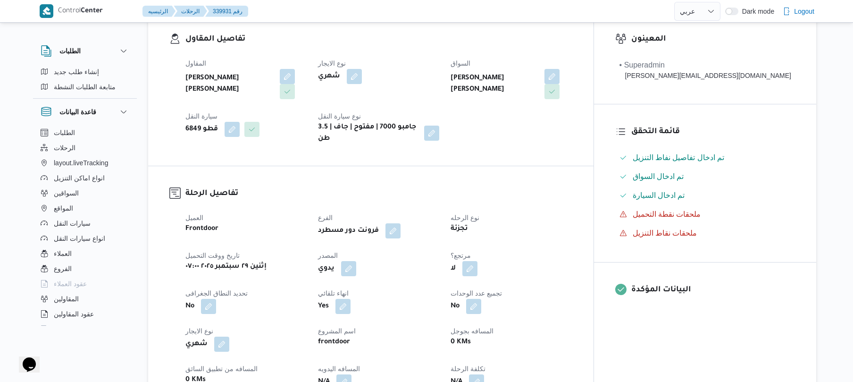
scroll to position [277, 0]
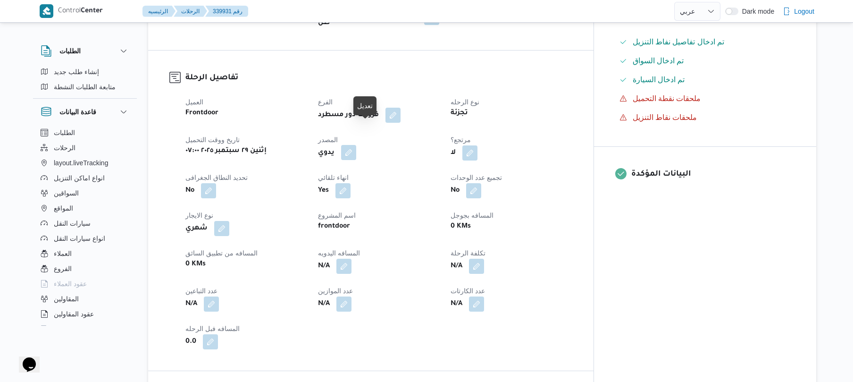
click at [356, 145] on button "button" at bounding box center [348, 152] width 15 height 15
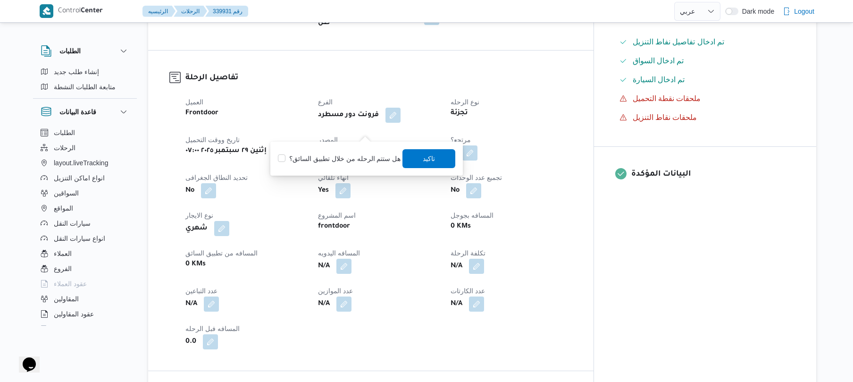
click at [348, 163] on label "هل ستتم الرحله من خلال تطبيق السائق؟" at bounding box center [339, 158] width 123 height 11
checkbox input "true"
click at [439, 160] on span "تاكيد" at bounding box center [429, 158] width 53 height 19
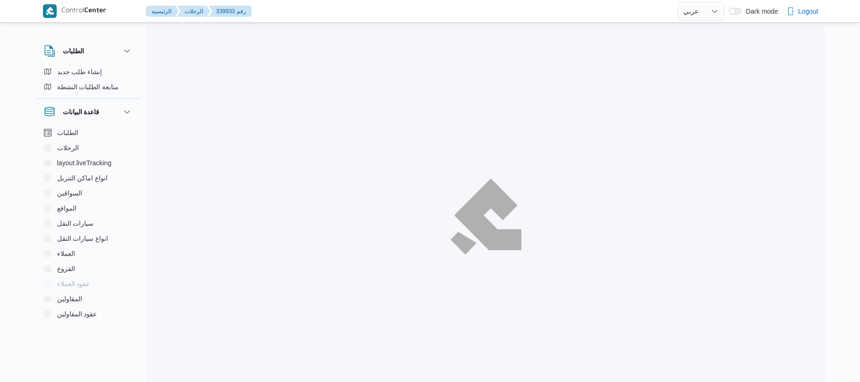
select select "ar"
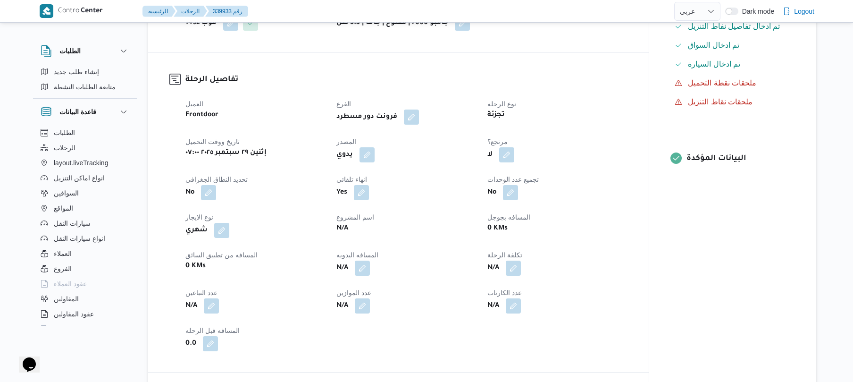
scroll to position [277, 0]
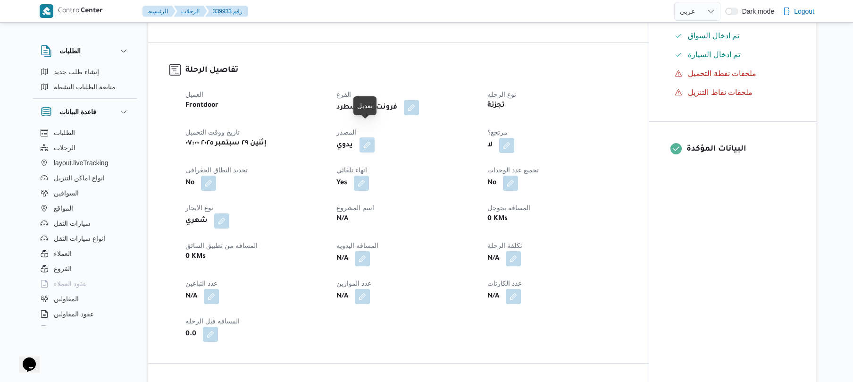
click at [366, 137] on button "button" at bounding box center [367, 144] width 15 height 15
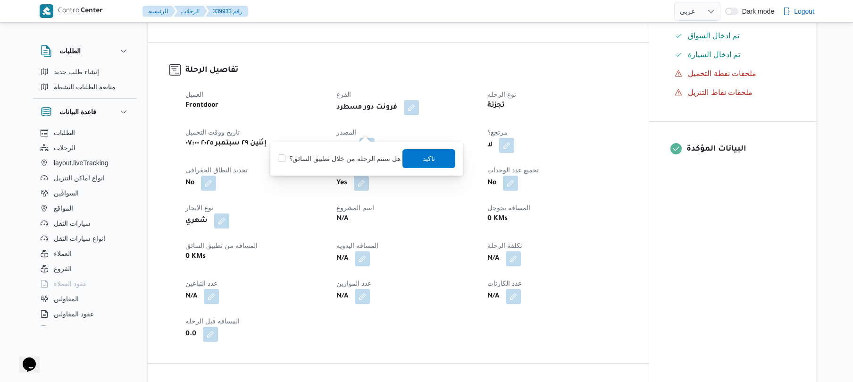
click at [347, 156] on label "هل ستتم الرحله من خلال تطبيق السائق؟" at bounding box center [339, 158] width 123 height 11
checkbox input "true"
click at [439, 155] on span "تاكيد" at bounding box center [429, 158] width 53 height 19
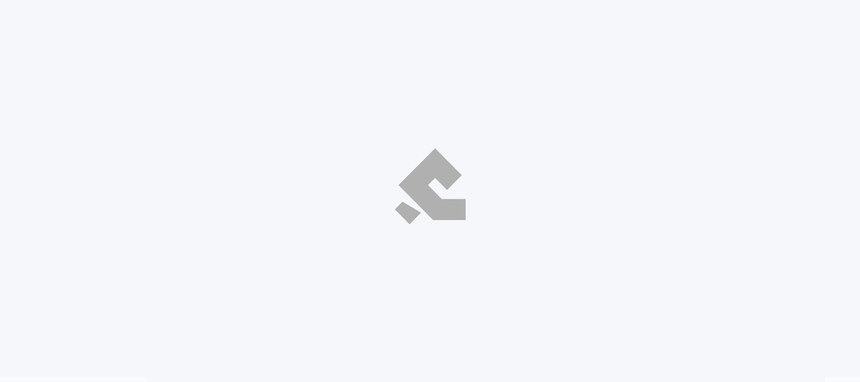
select select "ar"
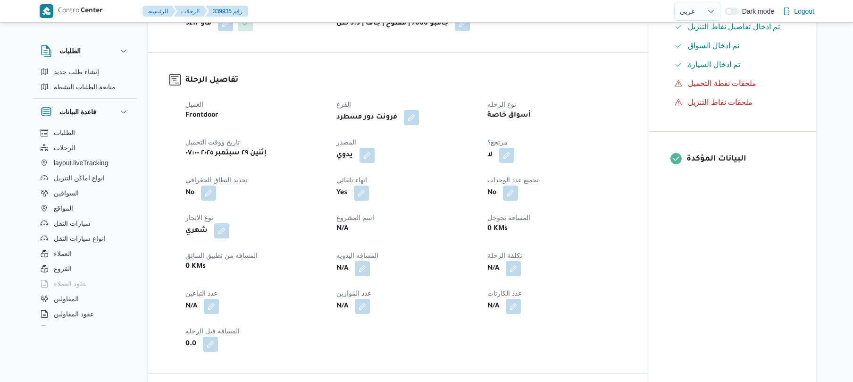
scroll to position [277, 0]
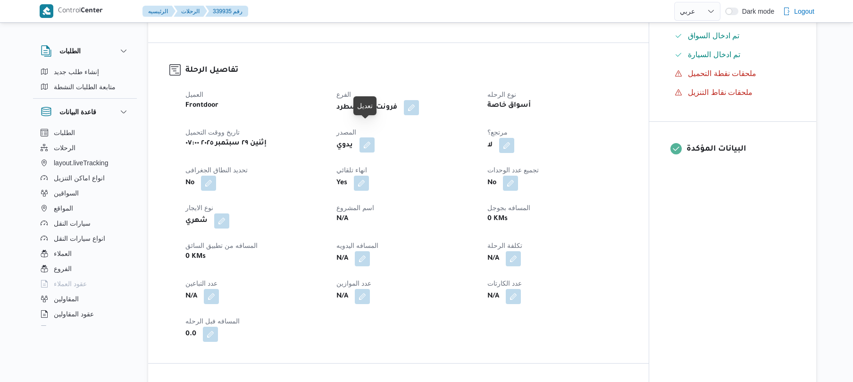
click at [372, 137] on button "button" at bounding box center [367, 144] width 15 height 15
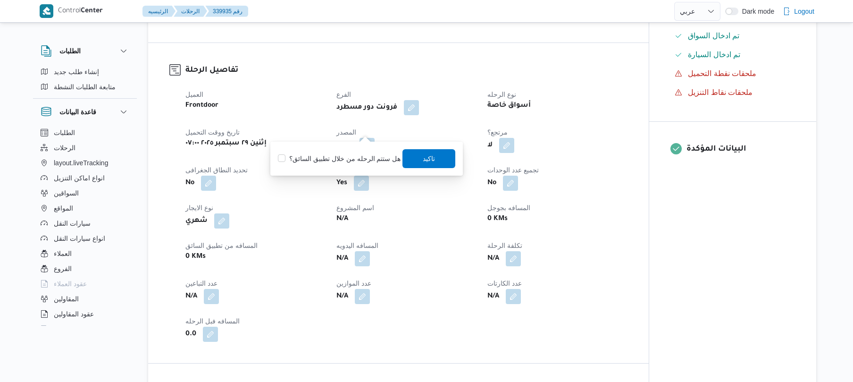
click at [356, 153] on label "هل ستتم الرحله من خلال تطبيق السائق؟" at bounding box center [339, 158] width 123 height 11
checkbox input "true"
click at [419, 157] on span "تاكيد" at bounding box center [429, 158] width 53 height 19
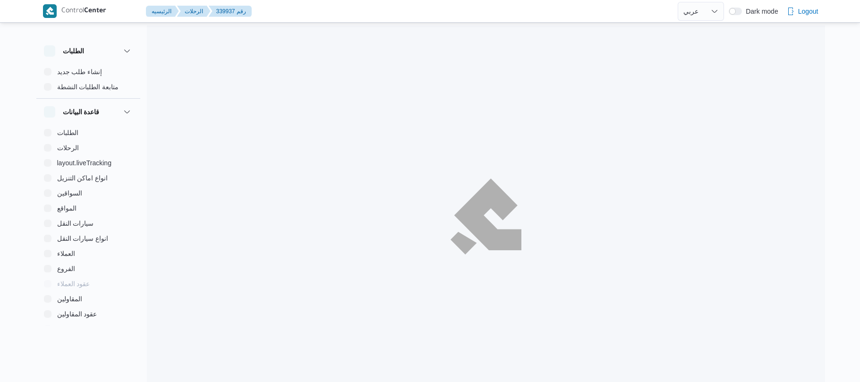
select select "ar"
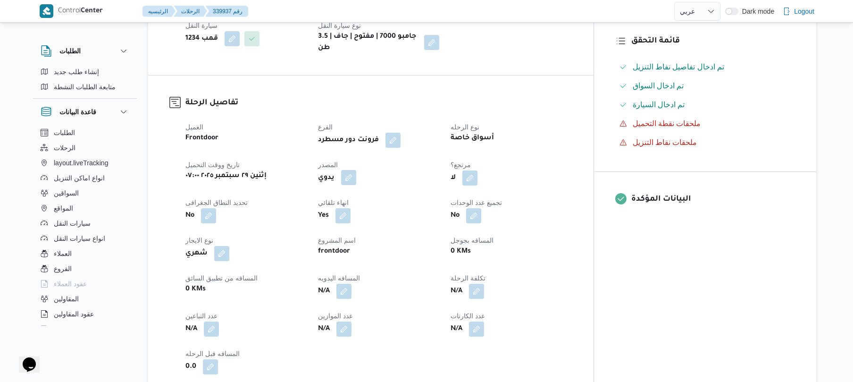
click at [356, 170] on button "button" at bounding box center [348, 177] width 15 height 15
click at [357, 192] on div "هل ستتم الرحله من خلال تطبيق السائق؟ تاكيد" at bounding box center [366, 198] width 179 height 21
click at [378, 199] on label "هل ستتم الرحله من خلال تطبيق السائق؟" at bounding box center [339, 198] width 123 height 11
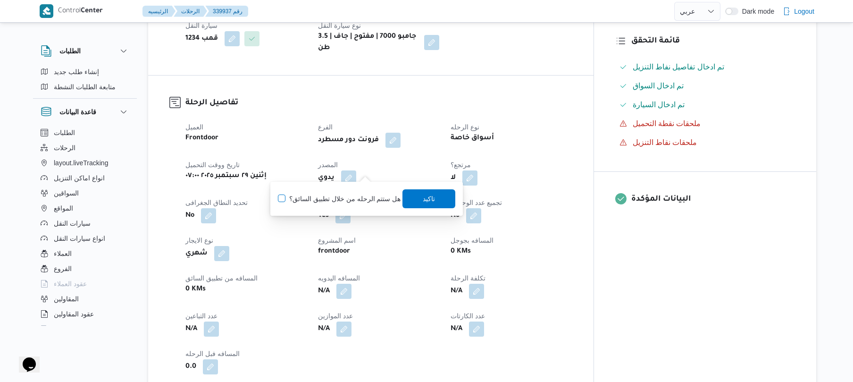
checkbox input "true"
click at [416, 197] on span "تاكيد" at bounding box center [429, 198] width 53 height 19
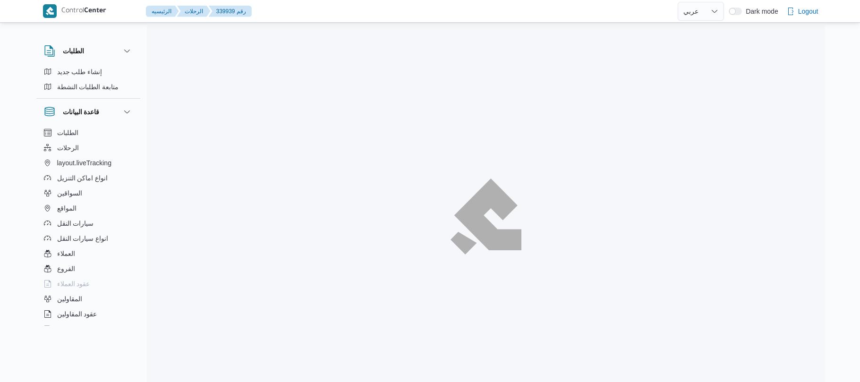
select select "ar"
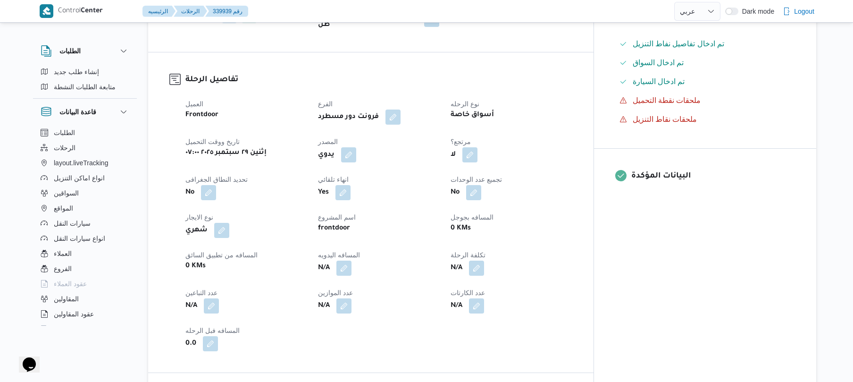
scroll to position [327, 0]
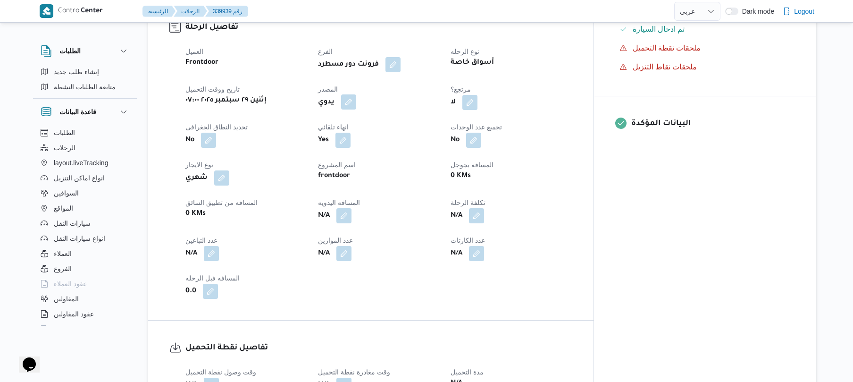
click at [356, 94] on button "button" at bounding box center [348, 101] width 15 height 15
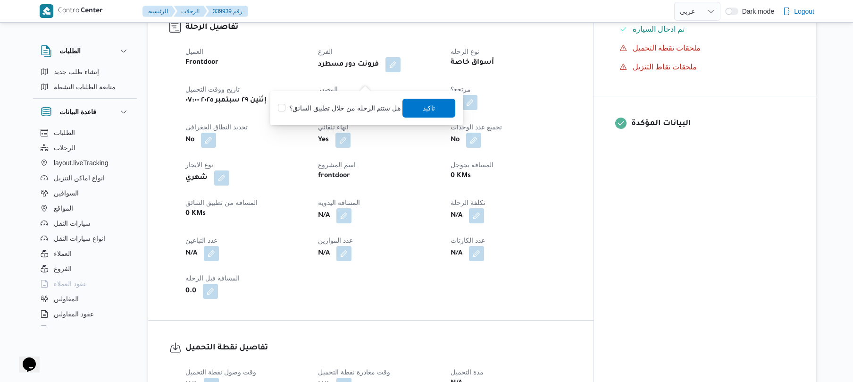
click at [387, 110] on label "هل ستتم الرحله من خلال تطبيق السائق؟" at bounding box center [339, 107] width 123 height 11
checkbox input "true"
click at [423, 106] on span "تاكيد" at bounding box center [429, 107] width 12 height 11
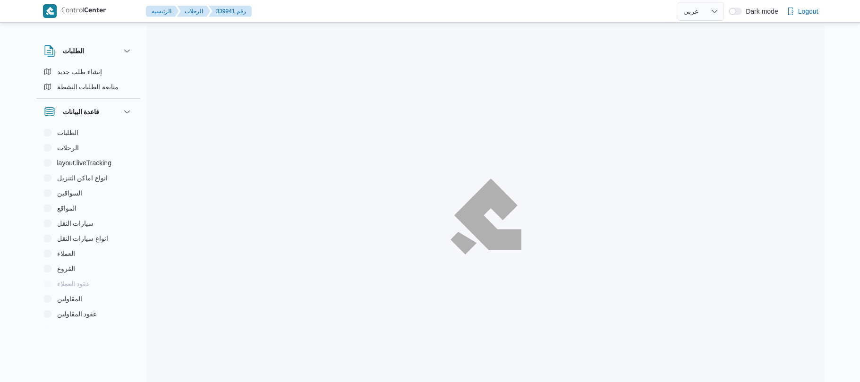
select select "ar"
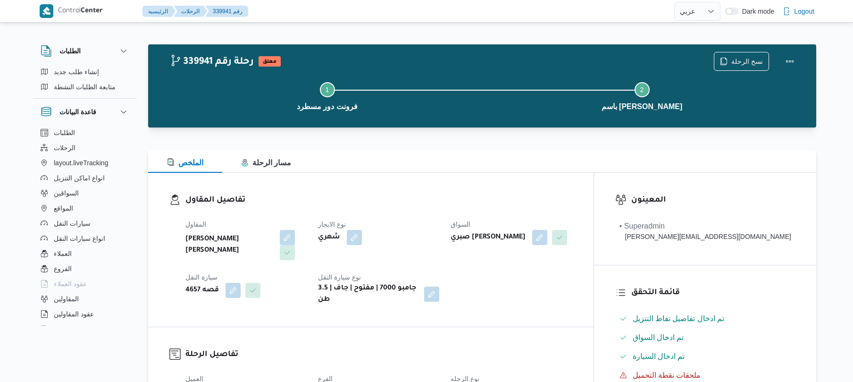
click at [440, 188] on div "تفاصيل المقاول المقاول عبدالمنعم مجدي السيد عواد نوع الايجار شهري السواق صبري ا…" at bounding box center [371, 250] width 446 height 154
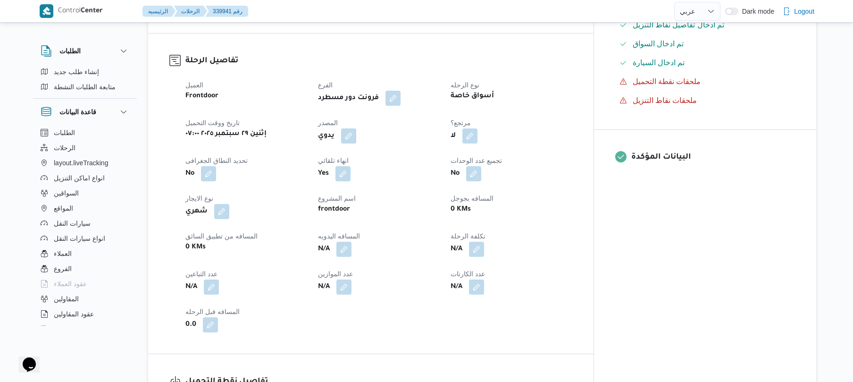
scroll to position [302, 0]
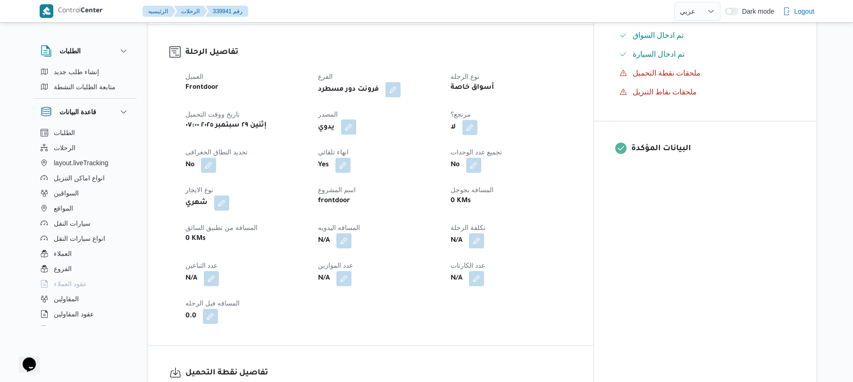
click at [356, 119] on button "button" at bounding box center [348, 126] width 15 height 15
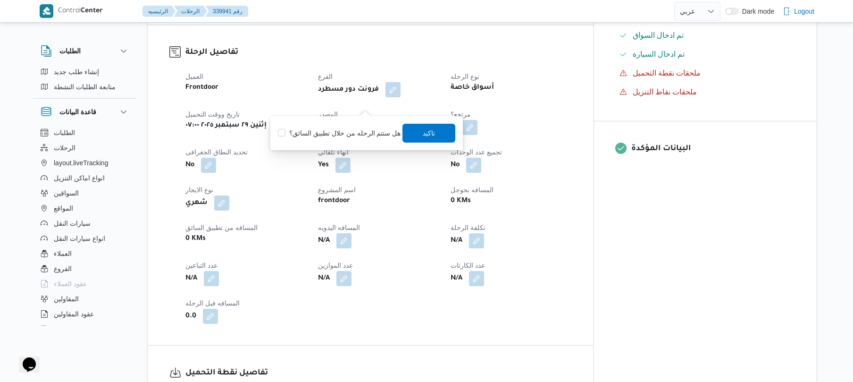
click at [364, 126] on div "هل ستتم الرحله من خلال تطبيق السائق؟ تاكيد" at bounding box center [366, 133] width 179 height 21
click at [364, 123] on div "هل ستتم الرحله من خلال تطبيق السائق؟ تاكيد" at bounding box center [366, 133] width 179 height 21
click at [377, 135] on label "هل ستتم الرحله من خلال تطبيق السائق؟" at bounding box center [339, 132] width 123 height 11
checkbox input "true"
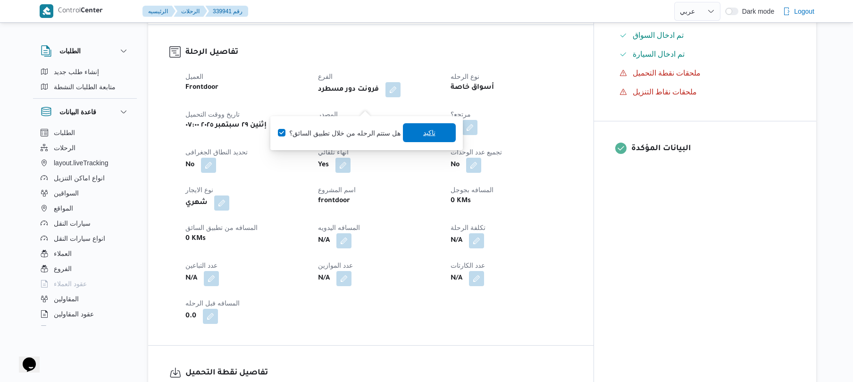
click at [423, 133] on span "تاكيد" at bounding box center [429, 132] width 12 height 11
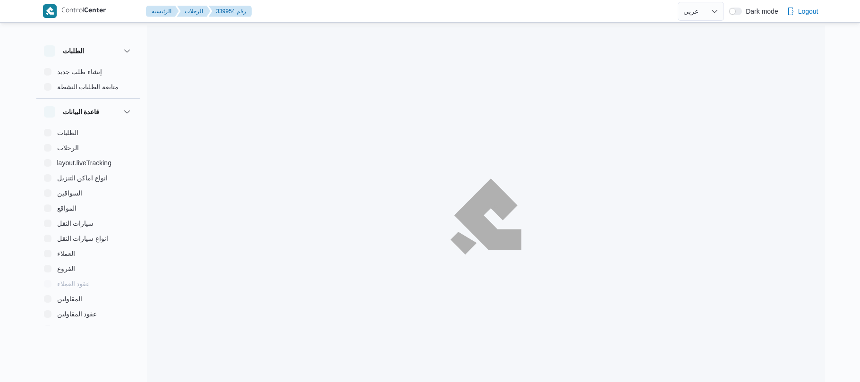
select select "ar"
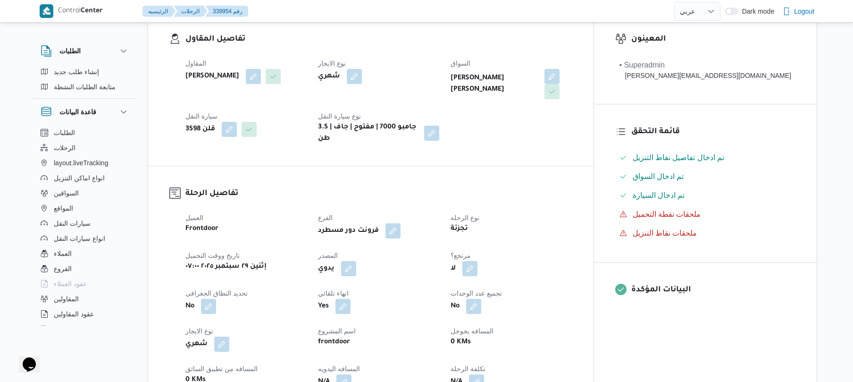
scroll to position [227, 0]
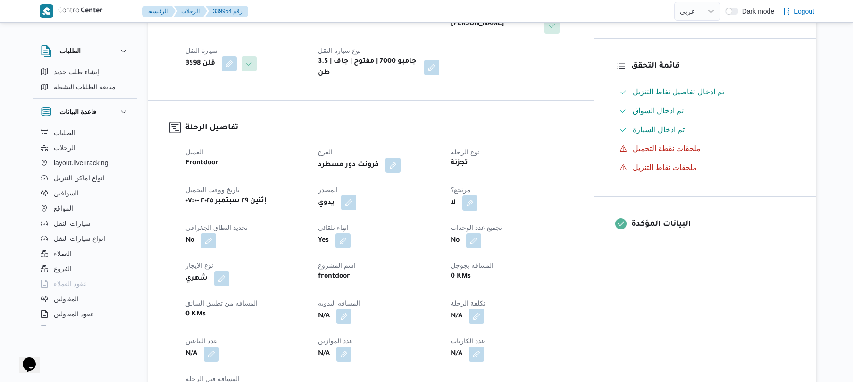
click at [356, 198] on button "button" at bounding box center [348, 202] width 15 height 15
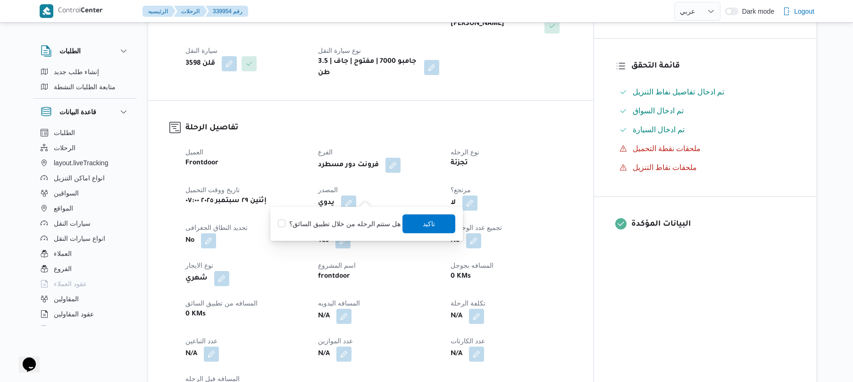
click at [365, 220] on label "هل ستتم الرحله من خلال تطبيق السائق؟" at bounding box center [339, 223] width 123 height 11
checkbox input "true"
click at [430, 232] on span "تاكيد" at bounding box center [429, 223] width 53 height 19
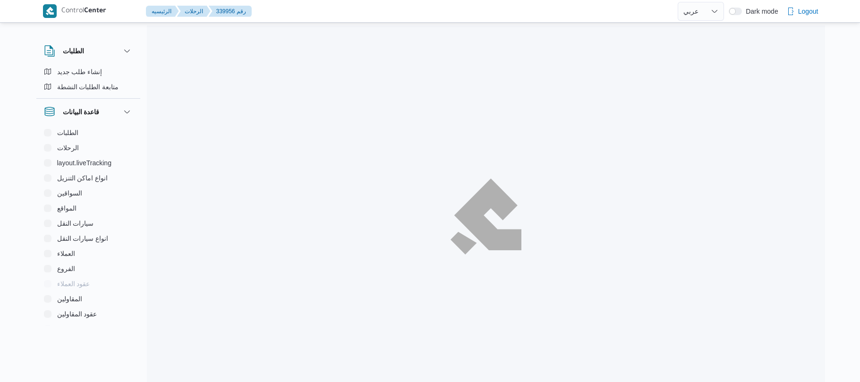
select select "ar"
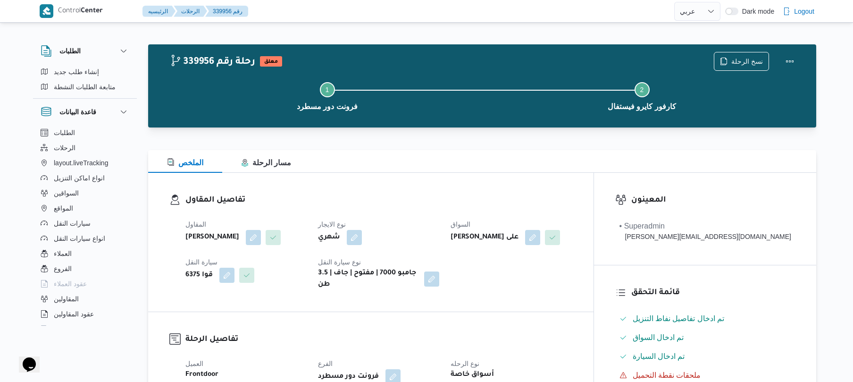
click at [448, 203] on h3 "تفاصيل المقاول" at bounding box center [379, 200] width 387 height 13
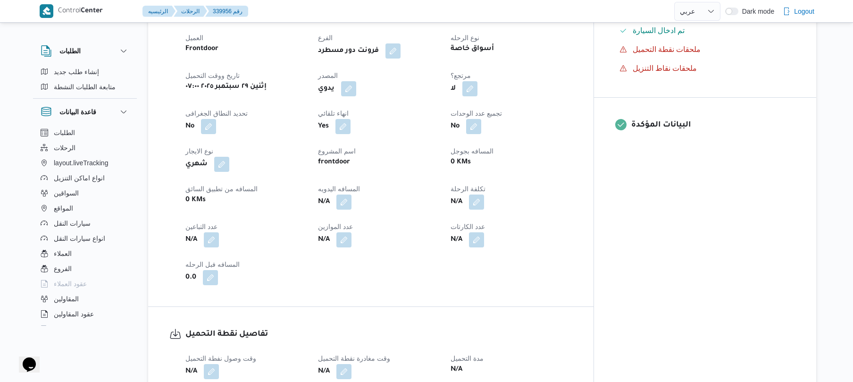
scroll to position [327, 0]
click at [356, 93] on button "button" at bounding box center [348, 86] width 15 height 15
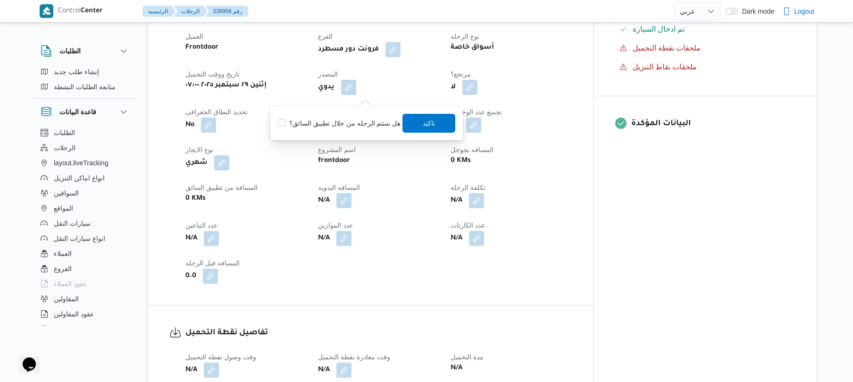
click at [357, 118] on label "هل ستتم الرحله من خلال تطبيق السائق؟" at bounding box center [339, 123] width 123 height 11
checkbox input "true"
click at [423, 119] on span "تاكيد" at bounding box center [429, 122] width 12 height 11
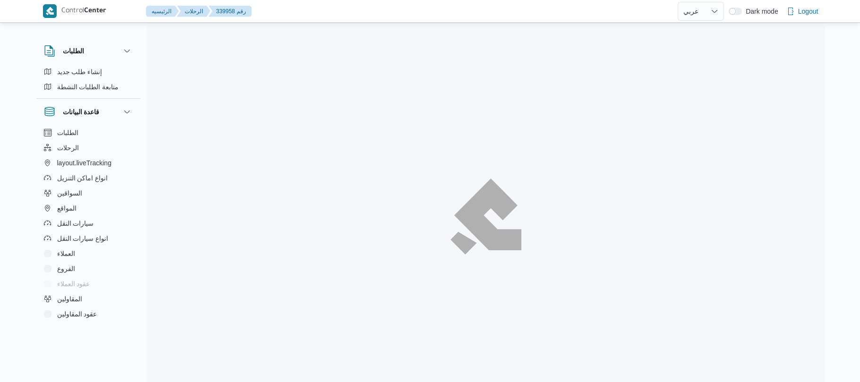
select select "ar"
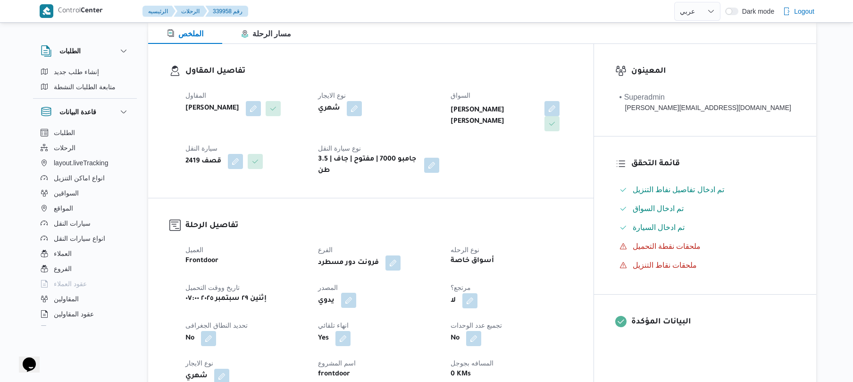
click at [356, 293] on button "button" at bounding box center [348, 300] width 15 height 15
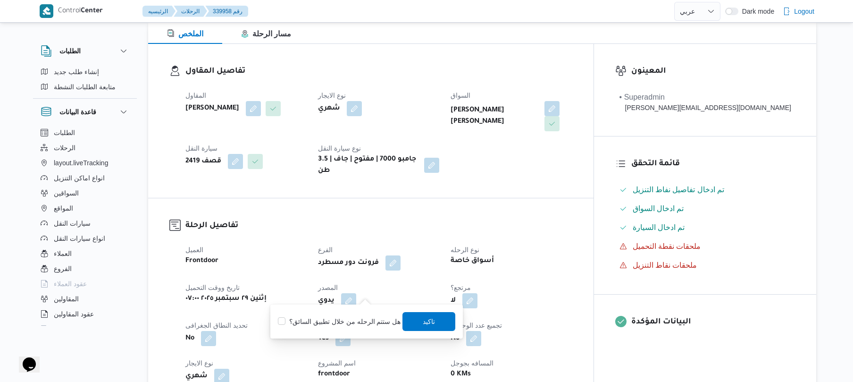
click at [355, 321] on label "هل ستتم الرحله من خلال تطبيق السائق؟" at bounding box center [339, 321] width 123 height 11
checkbox input "true"
click at [431, 319] on span "تاكيد" at bounding box center [429, 320] width 12 height 11
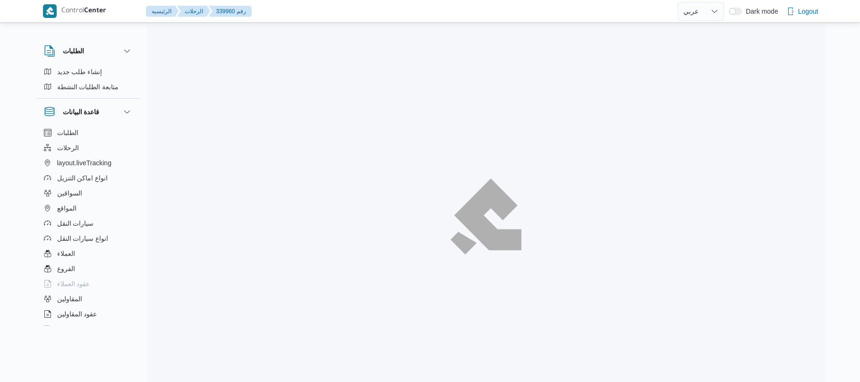
select select "ar"
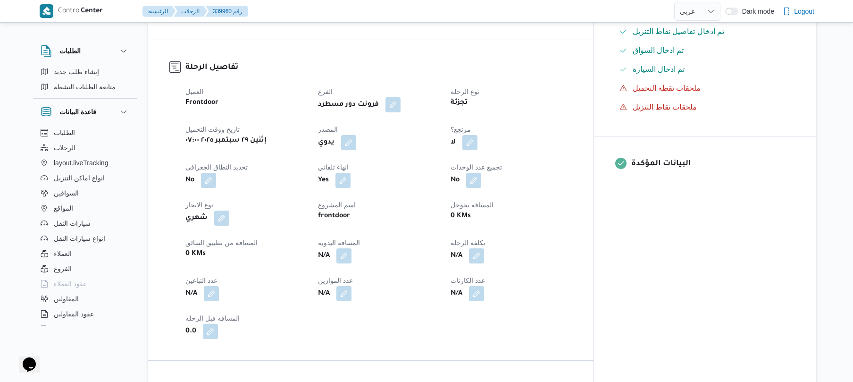
scroll to position [302, 0]
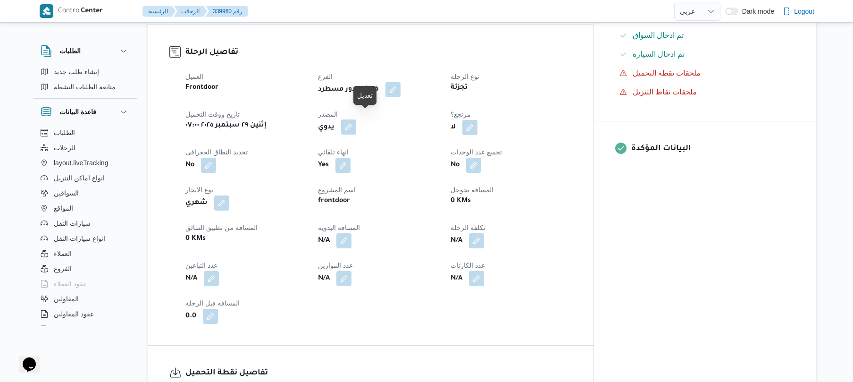
click at [356, 122] on button "button" at bounding box center [348, 126] width 15 height 15
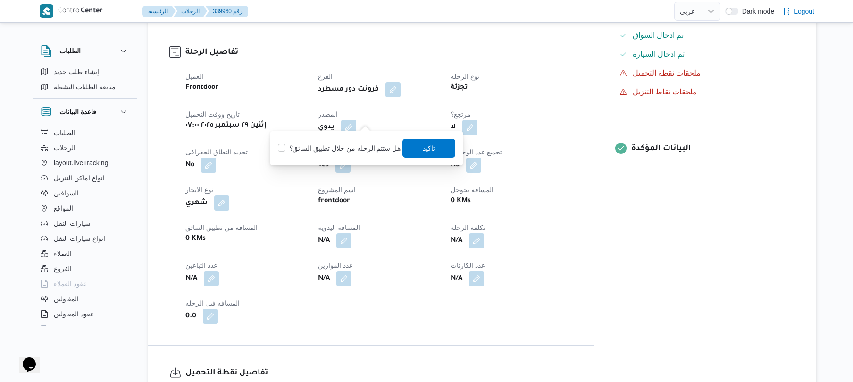
click at [342, 162] on div "You are in a dialog. To close this dialog, hit escape. هل ستتم الرحله من خلال ت…" at bounding box center [366, 148] width 193 height 34
click at [352, 150] on label "هل ستتم الرحله من خلال تطبيق السائق؟" at bounding box center [339, 148] width 123 height 11
checkbox input "true"
click at [418, 152] on span "تاكيد" at bounding box center [429, 147] width 53 height 19
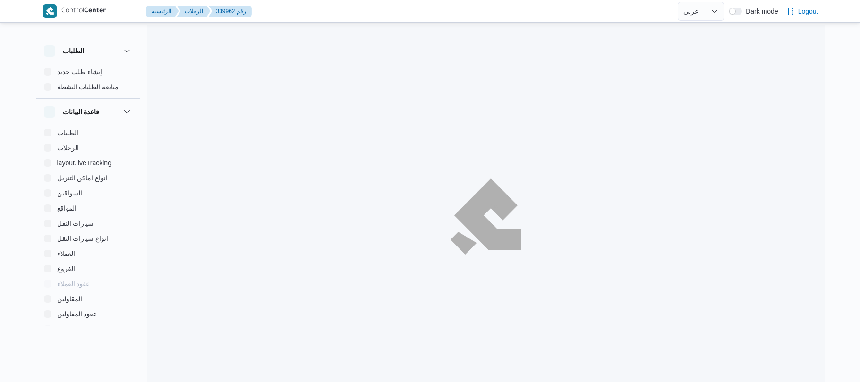
select select "ar"
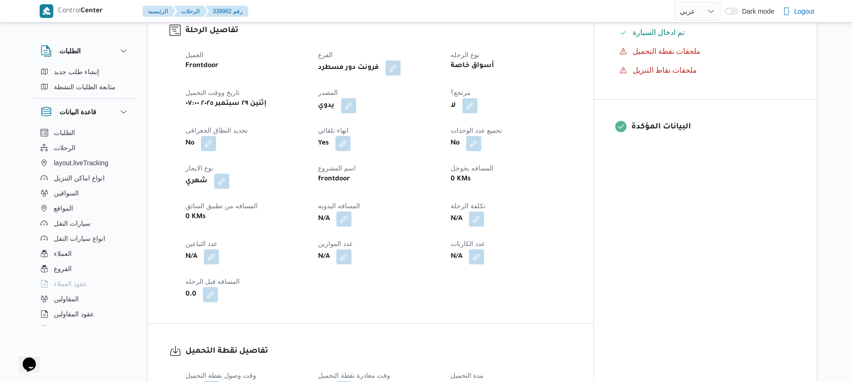
scroll to position [327, 0]
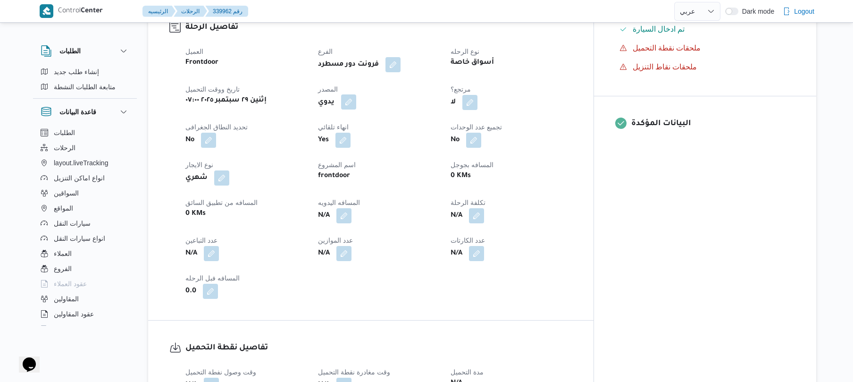
click at [356, 94] on button "button" at bounding box center [348, 101] width 15 height 15
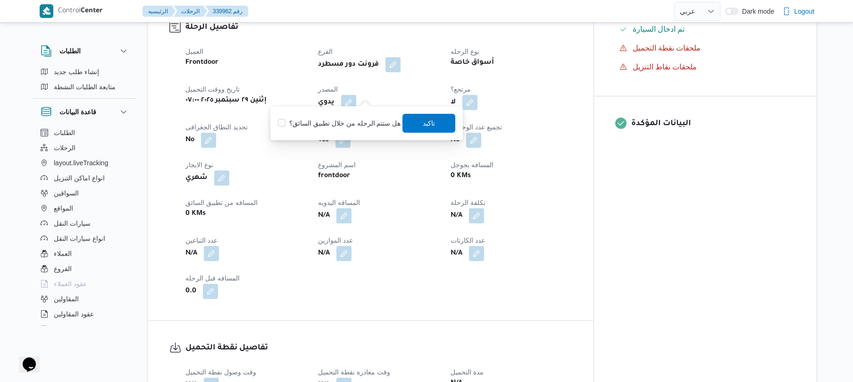
click at [357, 121] on label "هل ستتم الرحله من خلال تطبيق السائق؟" at bounding box center [339, 123] width 123 height 11
checkbox input "true"
click at [417, 123] on span "تاكيد" at bounding box center [429, 122] width 53 height 19
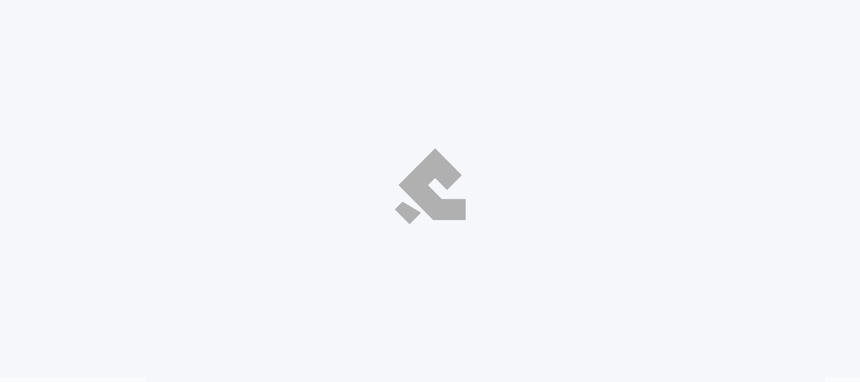
select select "ar"
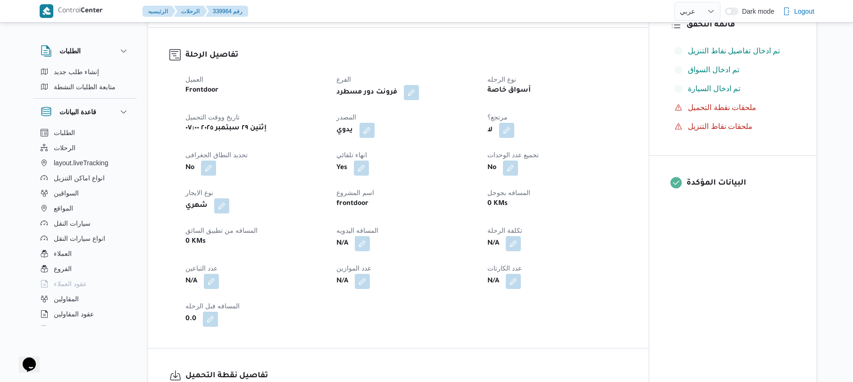
scroll to position [280, 0]
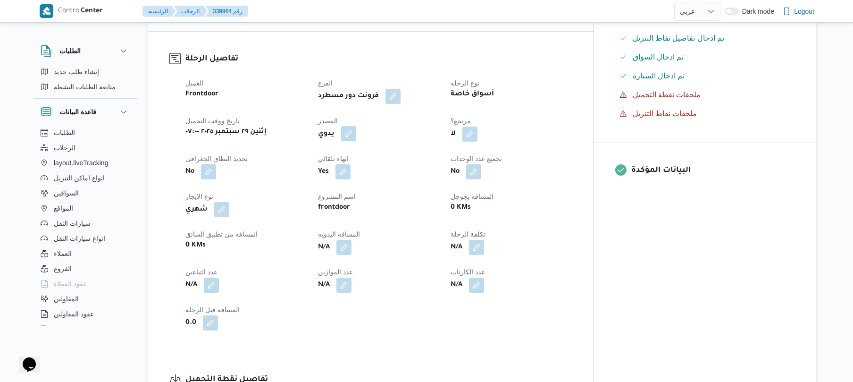
click at [356, 138] on button "button" at bounding box center [348, 133] width 15 height 15
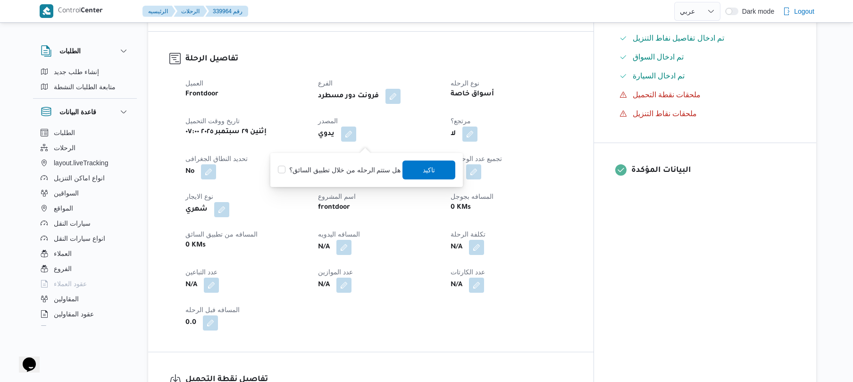
click at [362, 163] on div "هل ستتم الرحله من خلال تطبيق السائق؟ تاكيد" at bounding box center [366, 170] width 179 height 21
click at [378, 170] on label "هل ستتم الرحله من خلال تطبيق السائق؟" at bounding box center [339, 169] width 123 height 11
checkbox input "true"
click at [411, 169] on span "تاكيد" at bounding box center [429, 169] width 53 height 19
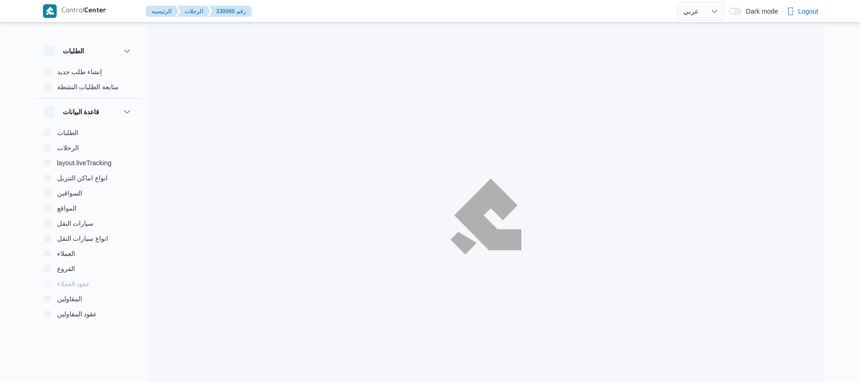
select select "ar"
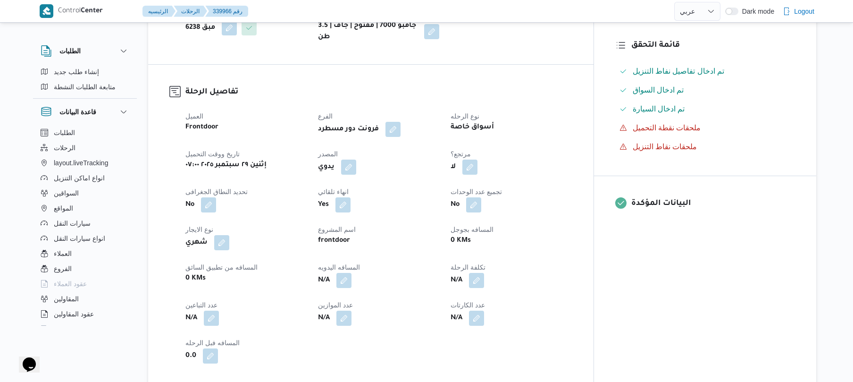
scroll to position [252, 0]
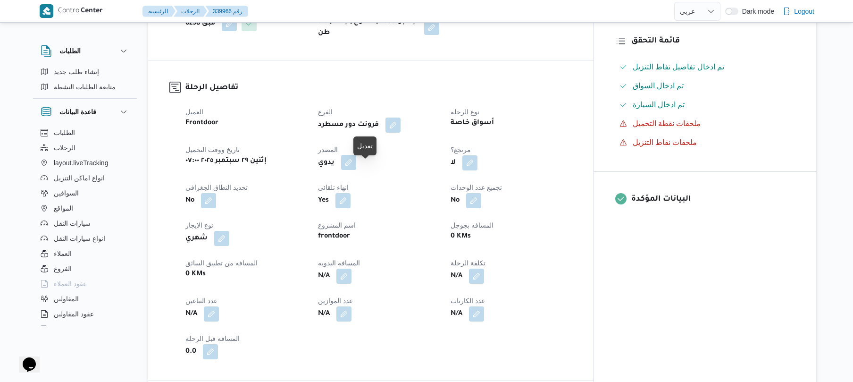
click at [356, 170] on button "button" at bounding box center [348, 162] width 15 height 15
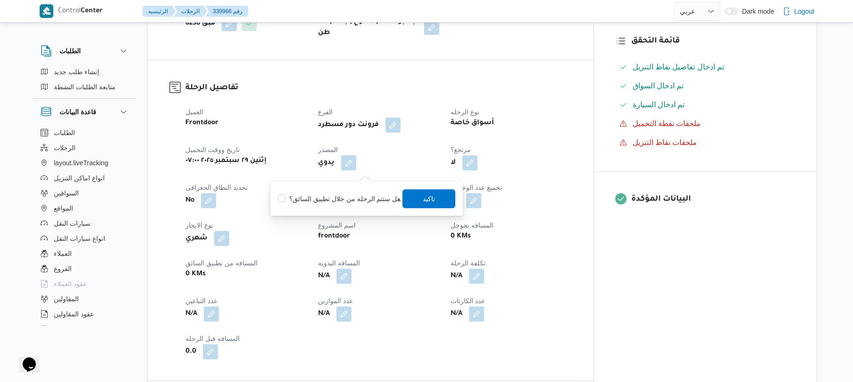
click at [349, 203] on label "هل ستتم الرحله من خلال تطبيق السائق؟" at bounding box center [339, 198] width 123 height 11
checkbox input "true"
click at [427, 195] on span "تاكيد" at bounding box center [429, 198] width 12 height 11
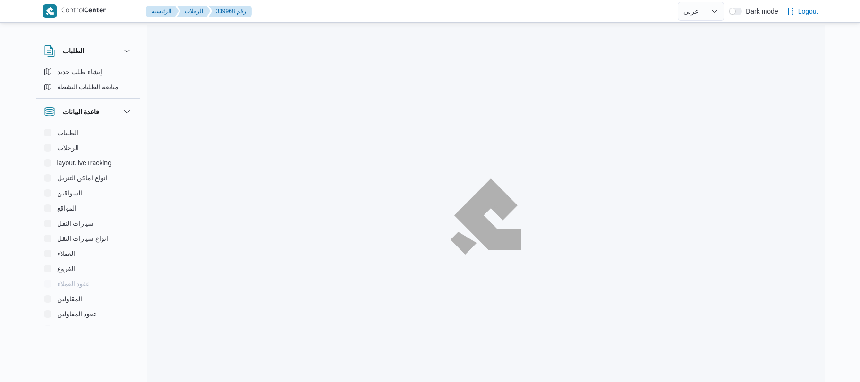
select select "ar"
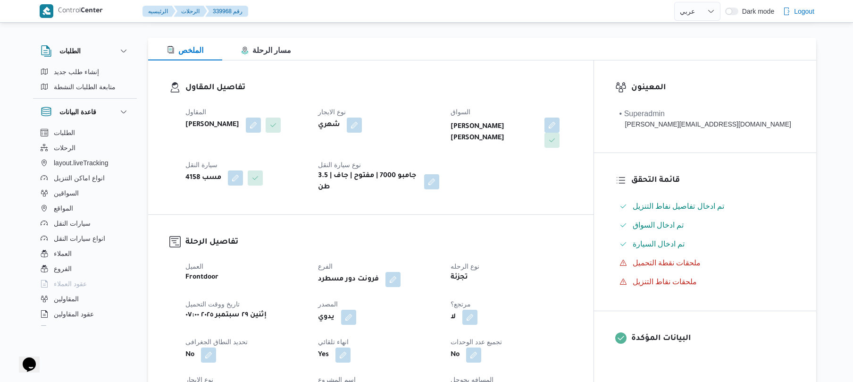
scroll to position [176, 0]
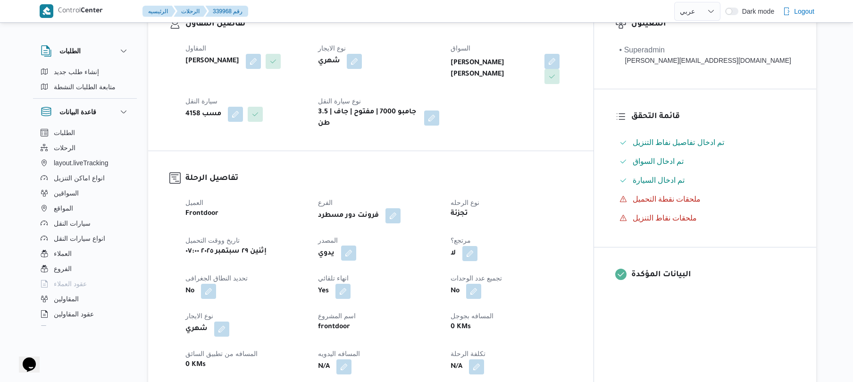
click at [356, 249] on button "button" at bounding box center [348, 252] width 15 height 15
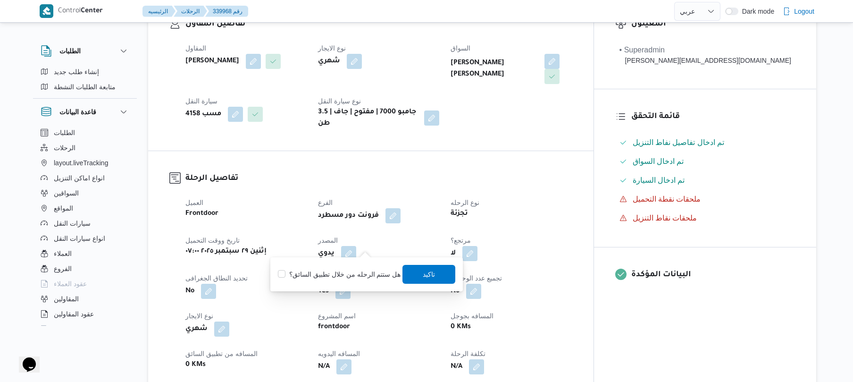
click at [350, 267] on div "هل ستتم الرحله من خلال تطبيق السائق؟ [GEOGRAPHIC_DATA]" at bounding box center [366, 274] width 179 height 21
click at [367, 274] on label "هل ستتم الرحله من خلال تطبيق السائق؟" at bounding box center [339, 274] width 123 height 11
checkbox input "true"
click at [419, 273] on span "تاكيد" at bounding box center [429, 273] width 53 height 19
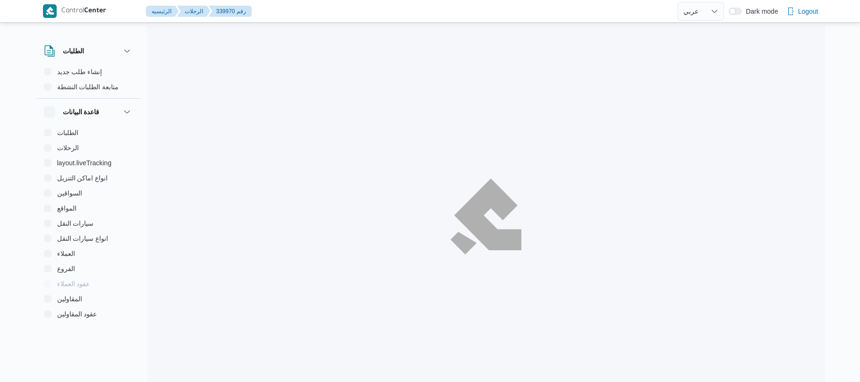
select select "ar"
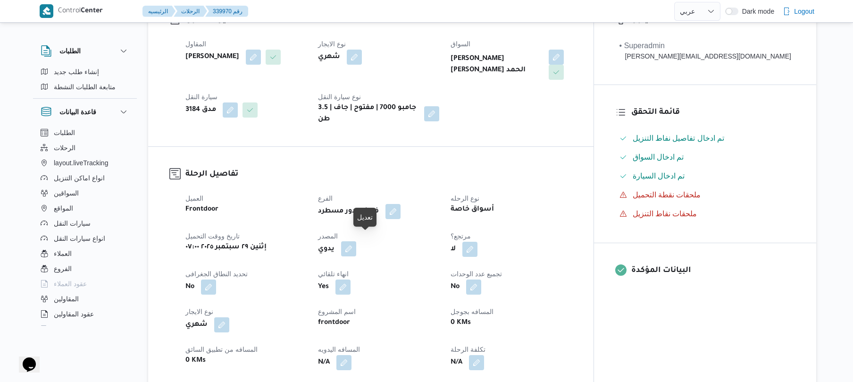
click at [356, 245] on button "button" at bounding box center [348, 248] width 15 height 15
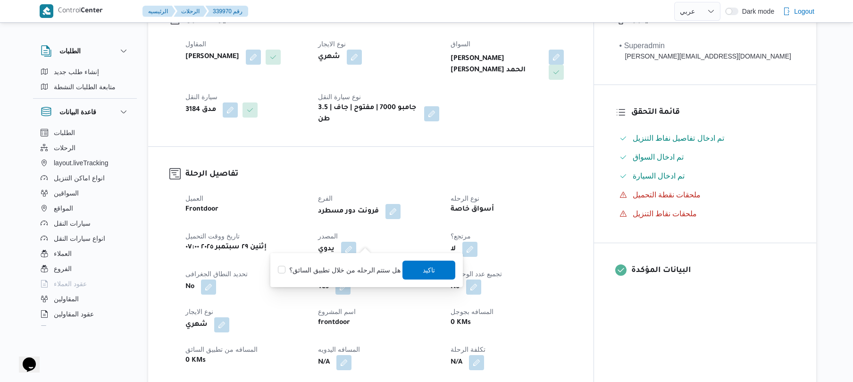
click at [346, 266] on label "هل ستتم الرحله من خلال تطبيق السائق؟" at bounding box center [339, 269] width 123 height 11
checkbox input "true"
click at [414, 267] on span "تاكيد" at bounding box center [429, 269] width 53 height 19
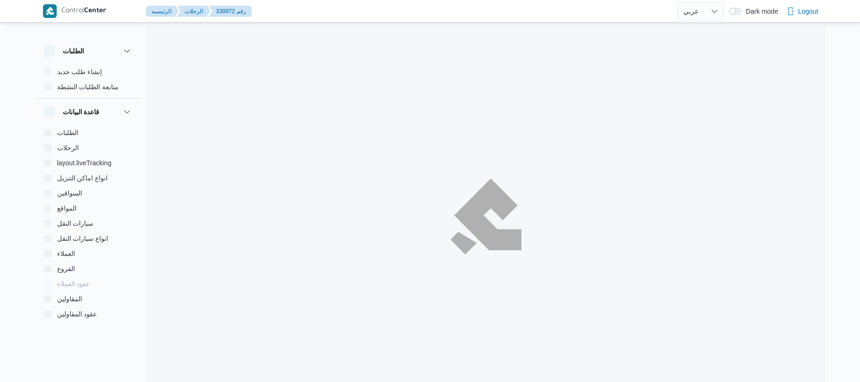
select select "ar"
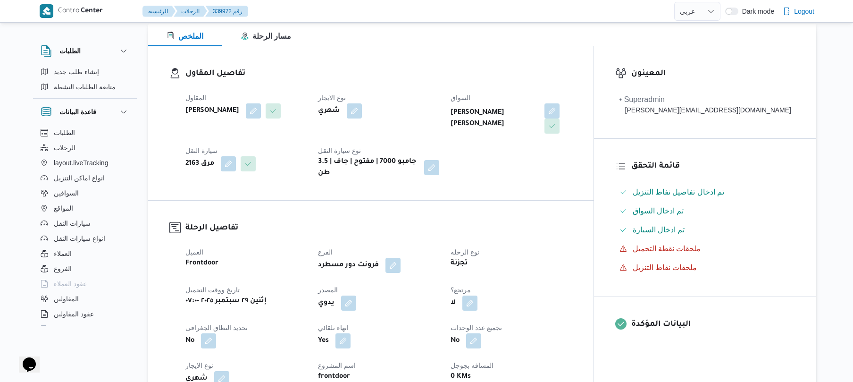
scroll to position [150, 0]
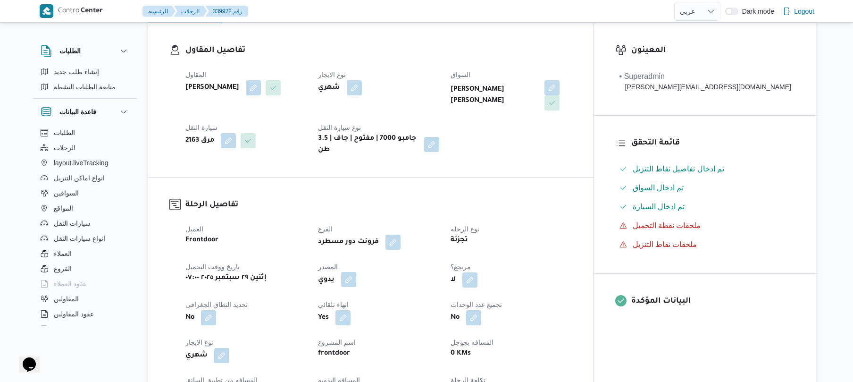
click at [356, 272] on button "button" at bounding box center [348, 279] width 15 height 15
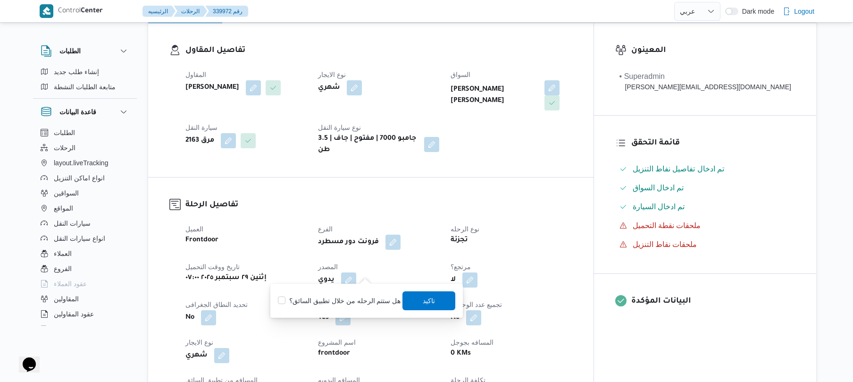
click at [334, 301] on label "هل ستتم الرحله من خلال تطبيق السائق؟" at bounding box center [339, 300] width 123 height 11
checkbox input "true"
click at [417, 299] on span "تاكيد" at bounding box center [429, 300] width 53 height 19
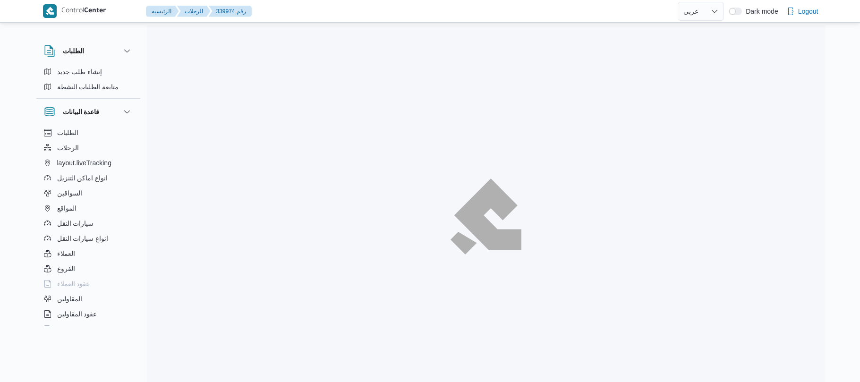
select select "ar"
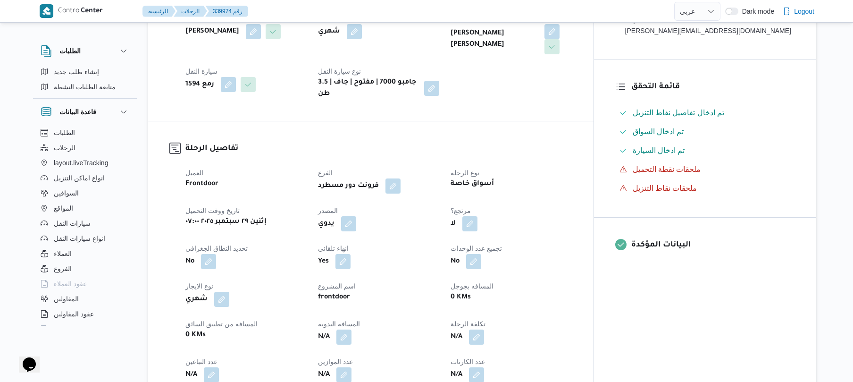
scroll to position [227, 0]
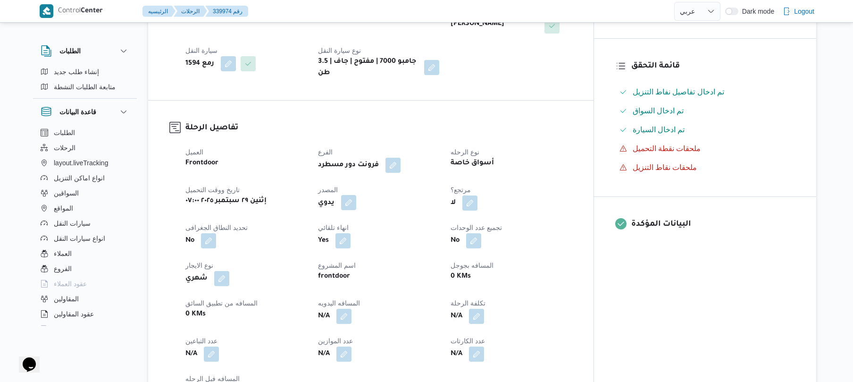
click at [356, 195] on button "button" at bounding box center [348, 202] width 15 height 15
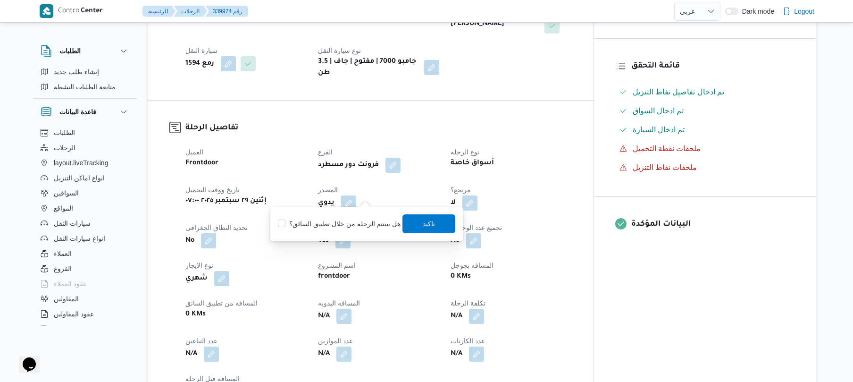
click at [342, 218] on label "هل ستتم الرحله من خلال تطبيق السائق؟" at bounding box center [339, 223] width 123 height 11
checkbox input "true"
click at [426, 223] on span "تاكيد" at bounding box center [429, 223] width 12 height 11
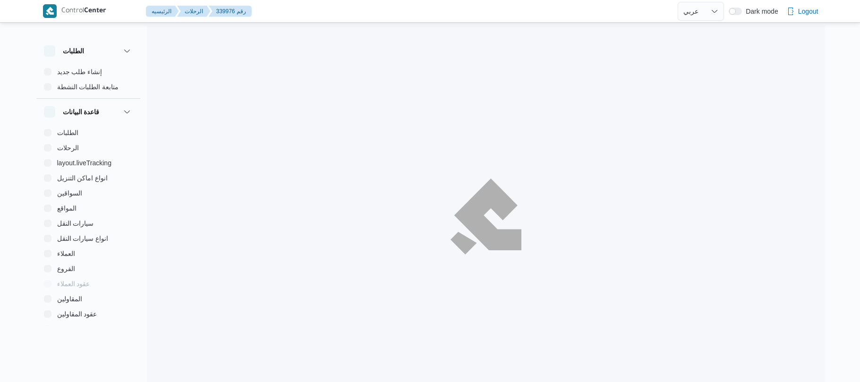
select select "ar"
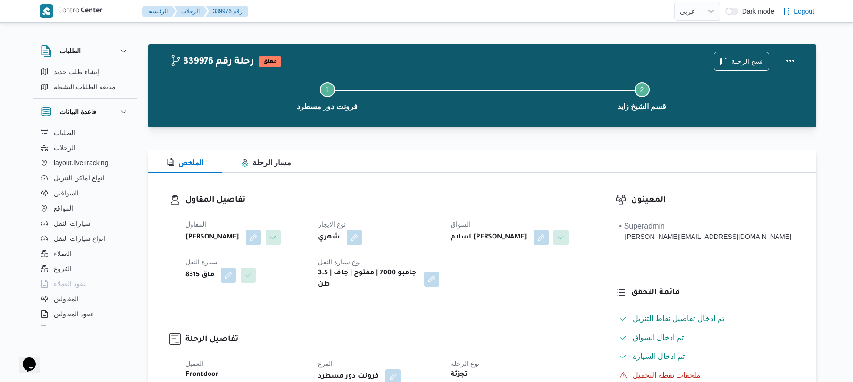
click at [453, 131] on div at bounding box center [482, 132] width 668 height 11
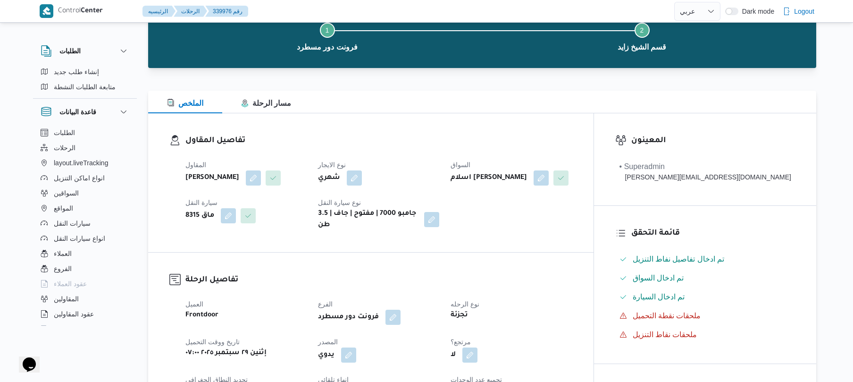
scroll to position [101, 0]
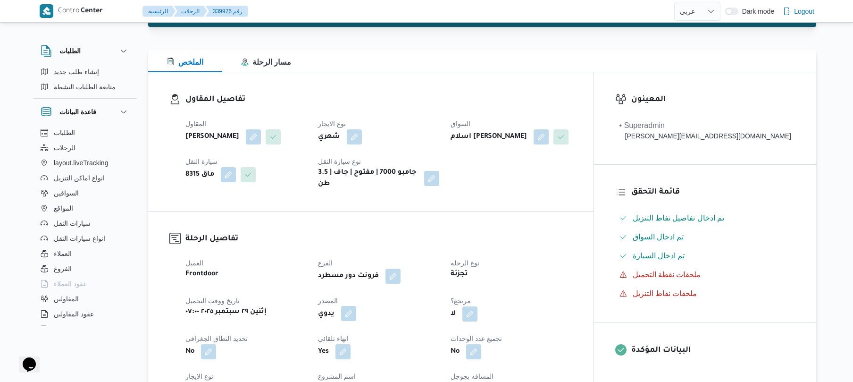
click at [356, 320] on button "button" at bounding box center [348, 313] width 15 height 15
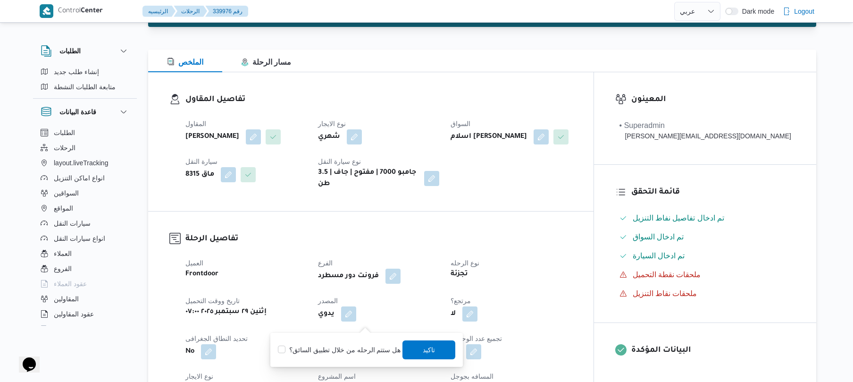
click at [332, 346] on label "هل ستتم الرحله من خلال تطبيق السائق؟" at bounding box center [339, 349] width 123 height 11
checkbox input "true"
click at [424, 346] on span "تاكيد" at bounding box center [429, 349] width 12 height 11
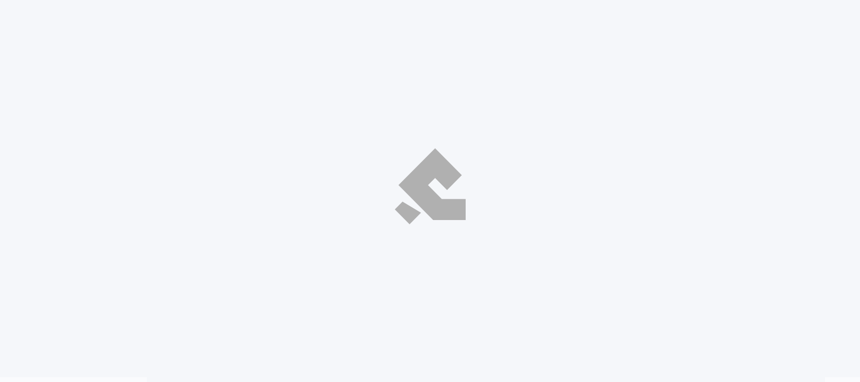
select select "ar"
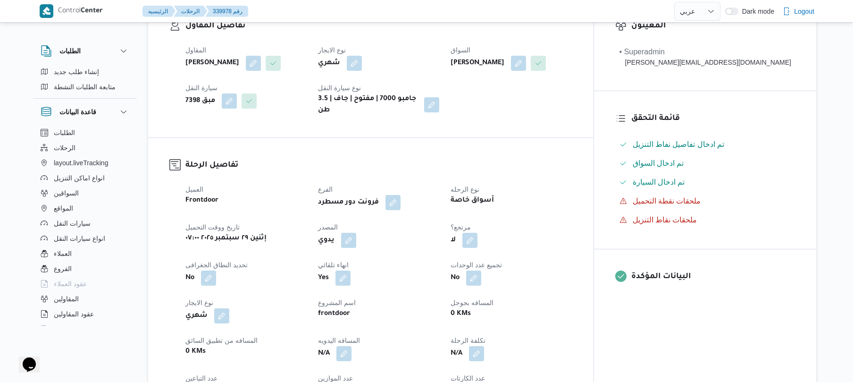
scroll to position [277, 0]
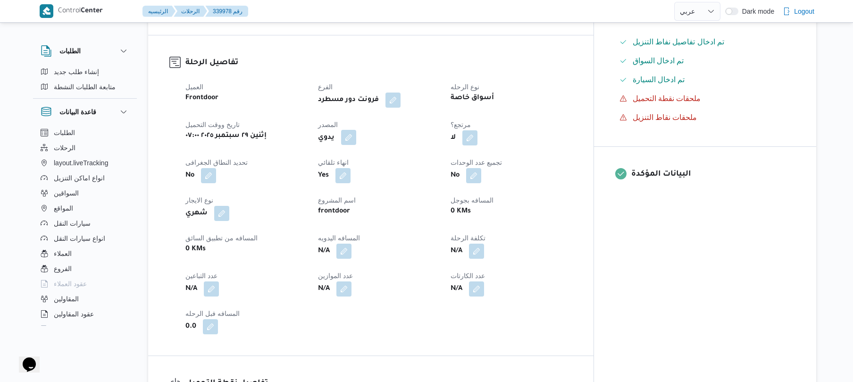
click at [356, 145] on button "button" at bounding box center [348, 137] width 15 height 15
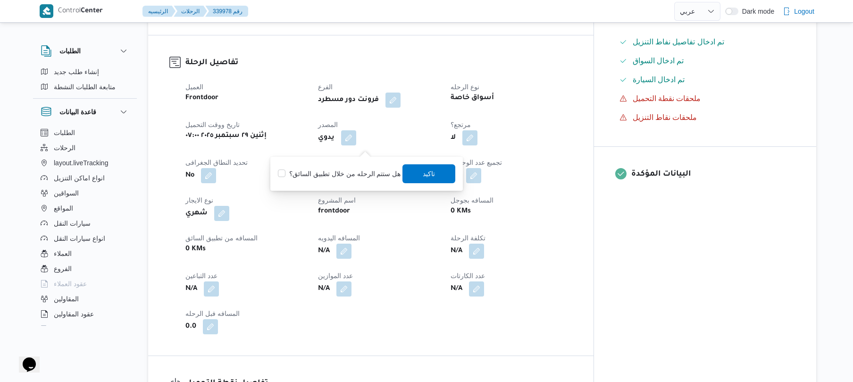
click at [352, 173] on label "هل ستتم الرحله من خلال تطبيق السائق؟" at bounding box center [339, 173] width 123 height 11
checkbox input "true"
click at [423, 170] on span "تاكيد" at bounding box center [429, 173] width 12 height 11
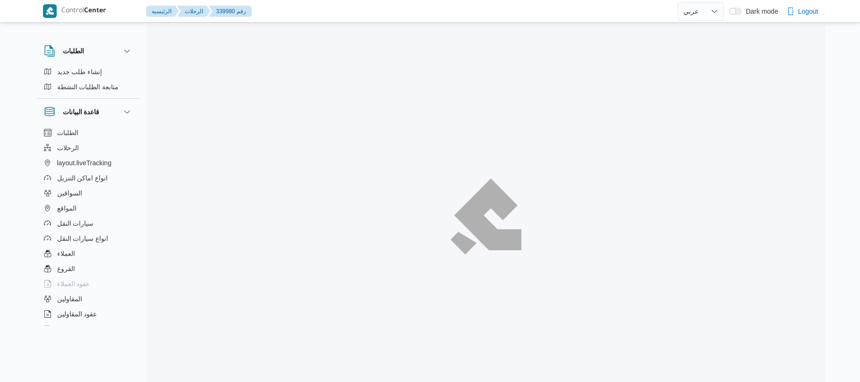
select select "ar"
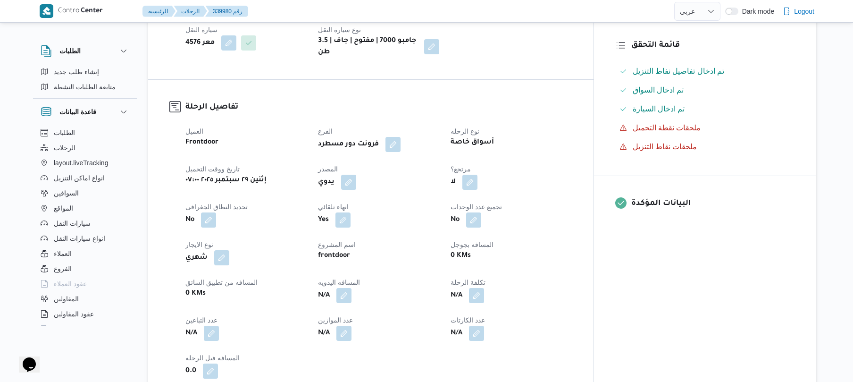
scroll to position [252, 0]
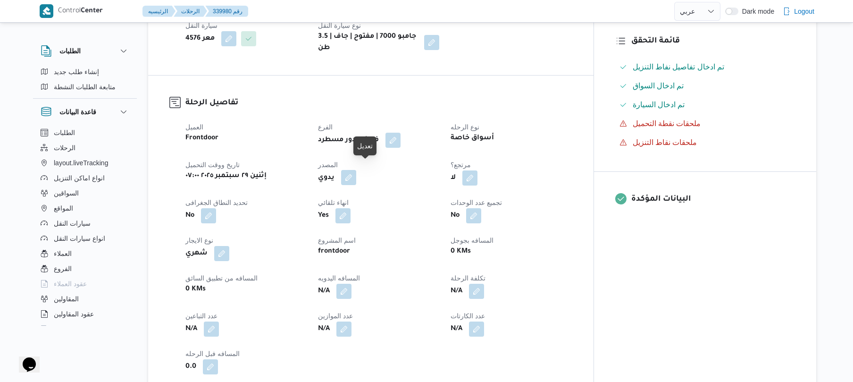
click at [356, 171] on button "button" at bounding box center [348, 177] width 15 height 15
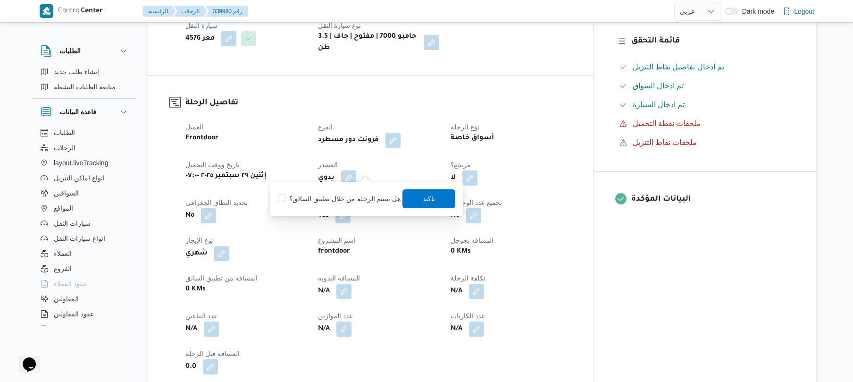
click at [342, 191] on div "هل ستتم الرحله من خلال تطبيق السائق؟ [GEOGRAPHIC_DATA]" at bounding box center [366, 198] width 179 height 21
click at [337, 201] on label "هل ستتم الرحله من خلال تطبيق السائق؟" at bounding box center [339, 198] width 123 height 11
checkbox input "true"
click at [423, 195] on span "تاكيد" at bounding box center [429, 198] width 12 height 11
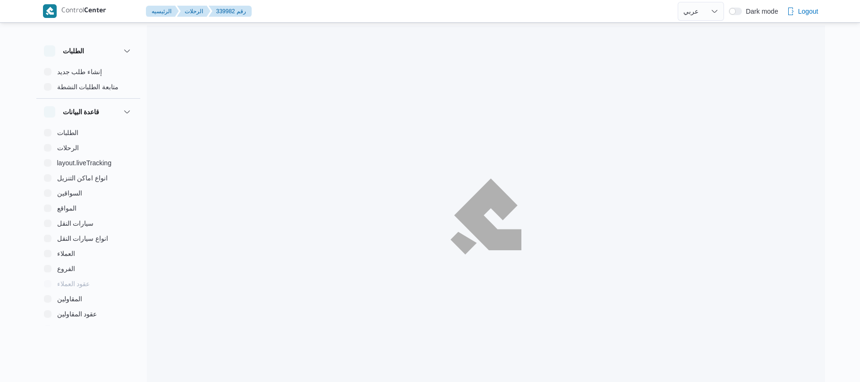
select select "ar"
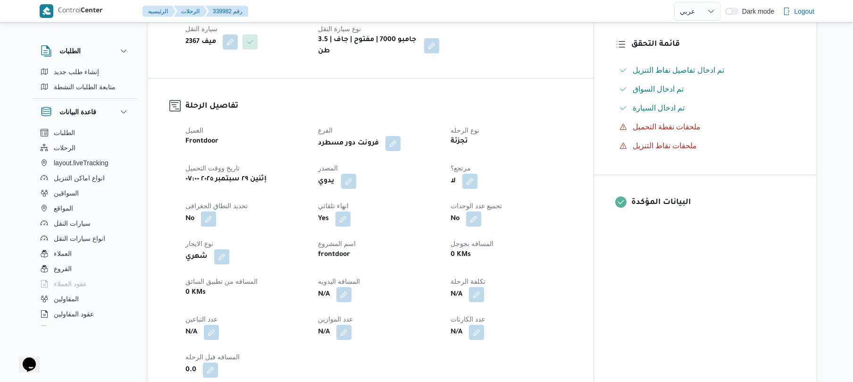
scroll to position [252, 0]
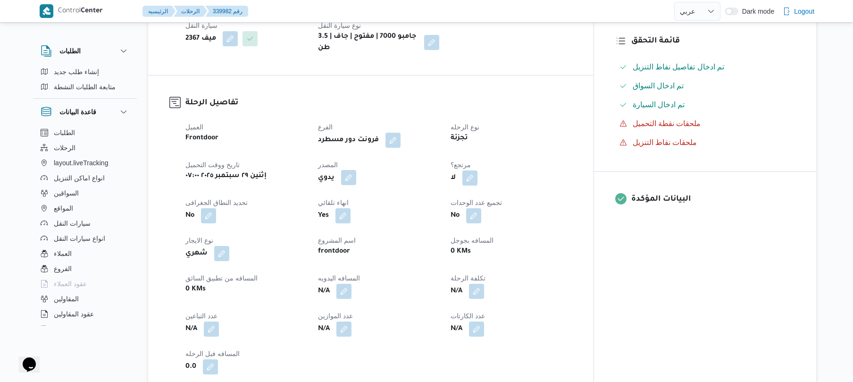
click at [356, 170] on button "button" at bounding box center [348, 177] width 15 height 15
click at [337, 197] on label "هل ستتم الرحله من خلال تطبيق السائق؟" at bounding box center [339, 198] width 123 height 11
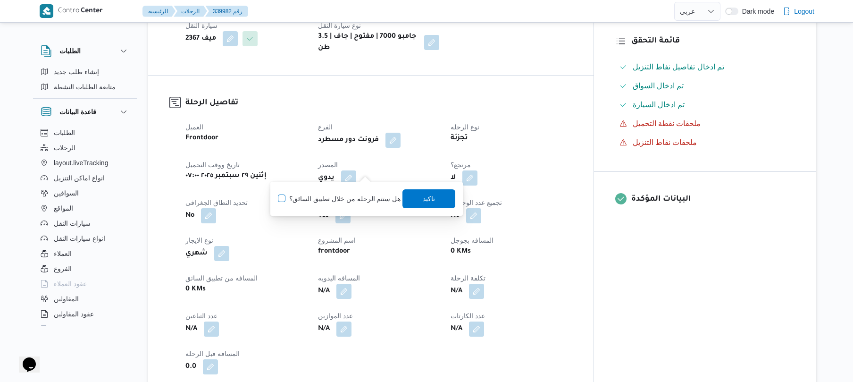
checkbox input "true"
click at [416, 204] on span "تاكيد" at bounding box center [429, 198] width 53 height 19
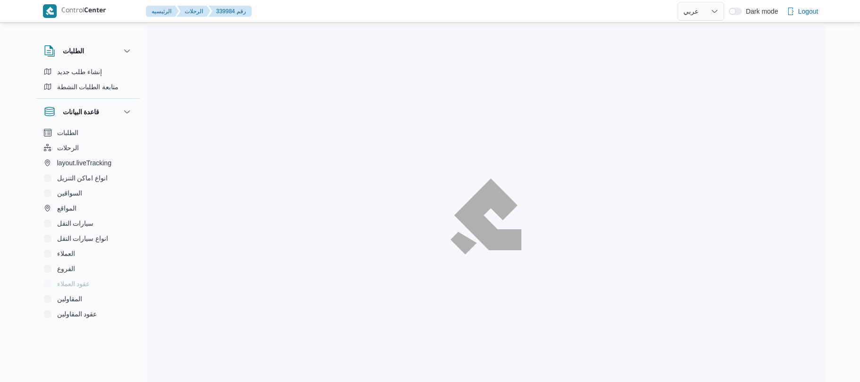
select select "ar"
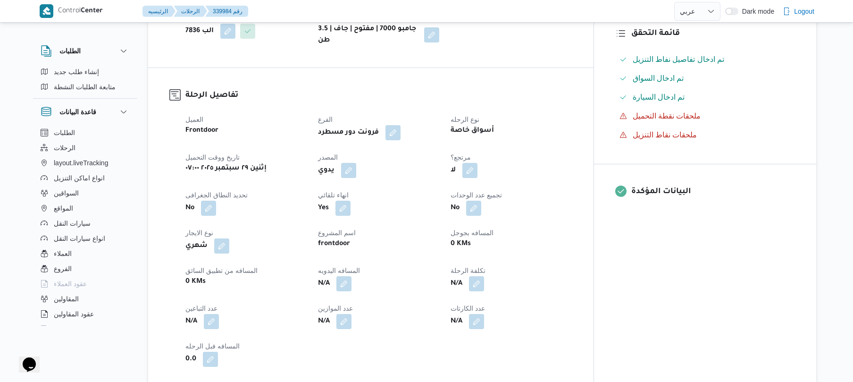
scroll to position [302, 0]
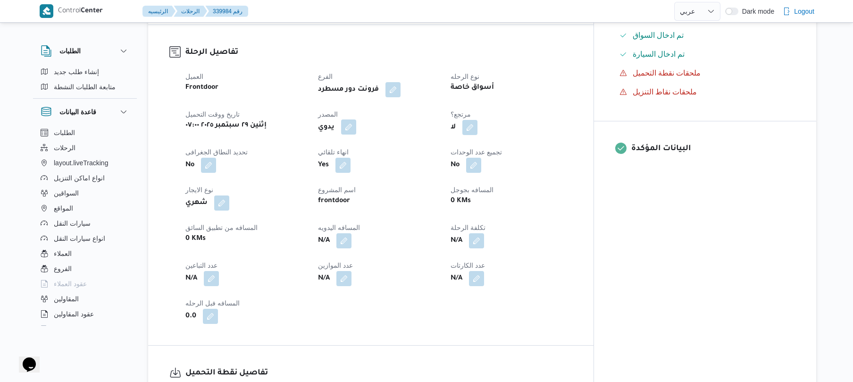
click at [356, 119] on button "button" at bounding box center [348, 126] width 15 height 15
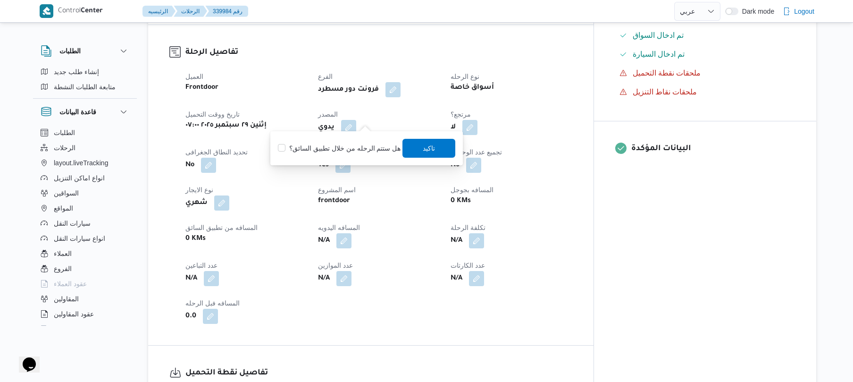
click at [340, 150] on label "هل ستتم الرحله من خلال تطبيق السائق؟" at bounding box center [339, 148] width 123 height 11
checkbox input "true"
click at [423, 149] on span "تاكيد" at bounding box center [429, 147] width 12 height 11
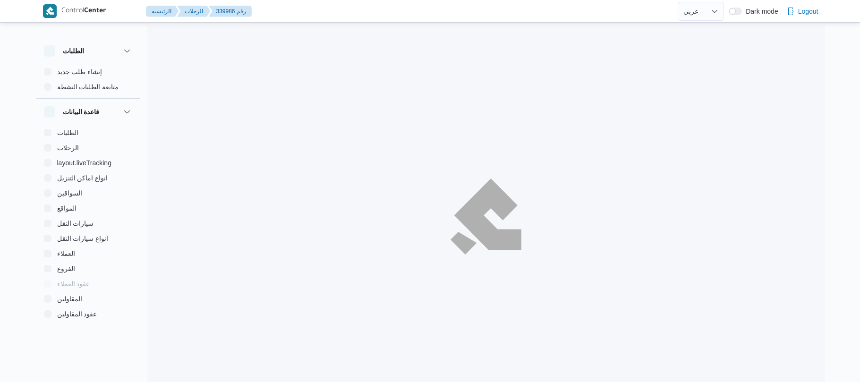
select select "ar"
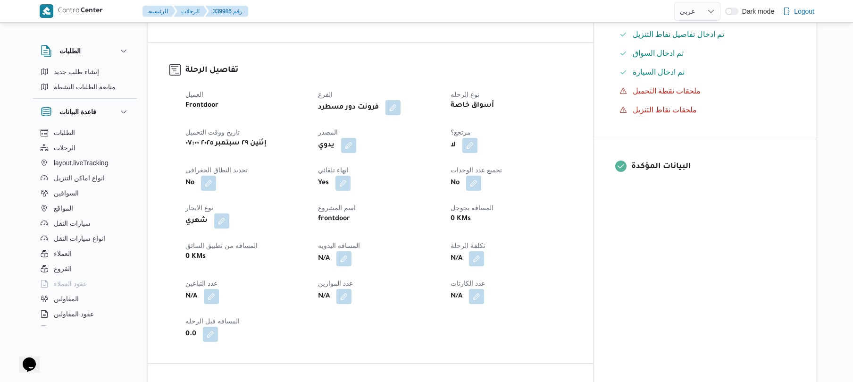
scroll to position [302, 0]
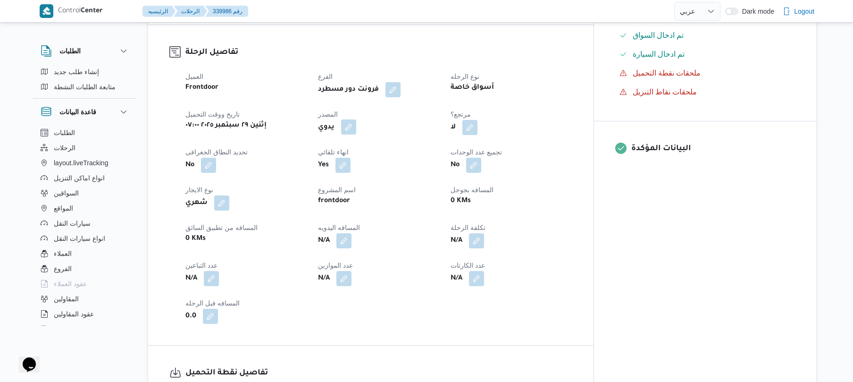
click at [356, 122] on button "button" at bounding box center [348, 126] width 15 height 15
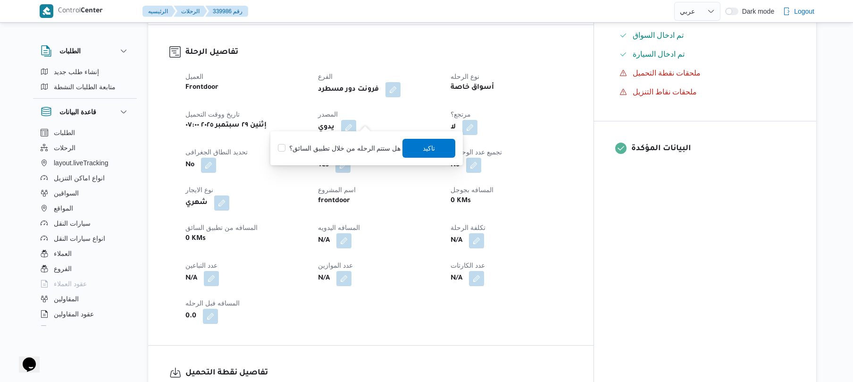
click at [331, 146] on label "هل ستتم الرحله من خلال تطبيق السائق؟" at bounding box center [339, 148] width 123 height 11
checkbox input "true"
click at [423, 148] on span "تاكيد" at bounding box center [429, 147] width 12 height 11
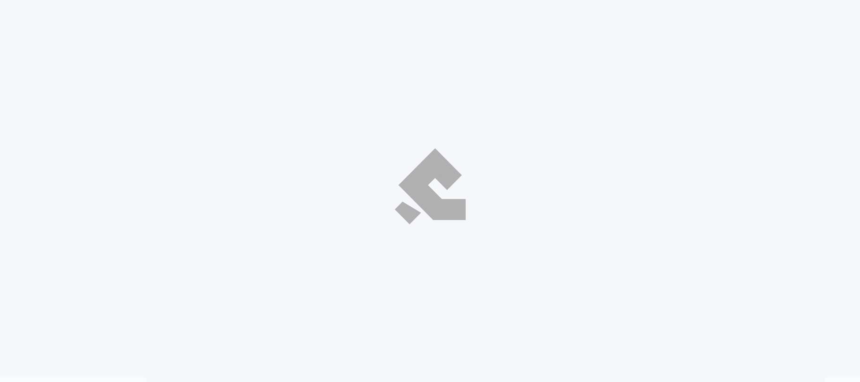
select select "ar"
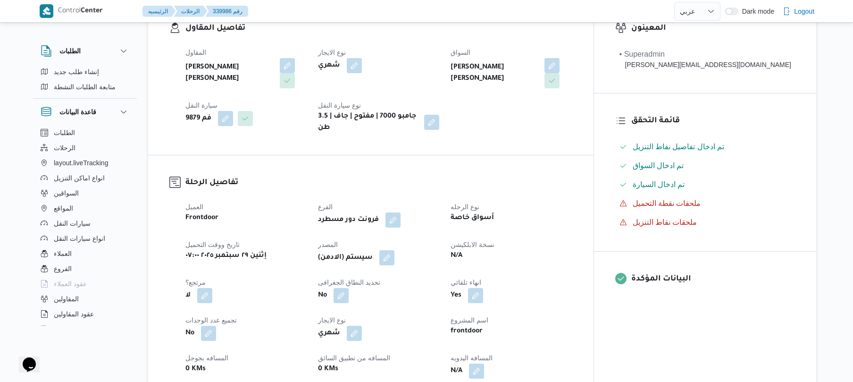
scroll to position [201, 0]
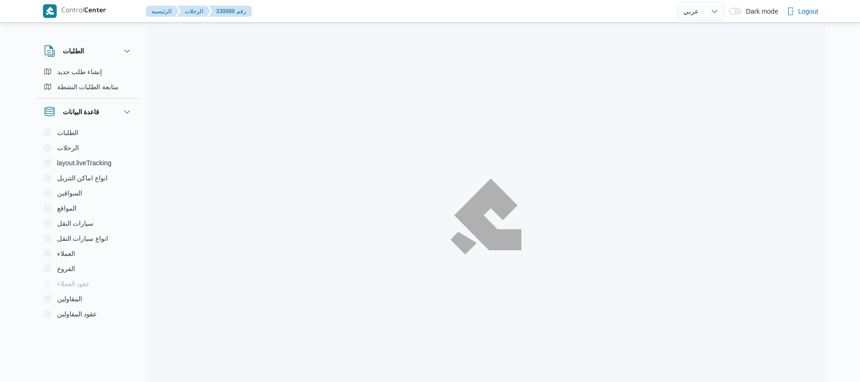
select select "ar"
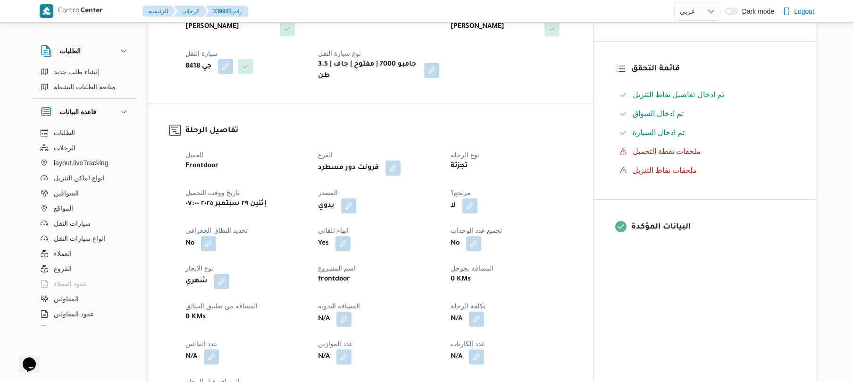
scroll to position [274, 0]
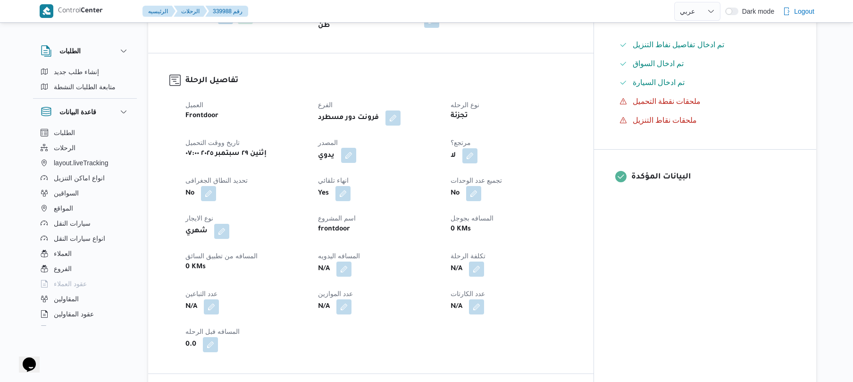
click at [356, 148] on button "button" at bounding box center [348, 155] width 15 height 15
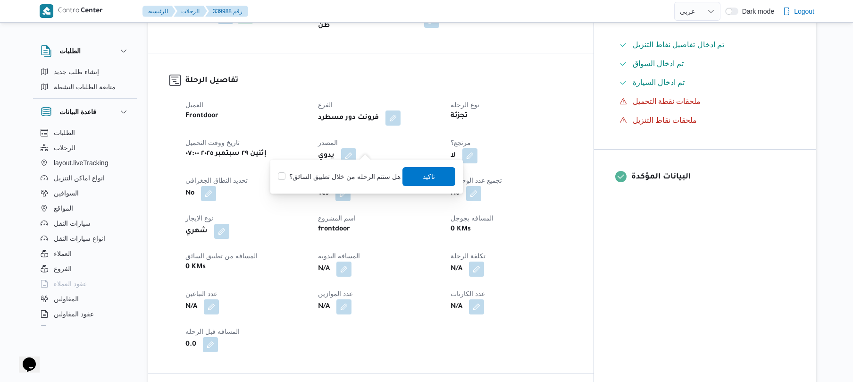
click at [361, 174] on label "هل ستتم الرحله من خلال تطبيق السائق؟" at bounding box center [339, 176] width 123 height 11
checkbox input "true"
click at [416, 177] on span "تاكيد" at bounding box center [429, 176] width 53 height 19
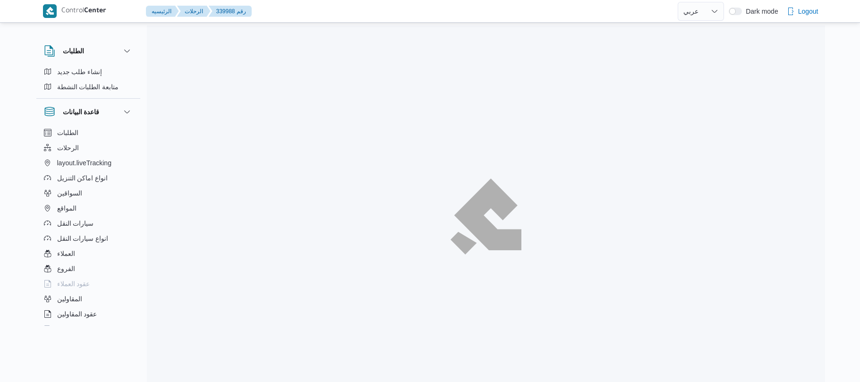
select select "ar"
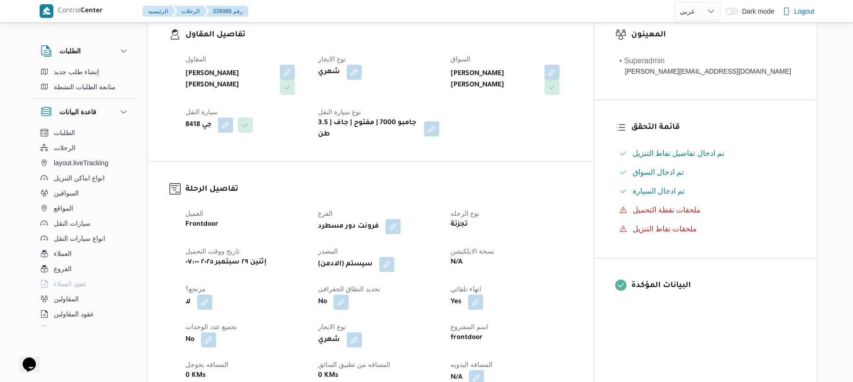
scroll to position [227, 0]
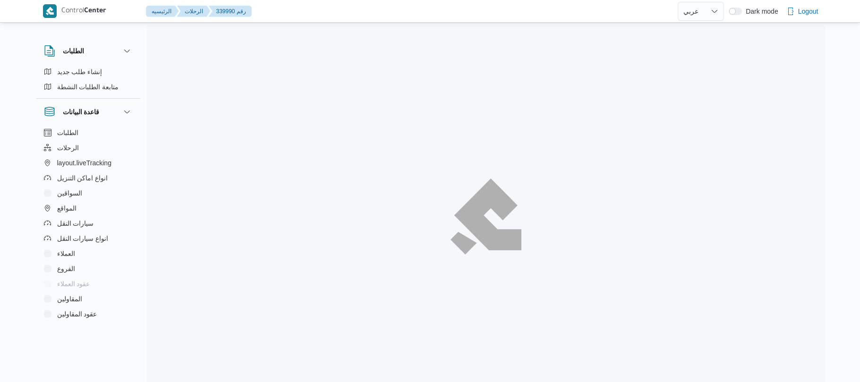
select select "ar"
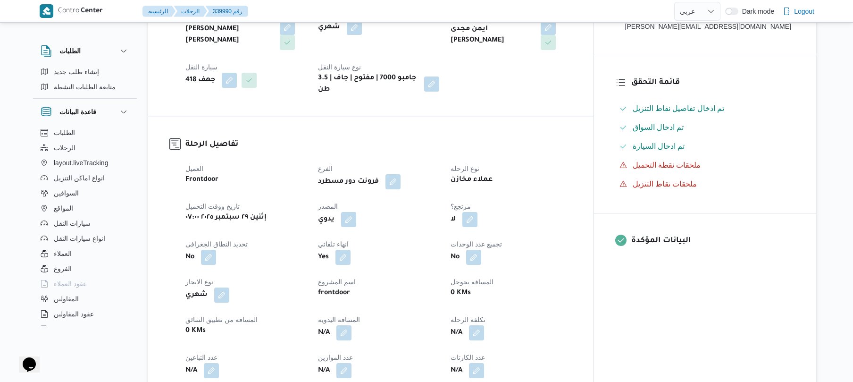
scroll to position [227, 0]
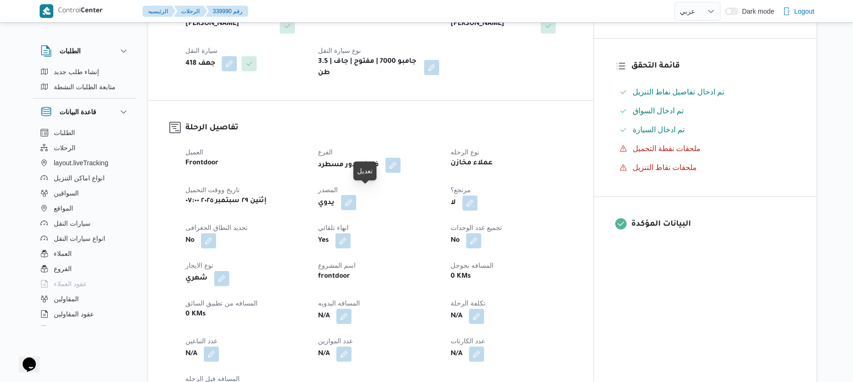
click at [356, 195] on button "button" at bounding box center [348, 202] width 15 height 15
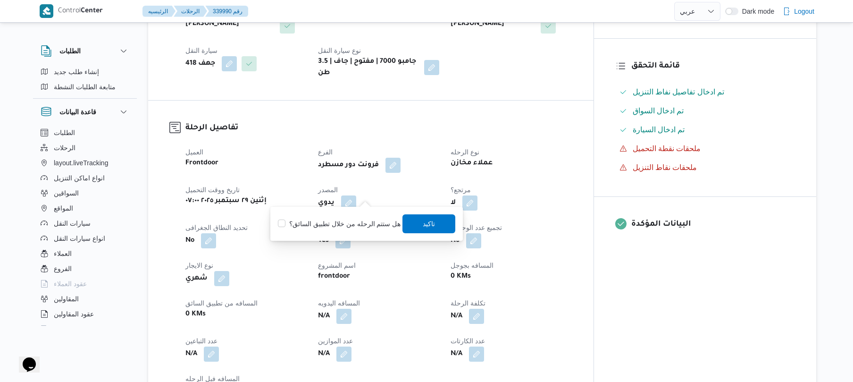
click at [365, 221] on label "هل ستتم الرحله من خلال تطبيق السائق؟" at bounding box center [339, 223] width 123 height 11
checkbox input "true"
click at [431, 225] on span "تاكيد" at bounding box center [429, 223] width 12 height 11
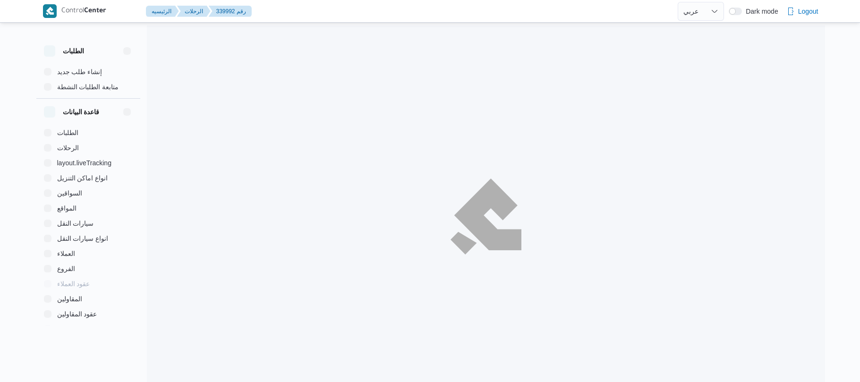
select select "ar"
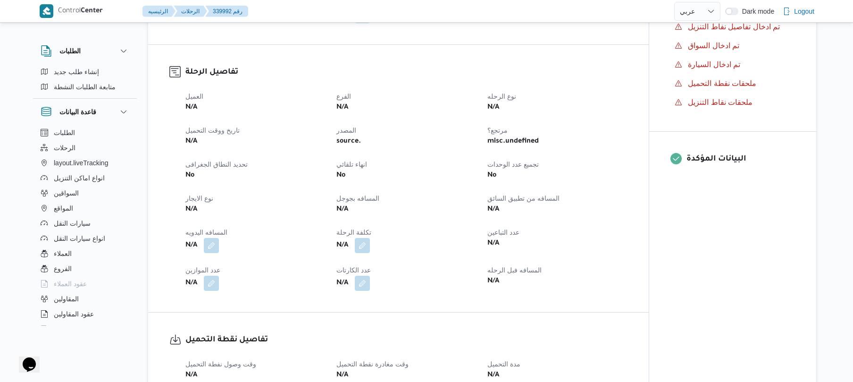
click at [448, 76] on h3 "تفاصيل الرحلة" at bounding box center [407, 72] width 442 height 13
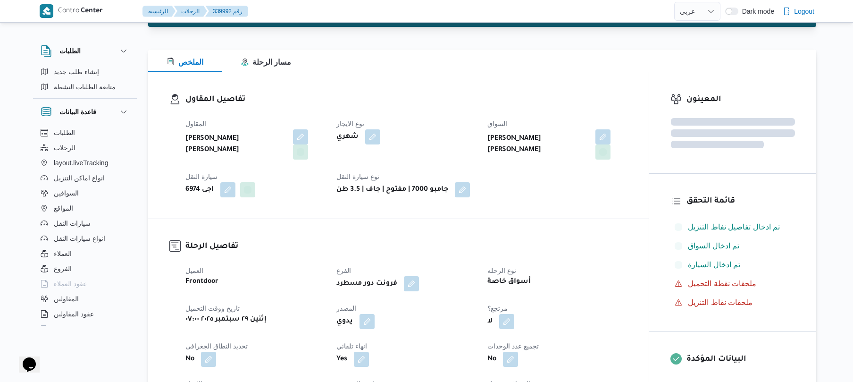
scroll to position [150, 0]
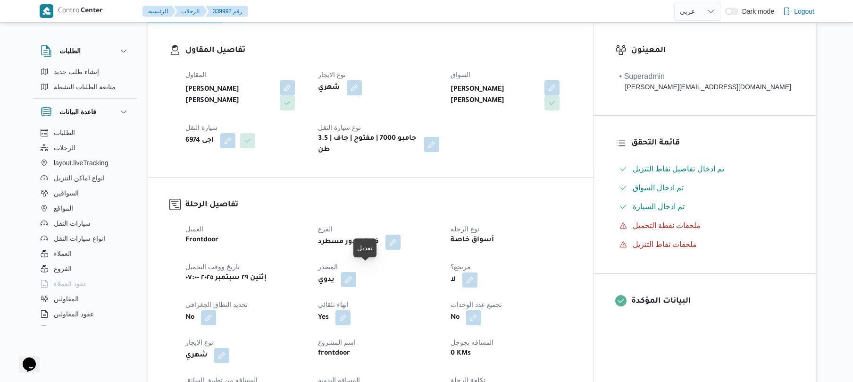
click at [356, 272] on button "button" at bounding box center [348, 279] width 15 height 15
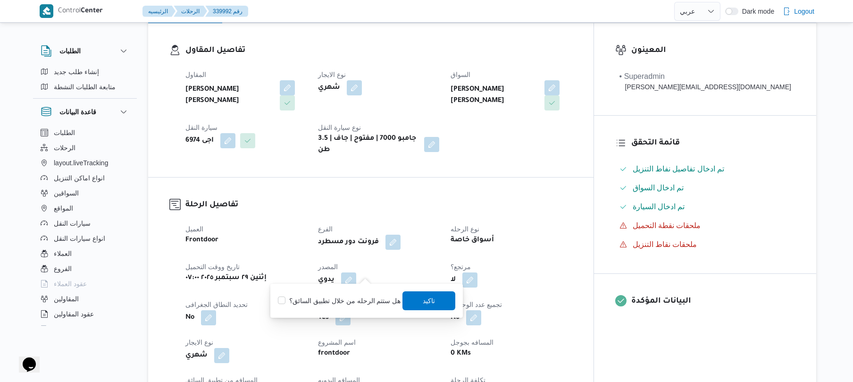
click at [336, 301] on label "هل ستتم الرحله من خلال تطبيق السائق؟" at bounding box center [339, 300] width 123 height 11
checkbox input "true"
click at [425, 299] on span "تاكيد" at bounding box center [429, 300] width 12 height 11
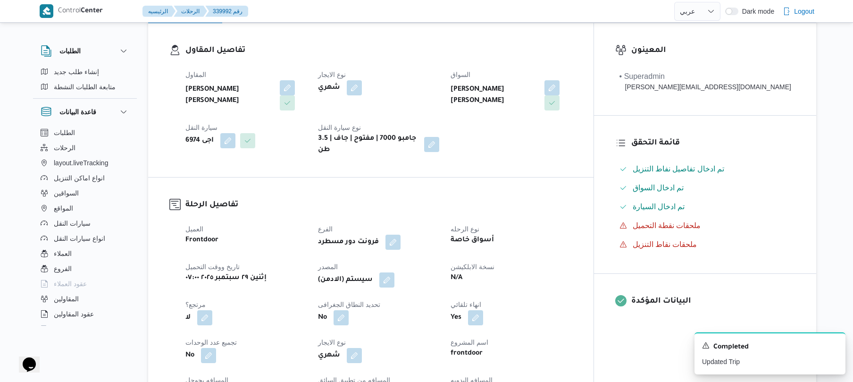
click at [582, 187] on div "تفاصيل الرحلة العميل Frontdoor الفرع فرونت دور مسطرد نوع الرحله أسواق خاصة تاري…" at bounding box center [371, 337] width 446 height 320
click at [581, 187] on div "تفاصيل الرحلة العميل Frontdoor الفرع فرونت دور مسطرد نوع الرحله أسواق خاصة تاري…" at bounding box center [371, 337] width 446 height 320
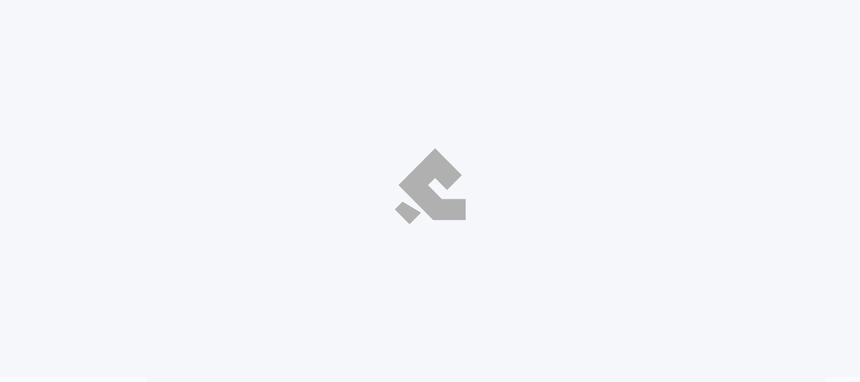
select select "ar"
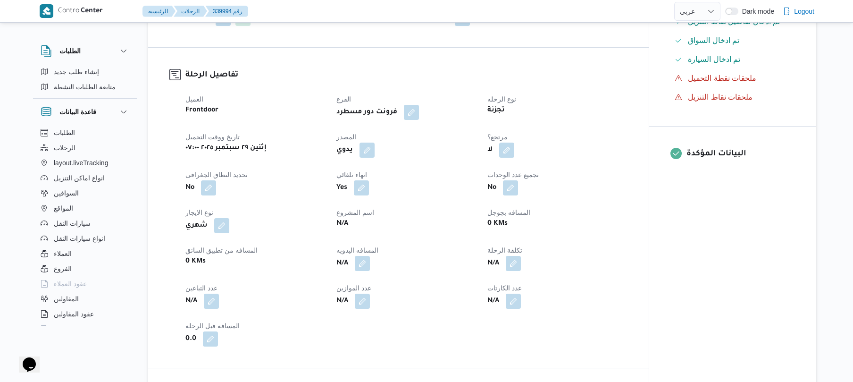
scroll to position [302, 0]
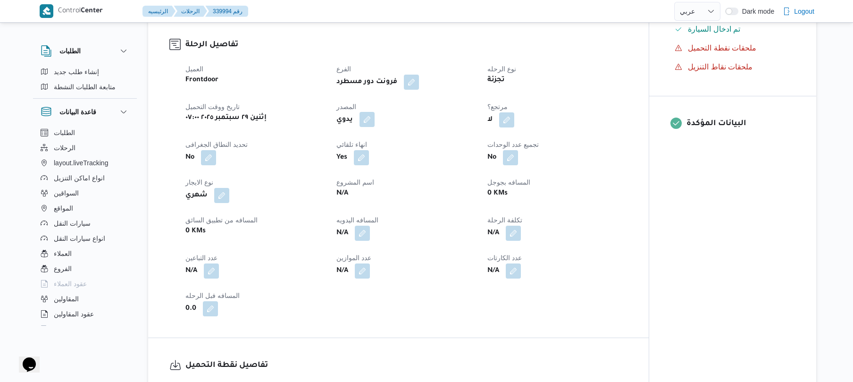
click at [365, 119] on button "button" at bounding box center [367, 119] width 15 height 15
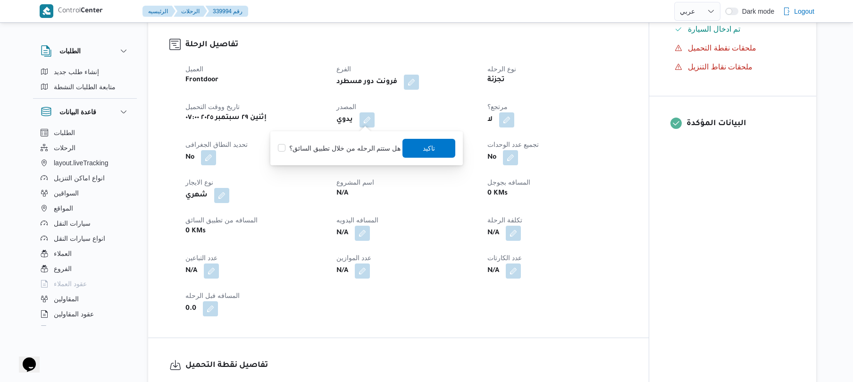
click at [352, 157] on div "هل ستتم الرحله من خلال تطبيق السائق؟ تاكيد" at bounding box center [366, 148] width 179 height 21
click at [359, 150] on label "هل ستتم الرحله من خلال تطبيق السائق؟" at bounding box center [339, 148] width 123 height 11
checkbox input "true"
click at [450, 151] on span "تاكيد" at bounding box center [429, 147] width 53 height 19
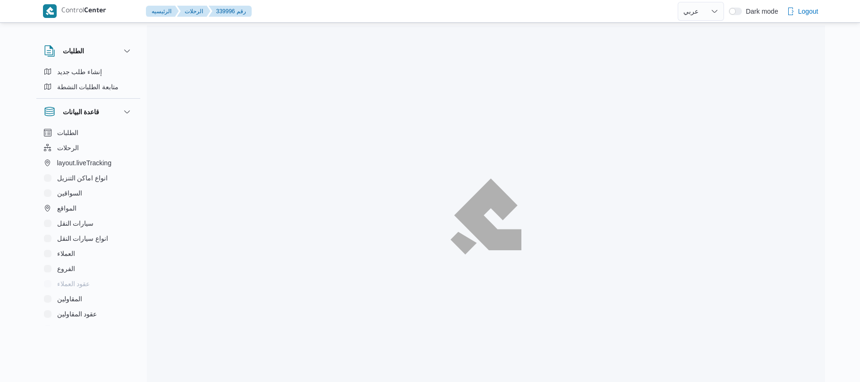
select select "ar"
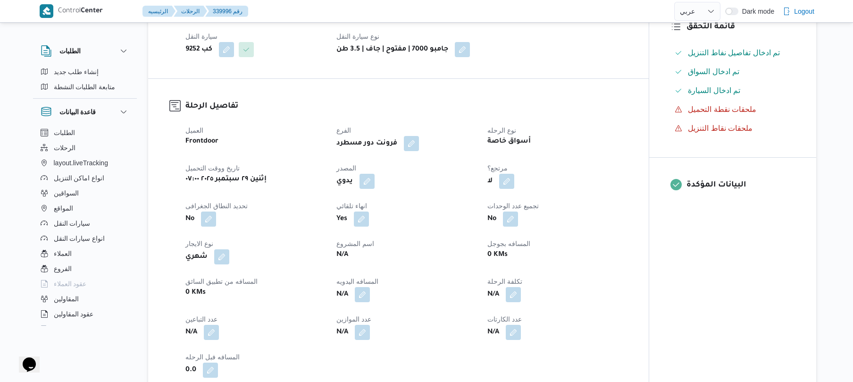
scroll to position [277, 0]
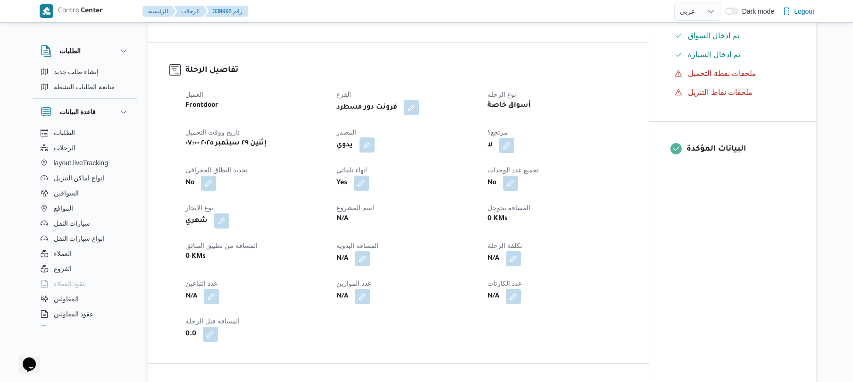
click at [370, 143] on button "button" at bounding box center [367, 144] width 15 height 15
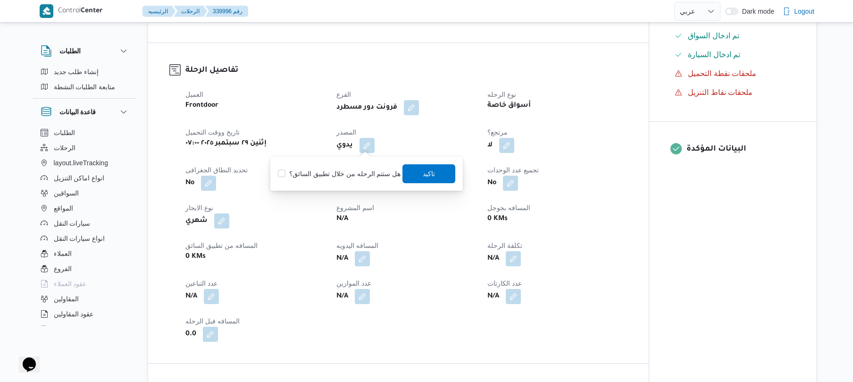
click at [361, 177] on label "هل ستتم الرحله من خلال تطبيق السائق؟" at bounding box center [339, 173] width 123 height 11
checkbox input "true"
click at [429, 174] on span "تاكيد" at bounding box center [429, 173] width 12 height 11
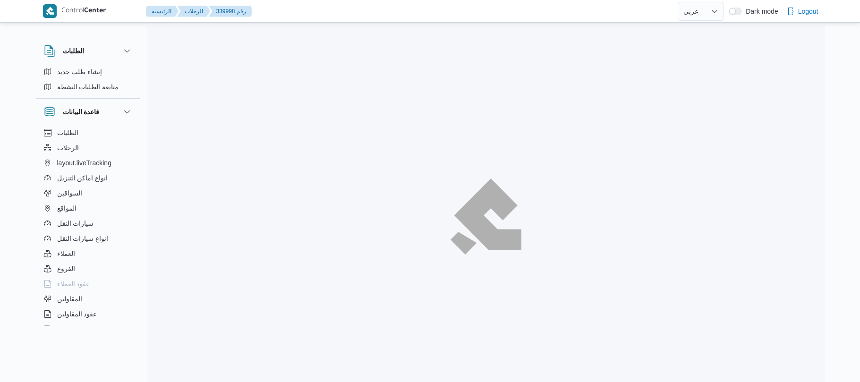
select select "ar"
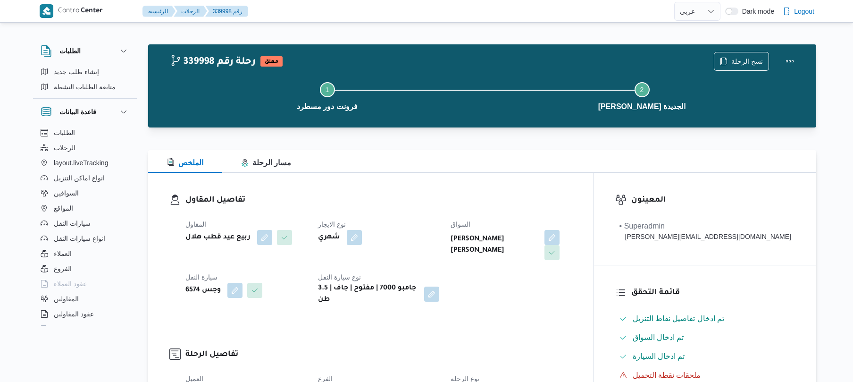
click at [448, 187] on div "تفاصيل المقاول المقاول ربيع عيد قطب هلال نوع الايجار شهري السواق مصطفي حسن عبدا…" at bounding box center [371, 250] width 446 height 154
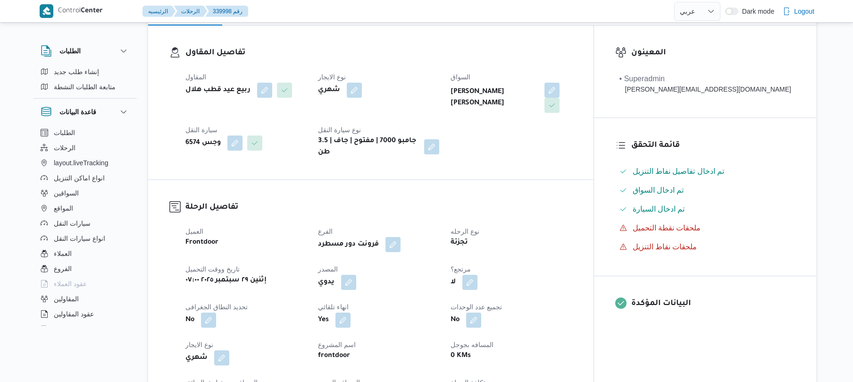
scroll to position [302, 0]
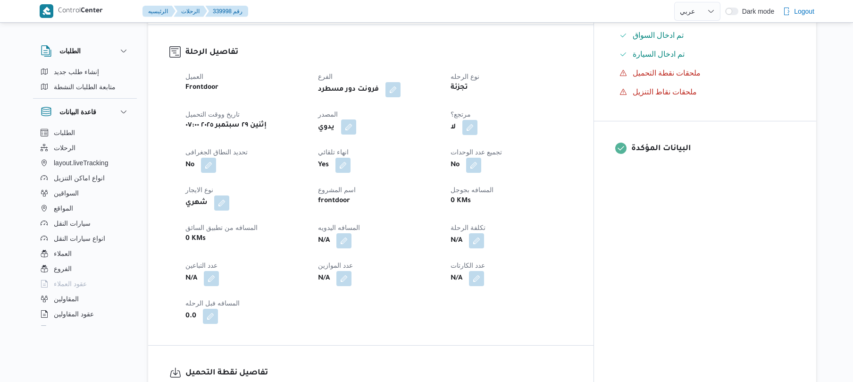
click at [356, 119] on button "button" at bounding box center [348, 126] width 15 height 15
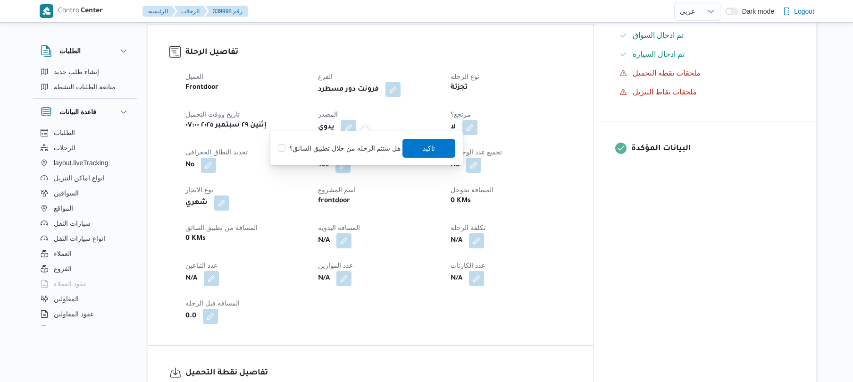
click at [360, 144] on label "هل ستتم الرحله من خلال تطبيق السائق؟" at bounding box center [339, 148] width 123 height 11
checkbox input "true"
click at [418, 146] on span "تاكيد" at bounding box center [429, 147] width 53 height 19
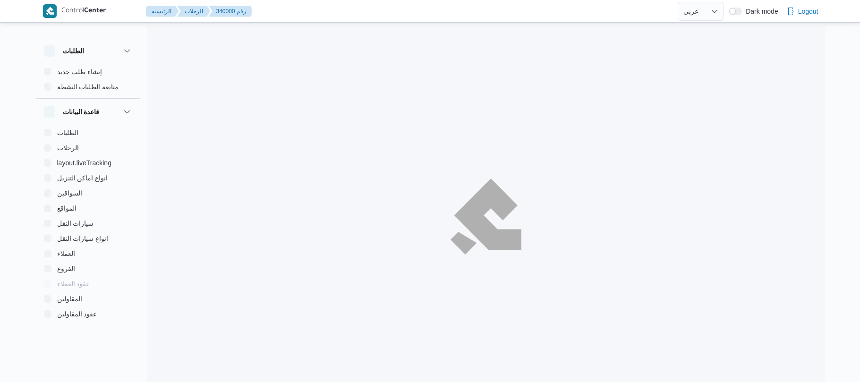
select select "ar"
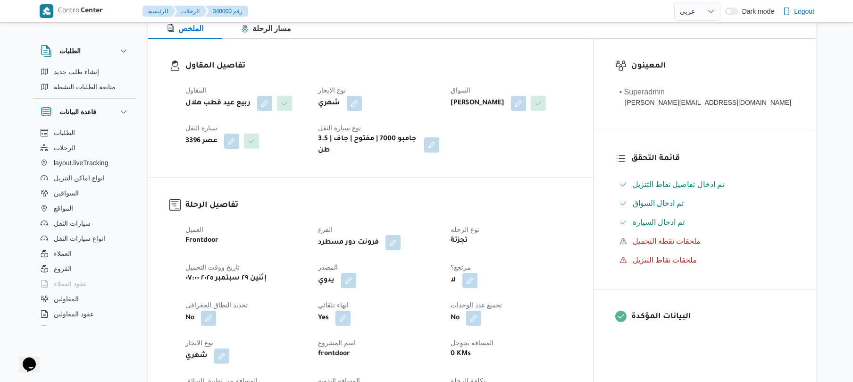
scroll to position [327, 0]
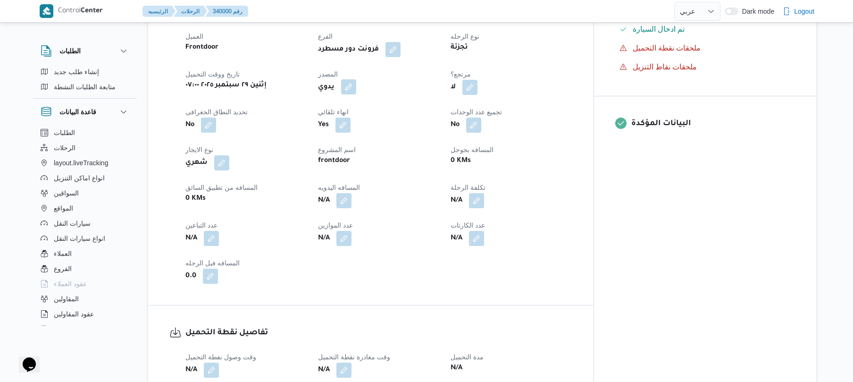
click at [356, 94] on button "button" at bounding box center [348, 86] width 15 height 15
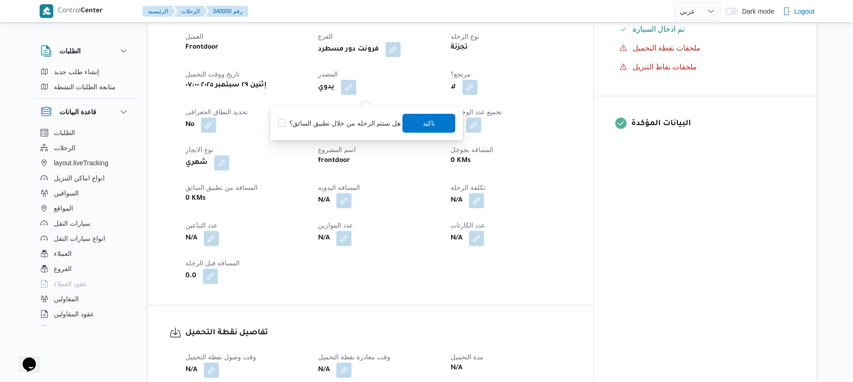
click at [346, 122] on label "هل ستتم الرحله من خلال تطبيق السائق؟" at bounding box center [339, 123] width 123 height 11
checkbox input "true"
click at [425, 119] on span "تاكيد" at bounding box center [429, 122] width 12 height 11
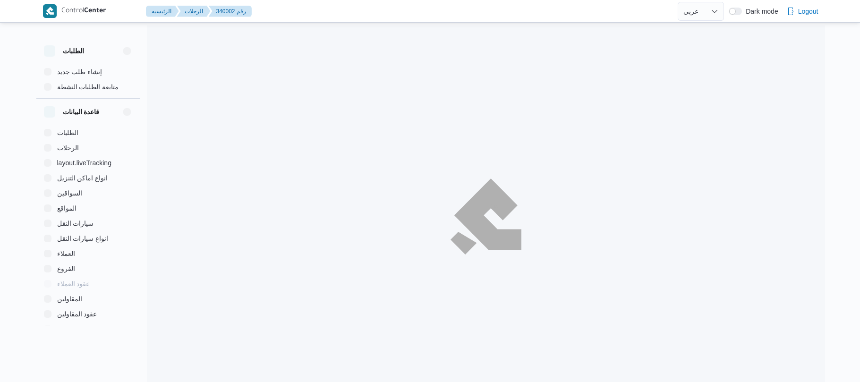
select select "ar"
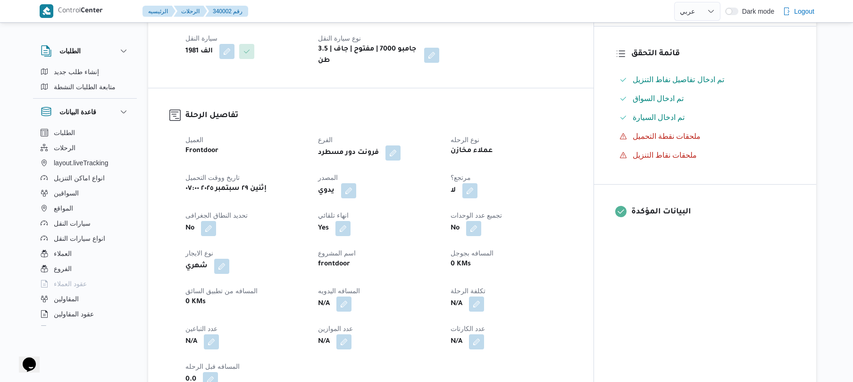
scroll to position [302, 0]
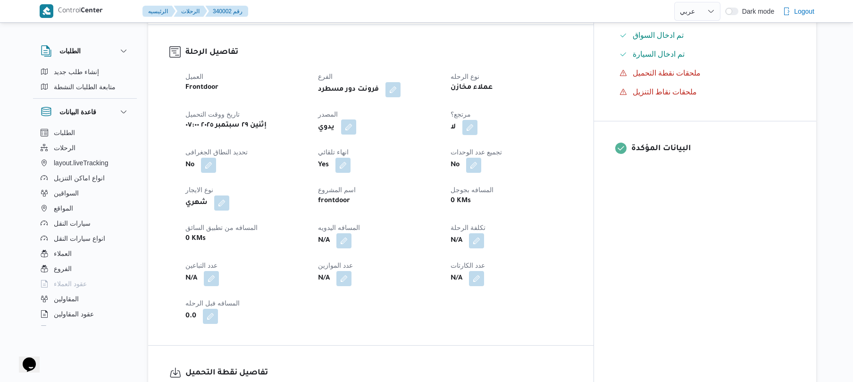
click at [356, 119] on button "button" at bounding box center [348, 126] width 15 height 15
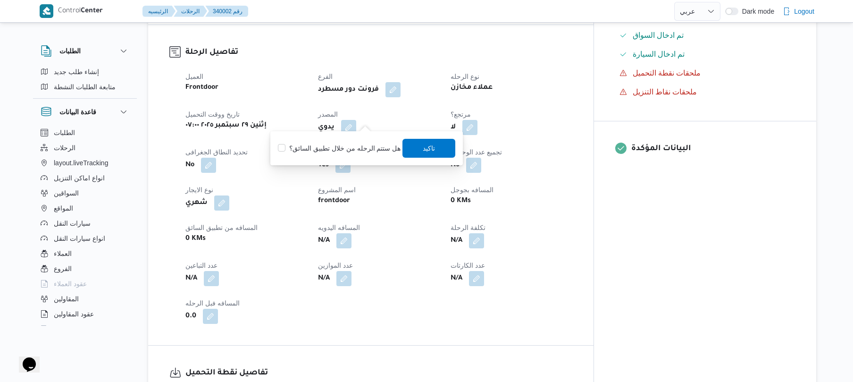
click at [352, 151] on label "هل ستتم الرحله من خلال تطبيق السائق؟" at bounding box center [339, 148] width 123 height 11
checkbox input "true"
click at [442, 151] on span "تاكيد" at bounding box center [429, 147] width 53 height 19
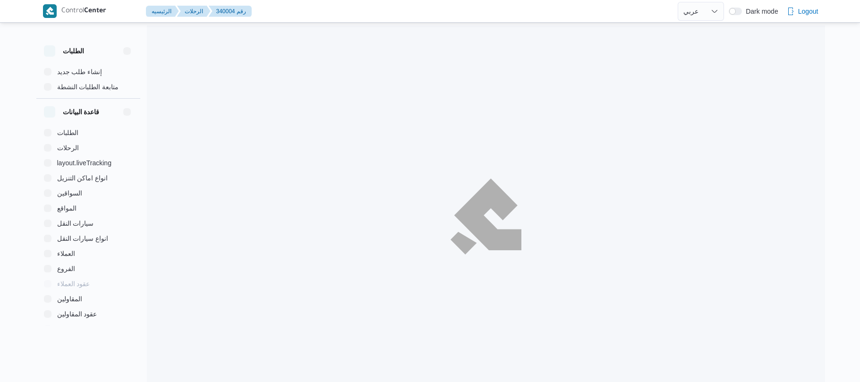
select select "ar"
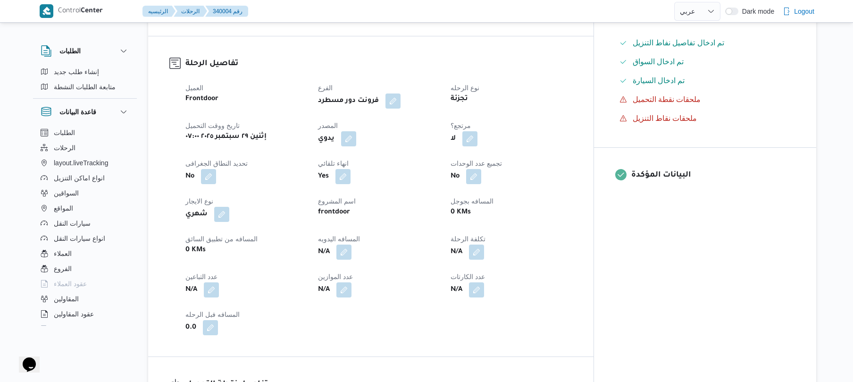
scroll to position [277, 0]
click at [356, 130] on button "button" at bounding box center [348, 137] width 15 height 15
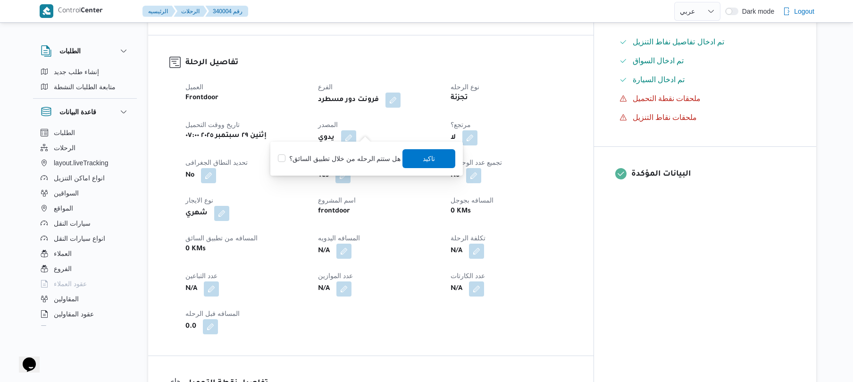
click at [344, 158] on label "هل ستتم الرحله من خلال تطبيق السائق؟" at bounding box center [339, 158] width 123 height 11
checkbox input "true"
click at [431, 156] on span "تاكيد" at bounding box center [429, 157] width 12 height 11
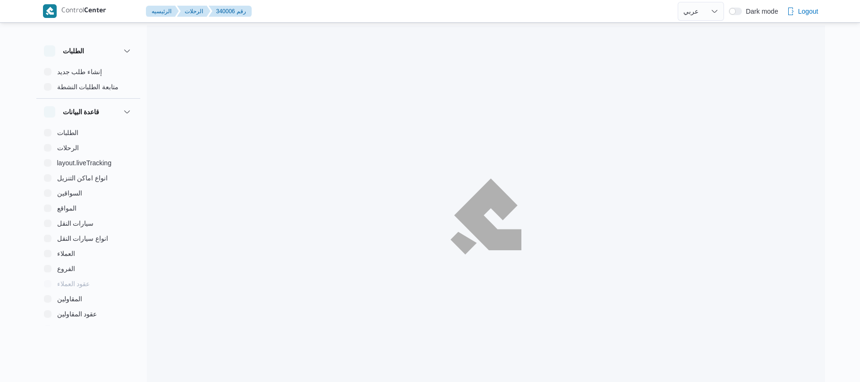
select select "ar"
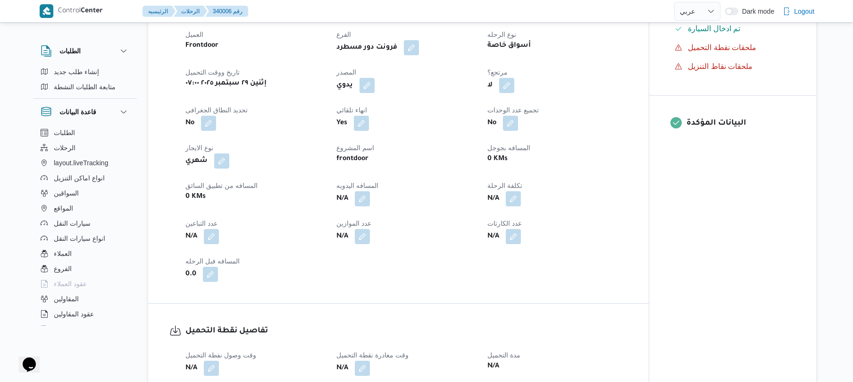
scroll to position [352, 0]
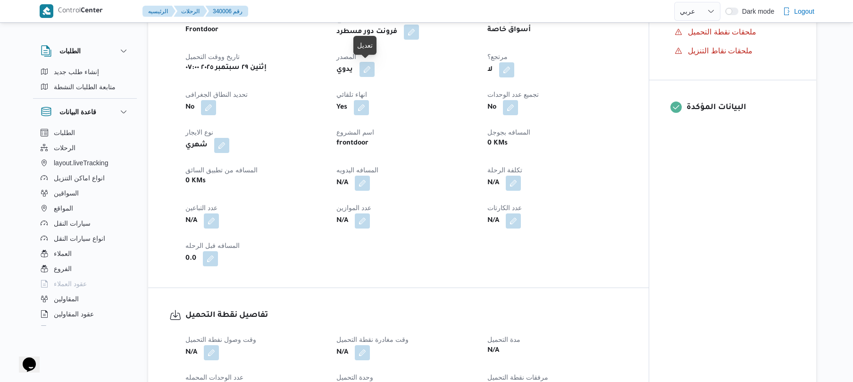
click at [367, 74] on button "button" at bounding box center [367, 69] width 15 height 15
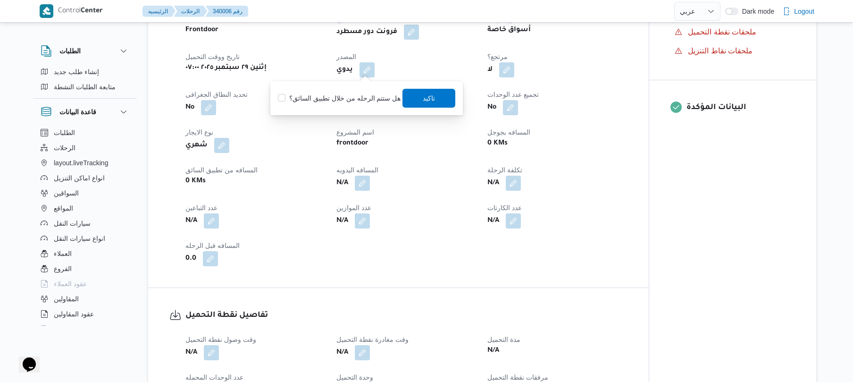
click at [346, 95] on label "هل ستتم الرحله من خلال تطبيق السائق؟" at bounding box center [339, 98] width 123 height 11
checkbox input "true"
click at [426, 99] on span "تاكيد" at bounding box center [429, 97] width 12 height 11
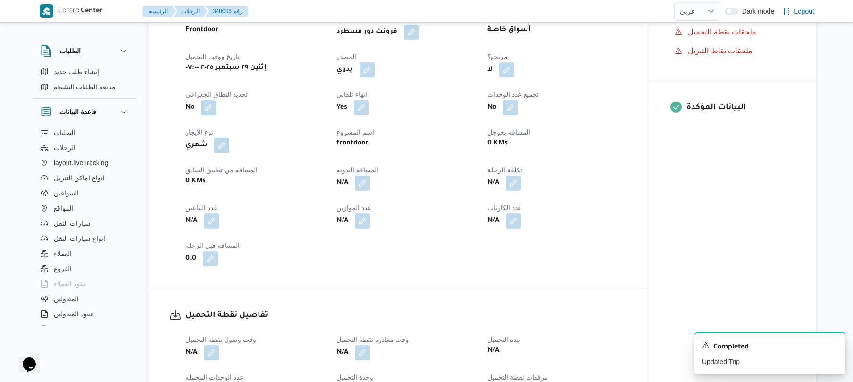
click at [575, 58] on dt "مرتجع؟" at bounding box center [558, 56] width 140 height 11
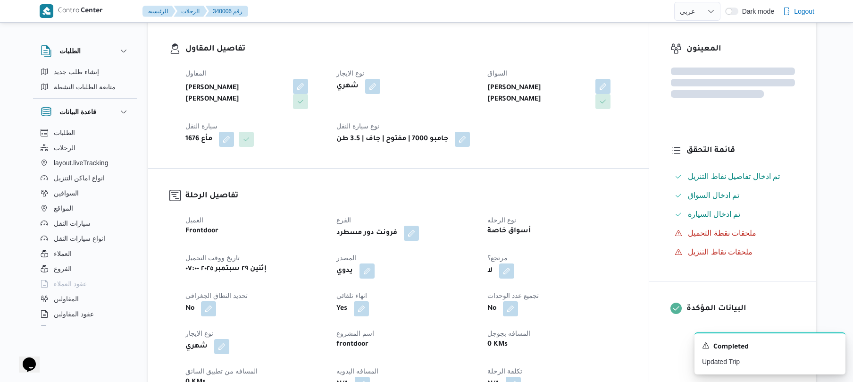
scroll to position [176, 0]
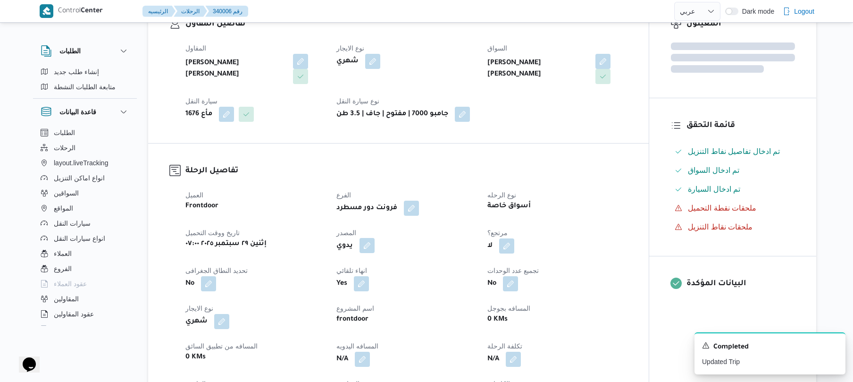
click at [363, 248] on button "button" at bounding box center [367, 245] width 15 height 15
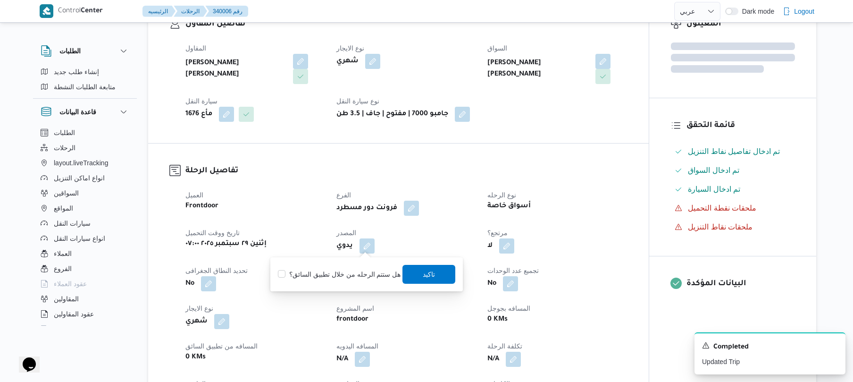
click at [341, 276] on label "هل ستتم الرحله من خلال تطبيق السائق؟" at bounding box center [339, 274] width 123 height 11
checkbox input "true"
click at [415, 280] on span "تاكيد" at bounding box center [429, 273] width 53 height 19
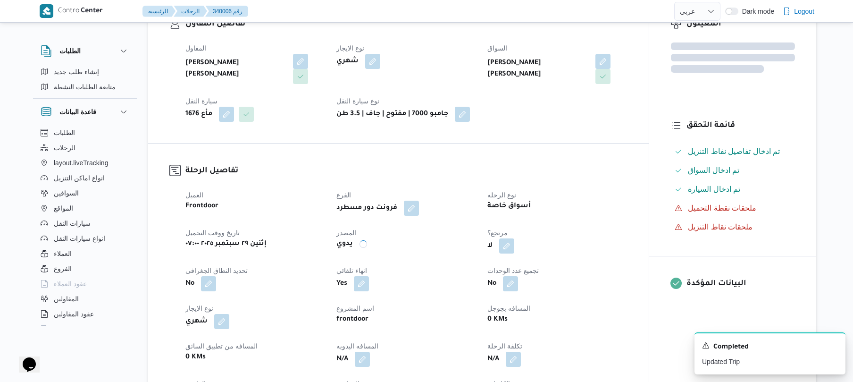
click at [466, 181] on dl "تفاصيل الرحلة العميل Frontdoor الفرع فرونت دور مسطرد نوع الرحله أسواق خاصة تاري…" at bounding box center [407, 304] width 442 height 278
click at [425, 51] on dt "نوع الايجار" at bounding box center [407, 47] width 140 height 11
click at [633, 118] on div "المقاول محمد هاني محمد جوده محمود نوع الايجار شهري السواق عمرو جمال الدسوقي مصي…" at bounding box center [407, 82] width 454 height 91
click at [478, 163] on div "تفاصيل الرحلة العميل Frontdoor الفرع فرونت دور مسطرد نوع الرحله أسواق خاصة تاري…" at bounding box center [398, 303] width 501 height 320
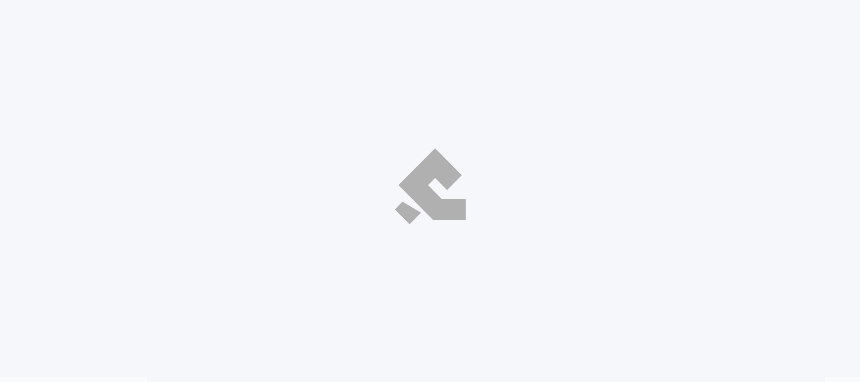
select select "ar"
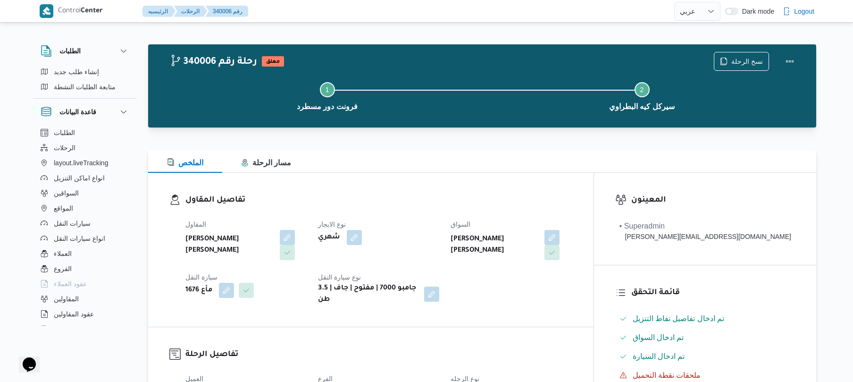
click at [431, 199] on h3 "تفاصيل المقاول" at bounding box center [379, 200] width 387 height 13
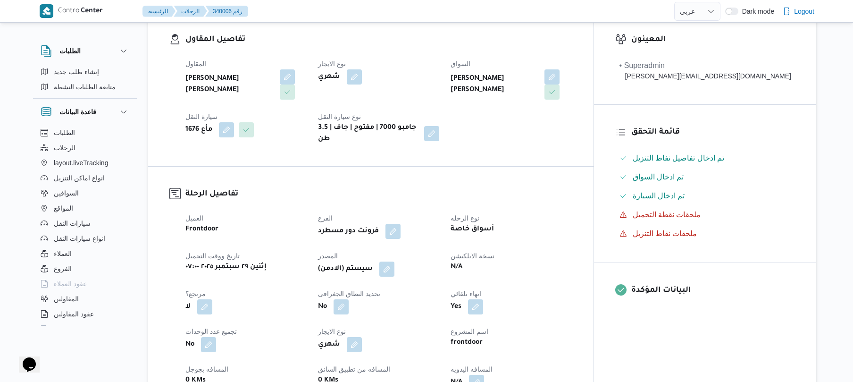
scroll to position [302, 0]
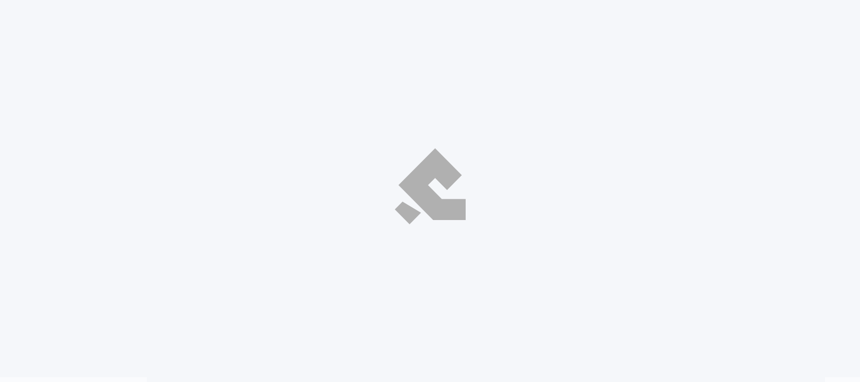
select select "ar"
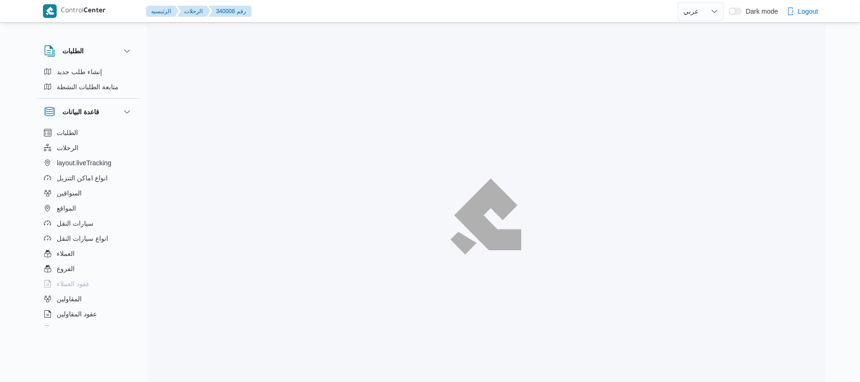
click at [431, 150] on div at bounding box center [486, 216] width 678 height 382
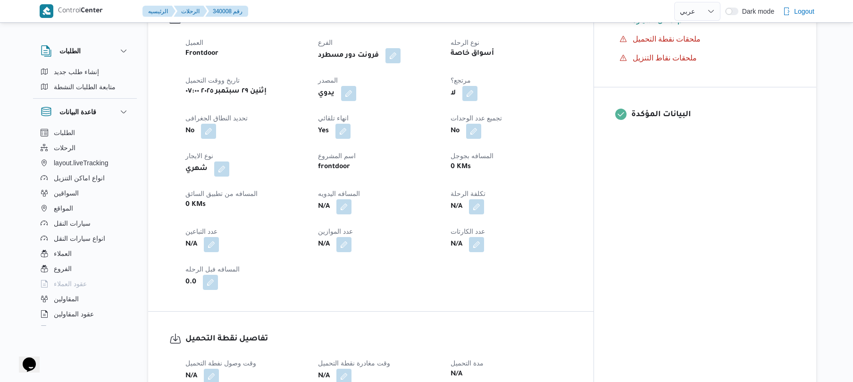
scroll to position [352, 0]
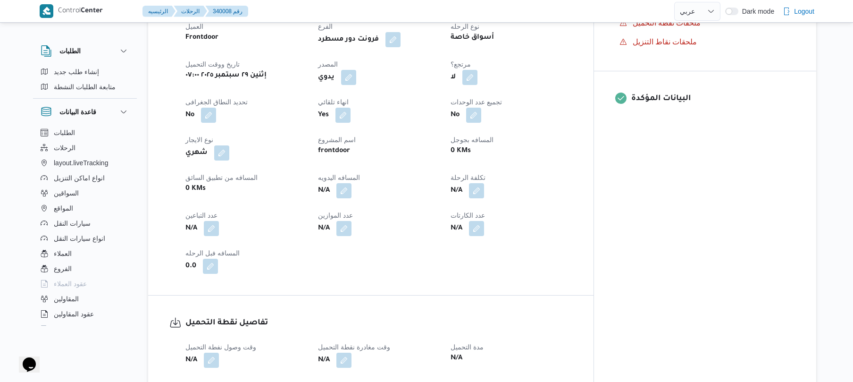
drag, startPoint x: 371, startPoint y: 85, endPoint x: 371, endPoint y: 79, distance: 6.1
click at [371, 85] on div "العميل Frontdoor الفرع فرونت دور مسطرد نوع الرحله أسواق خاصة تاريخ ووقت التحميل…" at bounding box center [379, 147] width 398 height 264
click at [356, 74] on button "button" at bounding box center [348, 76] width 15 height 15
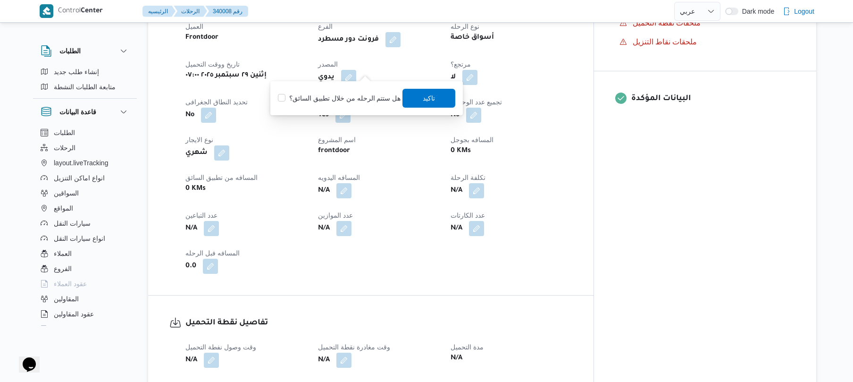
click at [358, 93] on label "هل ستتم الرحله من خلال تطبيق السائق؟" at bounding box center [339, 98] width 123 height 11
checkbox input "true"
click at [405, 100] on span "تاكيد" at bounding box center [429, 97] width 53 height 19
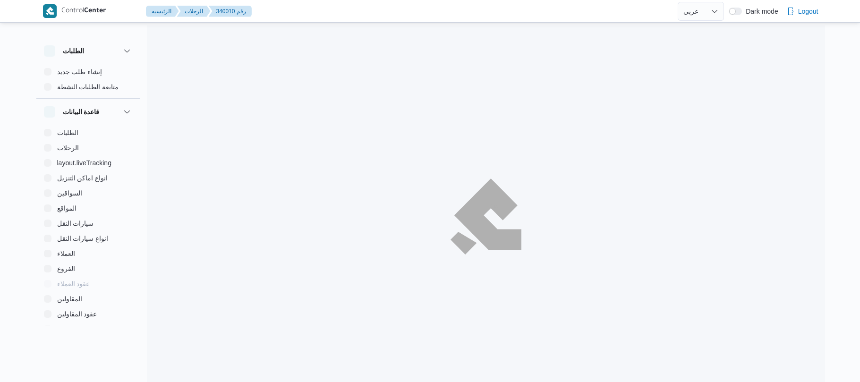
select select "ar"
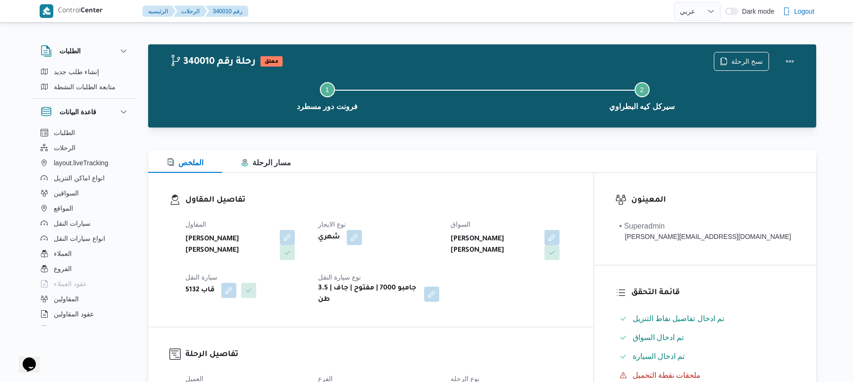
click at [503, 140] on div at bounding box center [482, 144] width 668 height 11
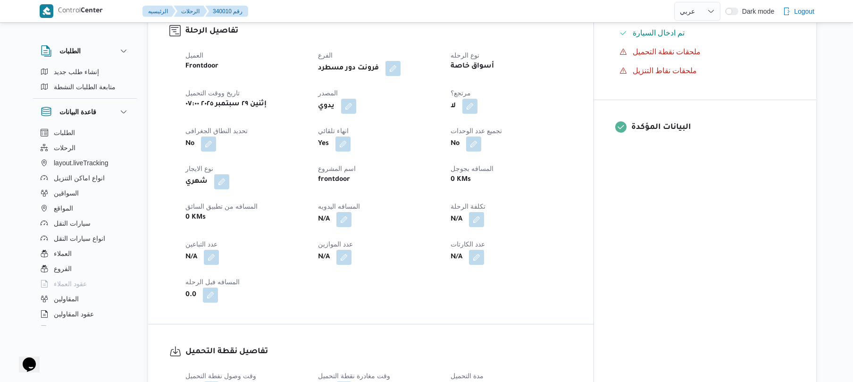
scroll to position [327, 0]
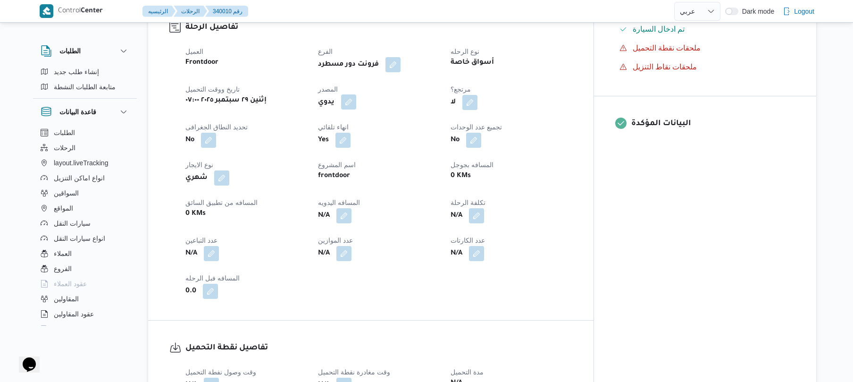
click at [356, 94] on button "button" at bounding box center [348, 101] width 15 height 15
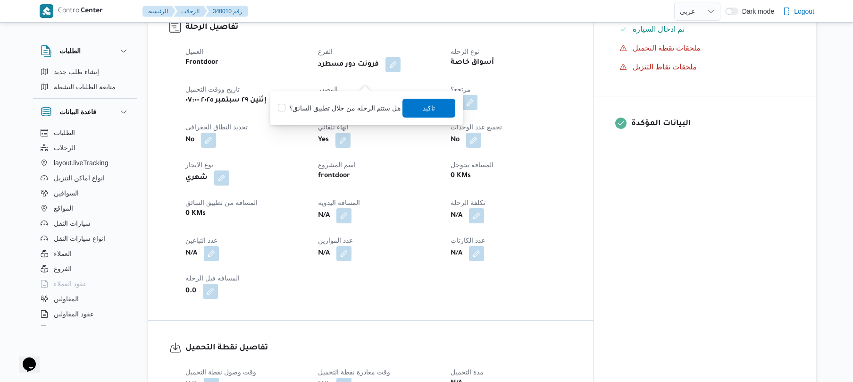
click at [359, 104] on label "هل ستتم الرحله من خلال تطبيق السائق؟" at bounding box center [339, 107] width 123 height 11
checkbox input "true"
click at [418, 102] on span "تاكيد" at bounding box center [429, 107] width 53 height 19
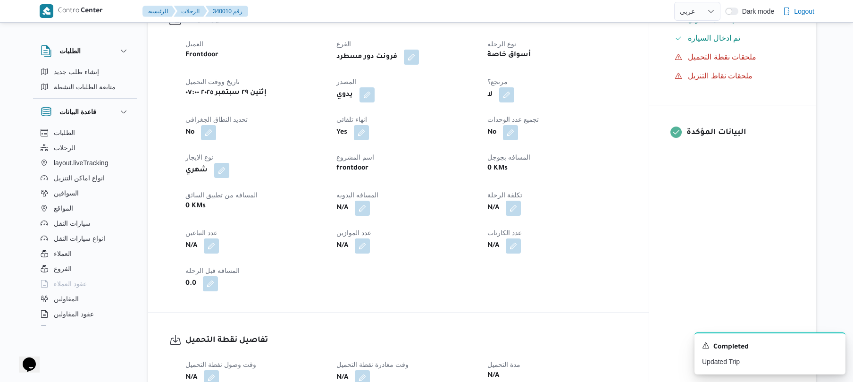
click at [390, 86] on div "يدوي" at bounding box center [407, 94] width 142 height 17
click at [367, 87] on button "button" at bounding box center [367, 94] width 15 height 15
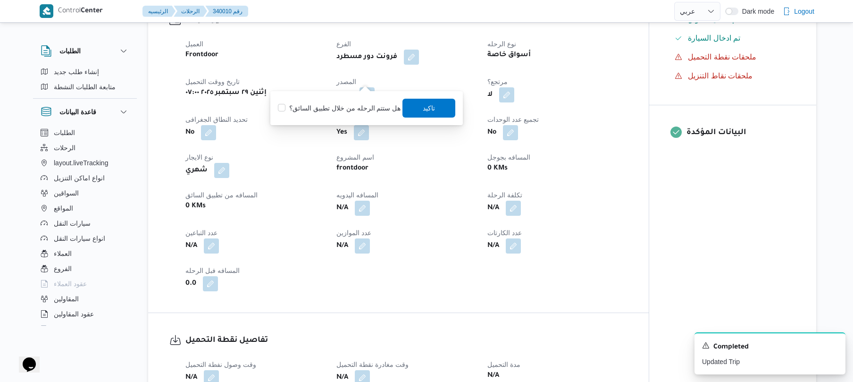
click at [346, 106] on label "هل ستتم الرحله من خلال تطبيق السائق؟" at bounding box center [339, 107] width 123 height 11
checkbox input "true"
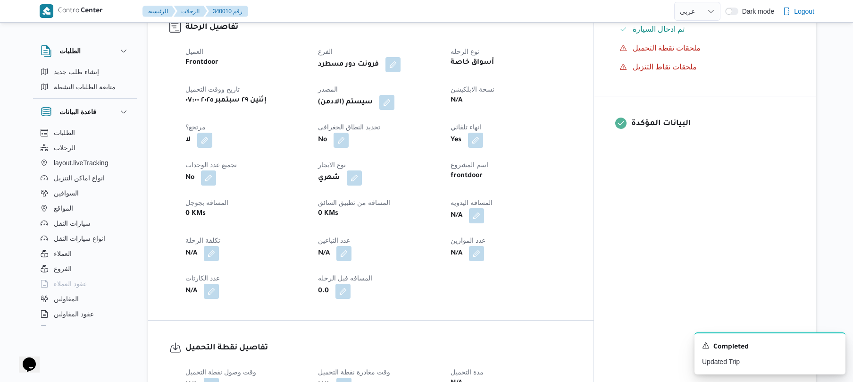
click at [440, 56] on div "فرونت دور مسطرد" at bounding box center [378, 64] width 123 height 17
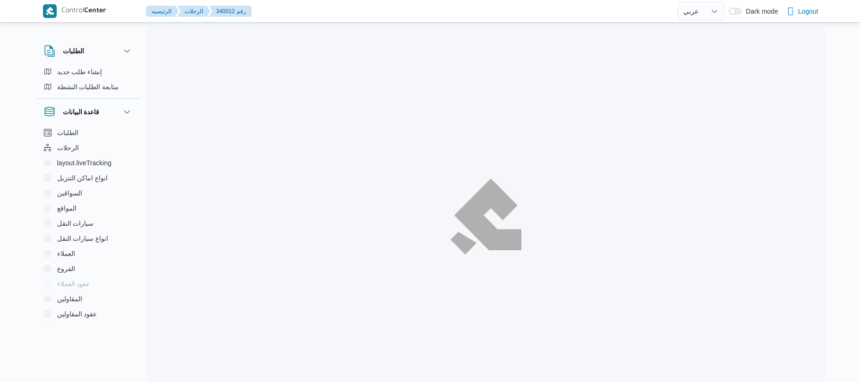
select select "ar"
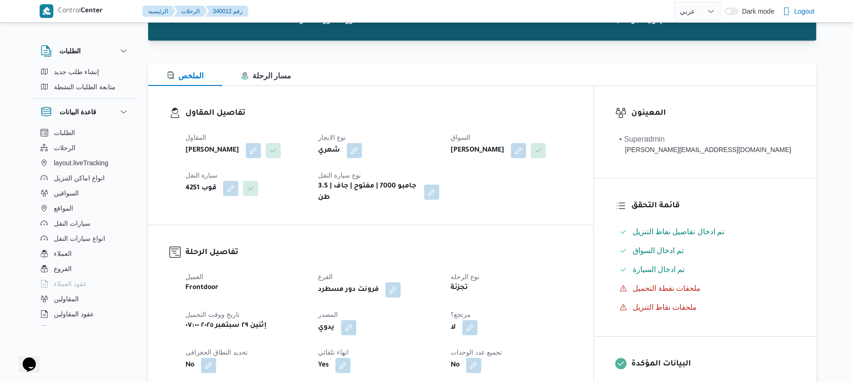
scroll to position [227, 0]
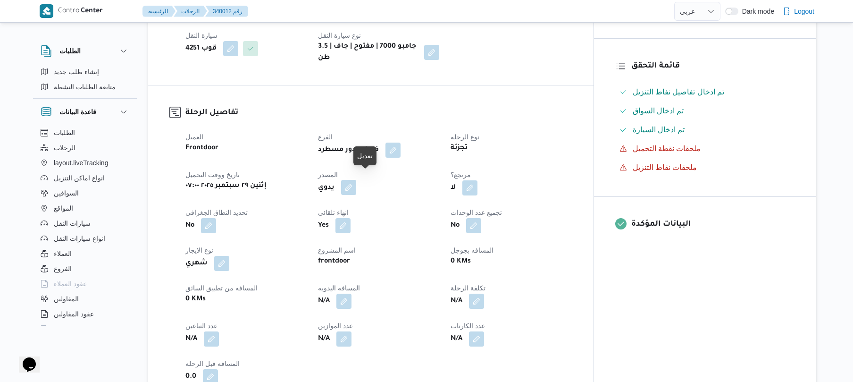
click at [356, 180] on button "button" at bounding box center [348, 187] width 15 height 15
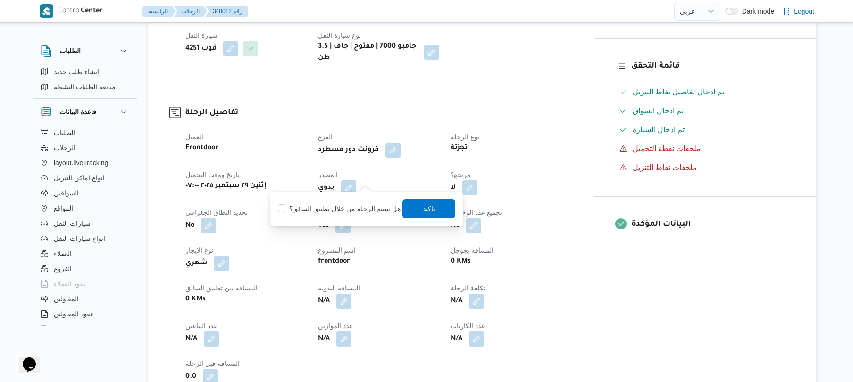
click at [350, 210] on label "هل ستتم الرحله من خلال تطبيق السائق؟" at bounding box center [339, 208] width 123 height 11
checkbox input "true"
click at [426, 205] on span "تاكيد" at bounding box center [429, 208] width 12 height 11
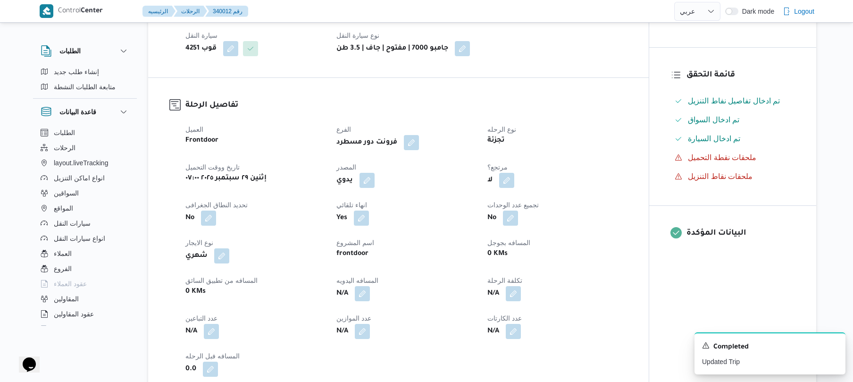
click at [531, 62] on div "تفاصيل المقاول المقاول محمد شبل عبدالقادر شبل نوع الايجار شهري السواق علي صلاح …" at bounding box center [398, 11] width 501 height 131
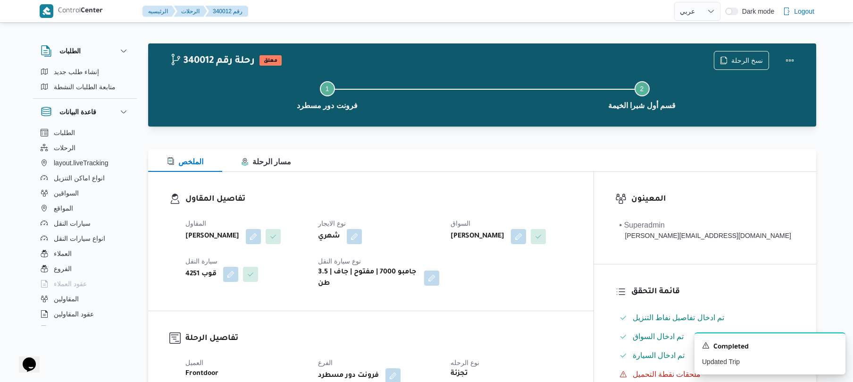
scroll to position [0, 0]
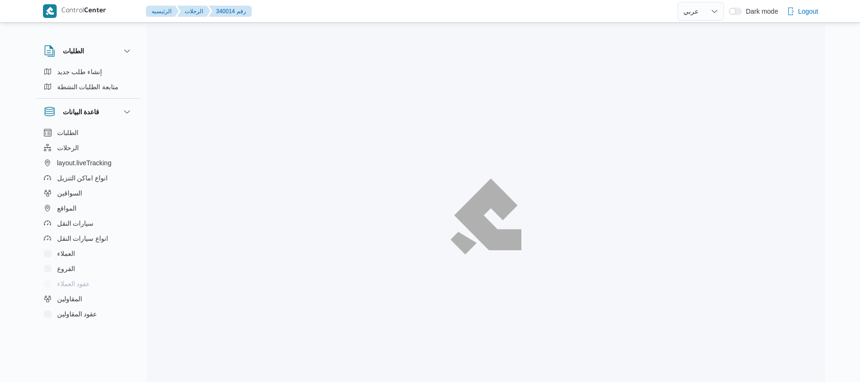
select select "ar"
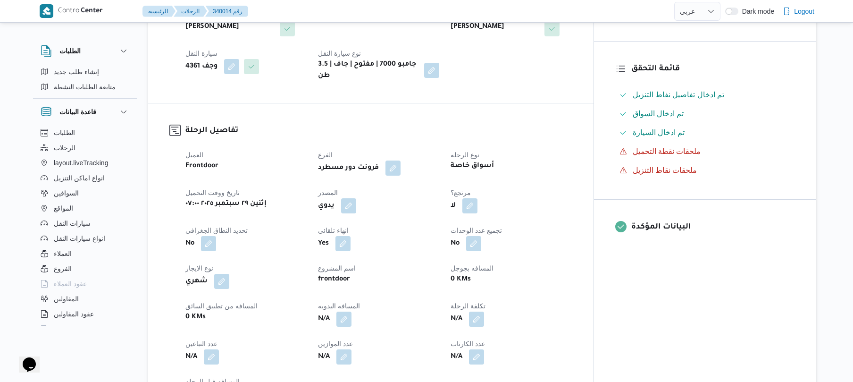
scroll to position [285, 0]
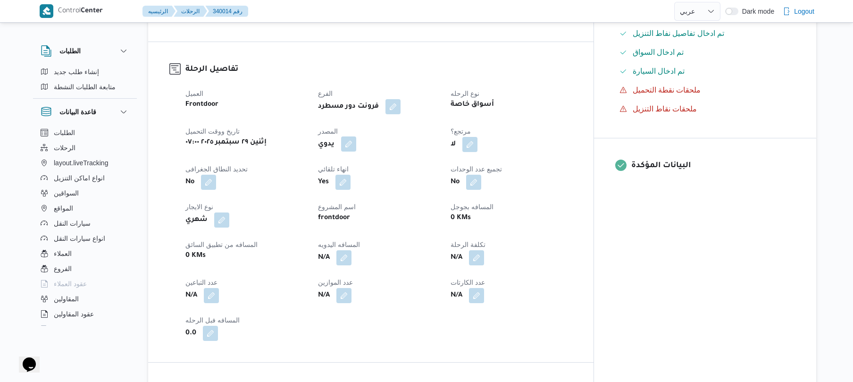
click at [356, 136] on button "button" at bounding box center [348, 143] width 15 height 15
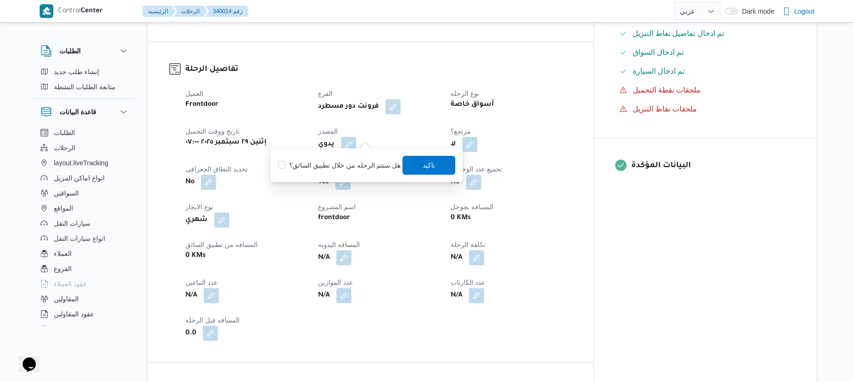
click at [357, 165] on label "هل ستتم الرحله من خلال تطبيق السائق؟" at bounding box center [339, 165] width 123 height 11
checkbox input "true"
click at [416, 167] on span "تاكيد" at bounding box center [429, 164] width 53 height 19
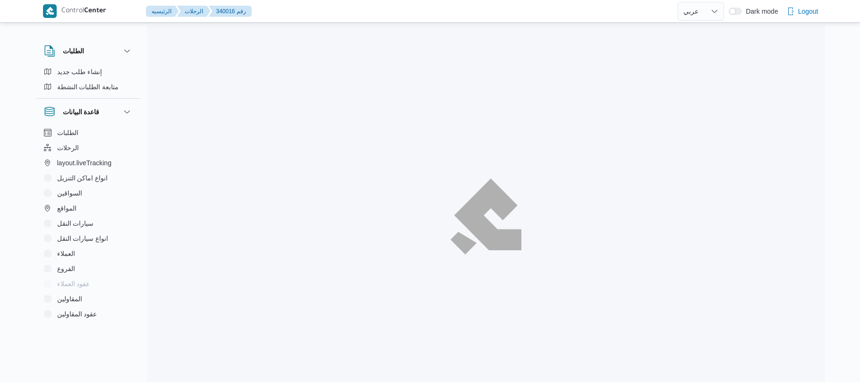
select select "ar"
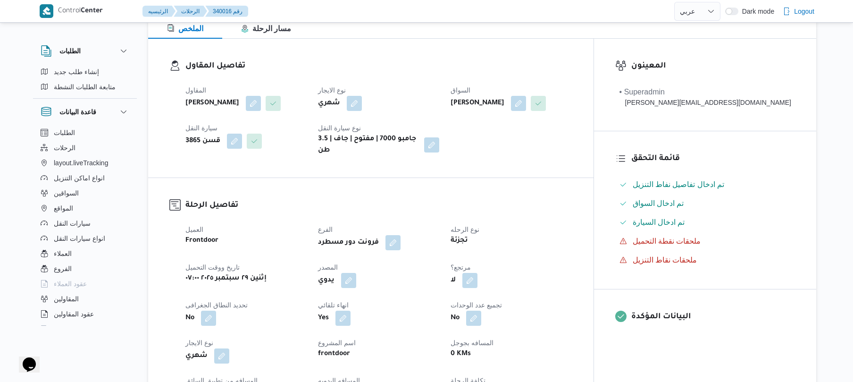
scroll to position [252, 0]
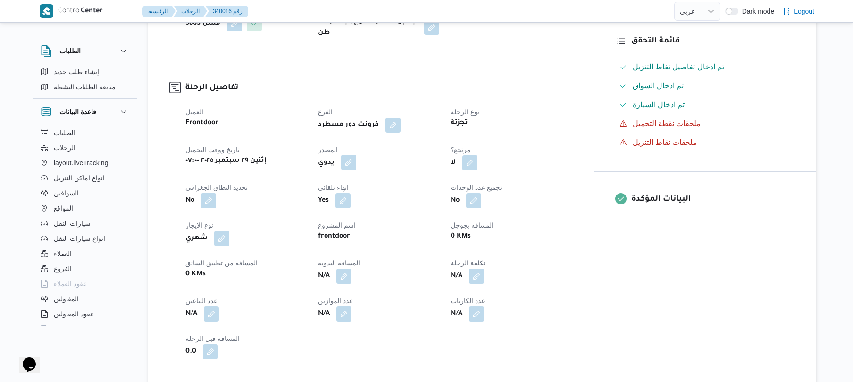
click at [356, 170] on button "button" at bounding box center [348, 162] width 15 height 15
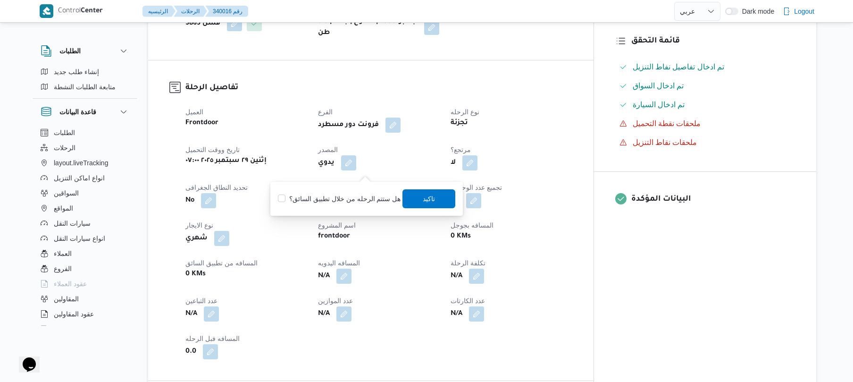
click at [340, 198] on label "هل ستتم الرحله من خلال تطبيق السائق؟" at bounding box center [339, 198] width 123 height 11
checkbox input "true"
click at [423, 202] on span "تاكيد" at bounding box center [429, 198] width 12 height 11
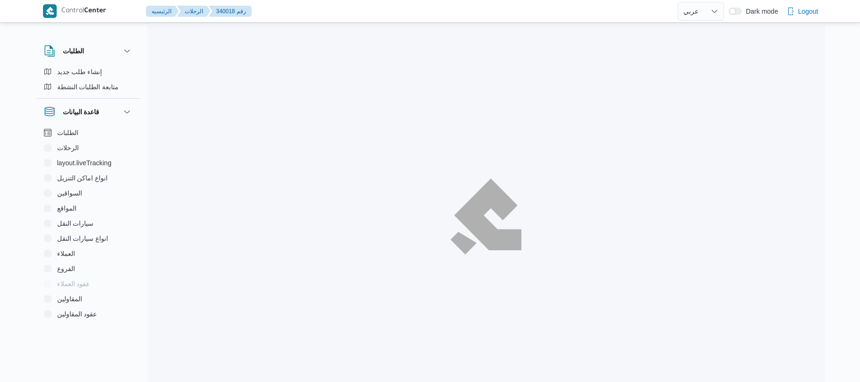
select select "ar"
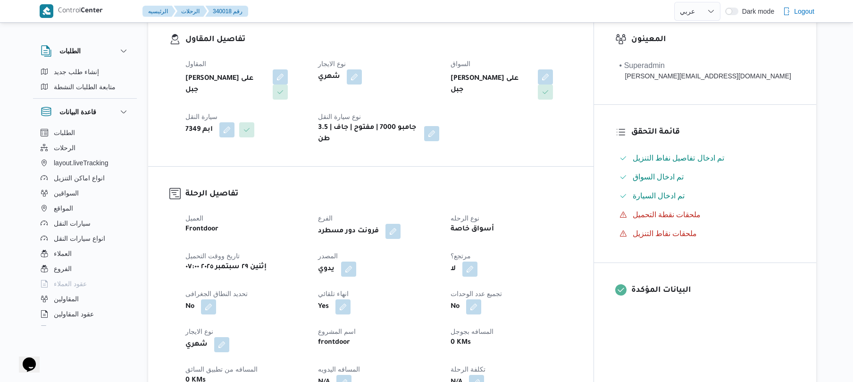
scroll to position [227, 0]
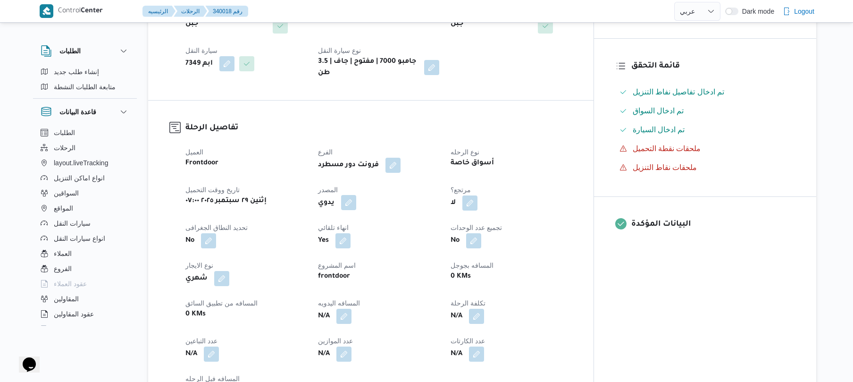
click at [356, 195] on button "button" at bounding box center [348, 202] width 15 height 15
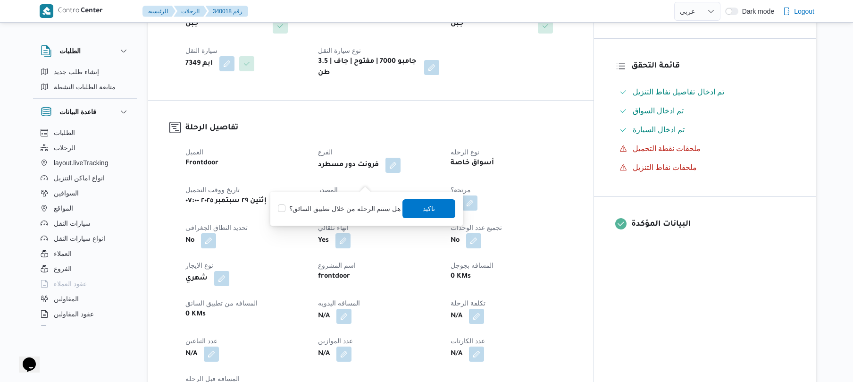
click at [338, 201] on div "هل ستتم الرحله من خلال تطبيق السائق؟ [GEOGRAPHIC_DATA]" at bounding box center [366, 208] width 179 height 21
click at [337, 201] on div "هل ستتم الرحله من خلال تطبيق السائق؟ [GEOGRAPHIC_DATA]" at bounding box center [366, 208] width 179 height 21
click at [376, 210] on label "هل ستتم الرحله من خلال تطبيق السائق؟" at bounding box center [339, 208] width 123 height 11
checkbox input "true"
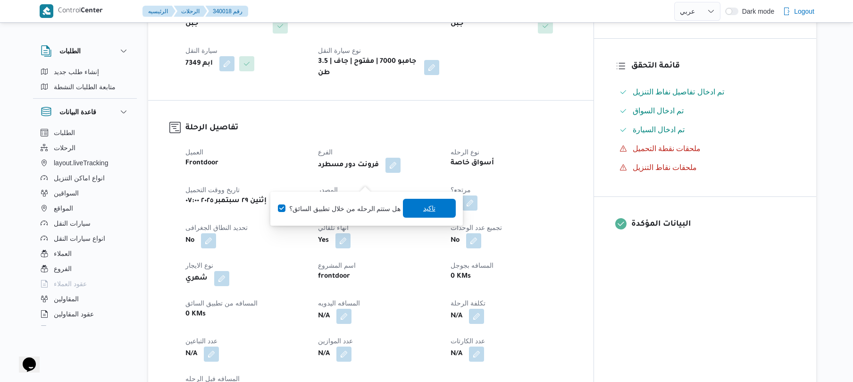
click at [423, 207] on span "تاكيد" at bounding box center [429, 208] width 12 height 11
